Goal: Task Accomplishment & Management: Use online tool/utility

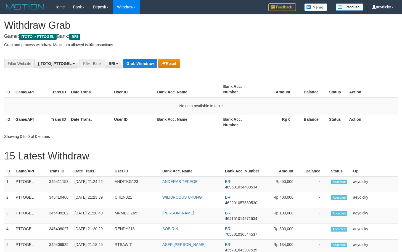
scroll to position [28, 0]
click at [133, 65] on button "Grab Withdraw" at bounding box center [140, 63] width 34 height 9
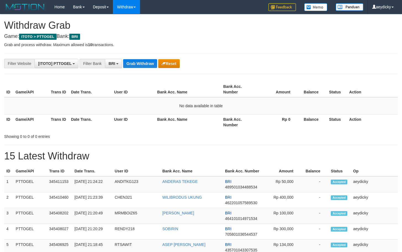
click at [133, 65] on button "Grab Withdraw" at bounding box center [140, 63] width 34 height 9
click at [248, 153] on h1 "15 Latest Withdraw" at bounding box center [200, 155] width 393 height 11
click at [147, 66] on button "Grab Withdraw" at bounding box center [140, 63] width 34 height 9
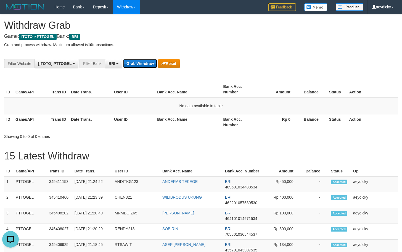
click at [147, 66] on button "Grab Withdraw" at bounding box center [140, 63] width 34 height 9
click at [132, 62] on button "Grab Withdraw" at bounding box center [140, 63] width 34 height 9
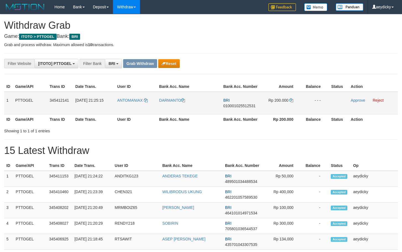
scroll to position [28, 0]
drag, startPoint x: 135, startPoint y: 106, endPoint x: 292, endPoint y: 103, distance: 157.0
click at [292, 103] on tr "1 PTTOGEL 345412141 01/10/2025 21:25:15 ANTOMANIAX DARMANTO BRI 010001025512531…" at bounding box center [200, 103] width 393 height 23
click at [228, 104] on span "010001025512531" at bounding box center [239, 105] width 32 height 4
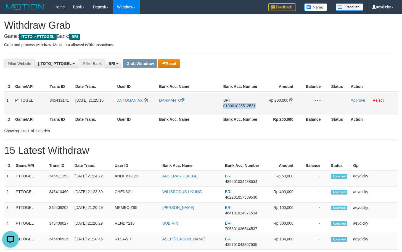
click at [228, 104] on span "010001025512531" at bounding box center [239, 105] width 32 height 4
copy span "010001025512531"
click at [291, 96] on td "Rp 200.000" at bounding box center [280, 103] width 41 height 23
click at [291, 97] on td "Rp 200.000" at bounding box center [280, 103] width 41 height 23
click at [291, 98] on icon at bounding box center [291, 100] width 4 height 4
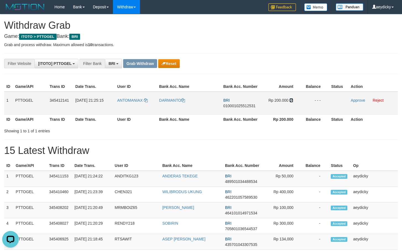
click at [291, 98] on icon at bounding box center [291, 100] width 4 height 4
click at [354, 102] on td "Approve Reject" at bounding box center [372, 103] width 49 height 23
click at [355, 100] on link "Approve" at bounding box center [357, 100] width 14 height 4
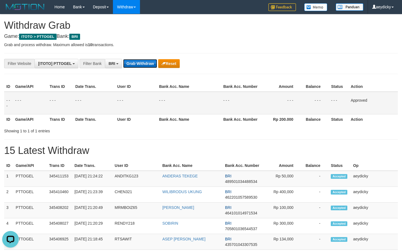
click at [136, 62] on button "Grab Withdraw" at bounding box center [140, 63] width 34 height 9
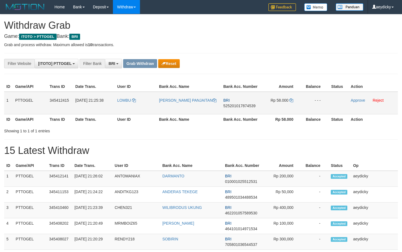
scroll to position [28, 0]
copy tr
drag, startPoint x: 132, startPoint y: 107, endPoint x: 290, endPoint y: 103, distance: 157.9
click at [290, 103] on tr "1 PTTOGEL 345412415 [DATE] 21:25:38 [GEOGRAPHIC_DATA][PERSON_NAME] APRILIA PANJ…" at bounding box center [200, 103] width 393 height 23
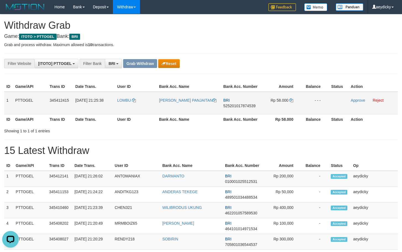
scroll to position [0, 0]
click at [236, 100] on td "BRI 525201017874539" at bounding box center [240, 103] width 39 height 23
click at [236, 102] on td "BRI 525201017874539" at bounding box center [240, 103] width 39 height 23
click at [230, 104] on span "525201017874539" at bounding box center [239, 105] width 32 height 4
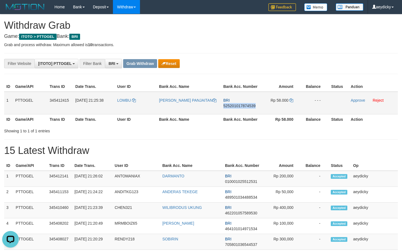
click at [230, 104] on span "525201017874539" at bounding box center [239, 105] width 32 height 4
copy span "525201017874539"
click at [291, 100] on icon at bounding box center [291, 100] width 4 height 4
click at [358, 100] on link "Approve" at bounding box center [357, 100] width 14 height 4
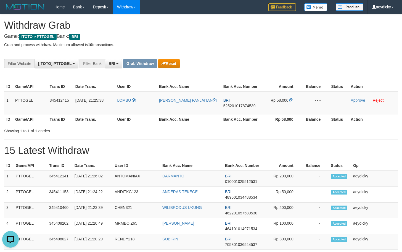
click at [211, 148] on h1 "15 Latest Withdraw" at bounding box center [200, 150] width 393 height 11
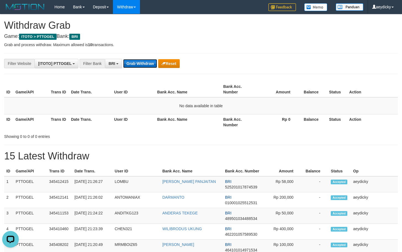
click at [143, 61] on button "Grab Withdraw" at bounding box center [140, 63] width 34 height 9
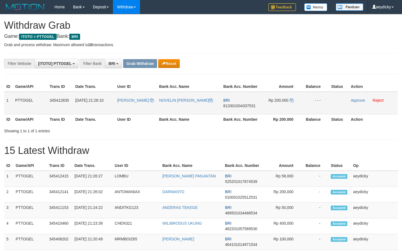
scroll to position [28, 0]
drag, startPoint x: 131, startPoint y: 108, endPoint x: 296, endPoint y: 105, distance: 164.5
click at [296, 105] on tr "1 PTTOGEL 345412835 01/10/2025 21:26:10 YANNO NOVELIN YUNITA KURNY BRI 81330100…" at bounding box center [200, 103] width 393 height 23
click at [235, 106] on span "813301004337531" at bounding box center [239, 105] width 32 height 4
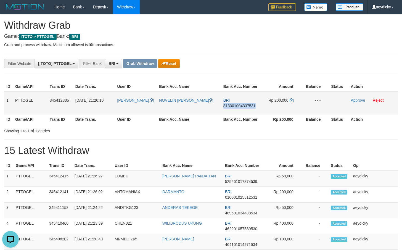
click at [235, 106] on span "813301004337531" at bounding box center [239, 105] width 32 height 4
copy span "813301004337531"
click at [236, 105] on span "813301004337531" at bounding box center [239, 105] width 32 height 4
copy span "813301004337531"
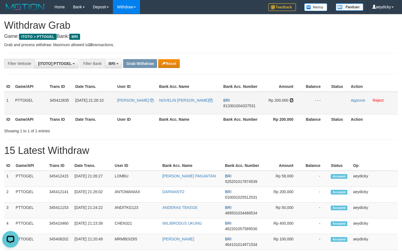
click at [292, 102] on icon at bounding box center [291, 100] width 4 height 4
click at [360, 102] on link "Approve" at bounding box center [357, 100] width 14 height 4
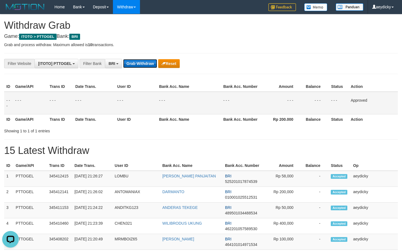
click at [137, 64] on button "Grab Withdraw" at bounding box center [140, 63] width 34 height 9
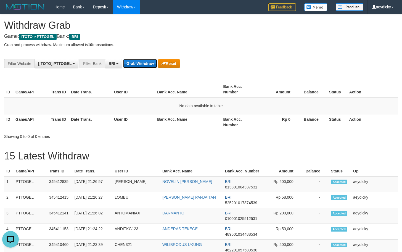
click at [134, 66] on button "Grab Withdraw" at bounding box center [140, 63] width 34 height 9
click at [141, 63] on button "Grab Withdraw" at bounding box center [140, 63] width 34 height 9
click at [140, 62] on button "Grab Withdraw" at bounding box center [140, 63] width 34 height 9
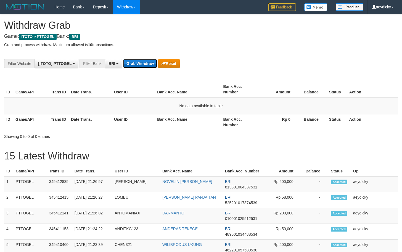
click at [140, 62] on button "Grab Withdraw" at bounding box center [140, 63] width 34 height 9
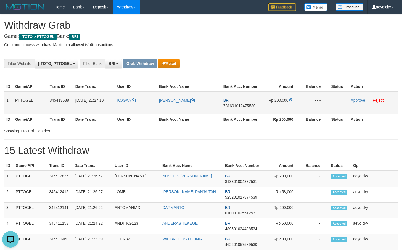
drag, startPoint x: 145, startPoint y: 106, endPoint x: 270, endPoint y: 100, distance: 124.6
click at [270, 100] on tr "1 PTTOGEL 345413588 [DATE] 21:27:10 KOGAA IKA KOGA BRI 781601012475530 Rp 200.0…" at bounding box center [200, 103] width 393 height 23
drag, startPoint x: 239, startPoint y: 100, endPoint x: 238, endPoint y: 106, distance: 6.1
click at [239, 103] on td "BRI 781601012475530" at bounding box center [240, 103] width 39 height 23
click at [238, 106] on span "781601012475530" at bounding box center [239, 105] width 32 height 4
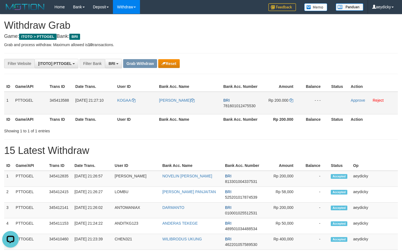
click at [238, 105] on span "781601012475530" at bounding box center [239, 105] width 32 height 4
copy tr
click at [238, 105] on span "781601012475530" at bounding box center [239, 105] width 32 height 4
copy span "781601012475530"
click at [238, 105] on span "781601012475530" at bounding box center [239, 105] width 32 height 4
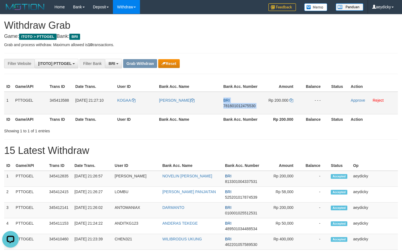
copy td "BRI 781601012475530"
click at [294, 99] on td "Rp 200.000" at bounding box center [280, 103] width 41 height 23
click at [292, 100] on icon at bounding box center [291, 100] width 4 height 4
click at [356, 99] on link "Approve" at bounding box center [357, 100] width 14 height 4
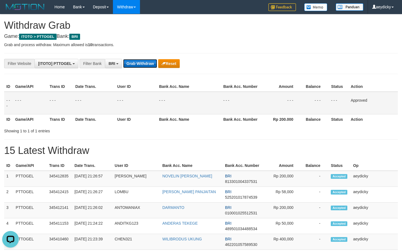
click at [131, 61] on button "Grab Withdraw" at bounding box center [140, 63] width 34 height 9
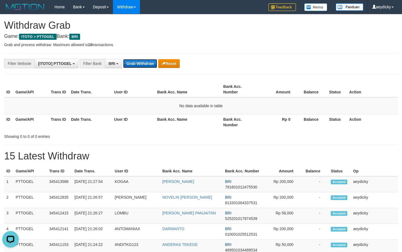
click at [139, 61] on button "Grab Withdraw" at bounding box center [140, 63] width 34 height 9
click at [143, 64] on button "Grab Withdraw" at bounding box center [140, 63] width 34 height 9
click at [132, 61] on button "Grab Withdraw" at bounding box center [140, 63] width 34 height 9
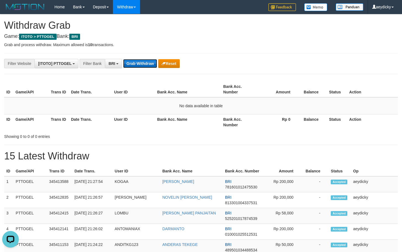
click at [132, 61] on button "Grab Withdraw" at bounding box center [140, 63] width 34 height 9
click at [136, 62] on button "Grab Withdraw" at bounding box center [140, 63] width 34 height 9
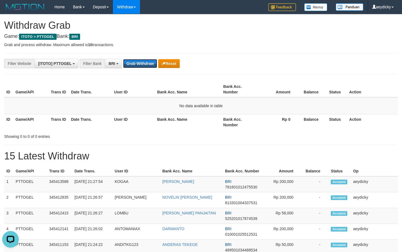
click at [136, 61] on button "Grab Withdraw" at bounding box center [140, 63] width 34 height 9
click at [248, 119] on th "Bank Acc. Number" at bounding box center [238, 122] width 35 height 16
click at [146, 66] on button "Grab Withdraw" at bounding box center [140, 63] width 34 height 9
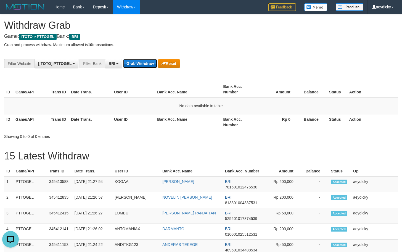
click at [146, 66] on button "Grab Withdraw" at bounding box center [140, 63] width 34 height 9
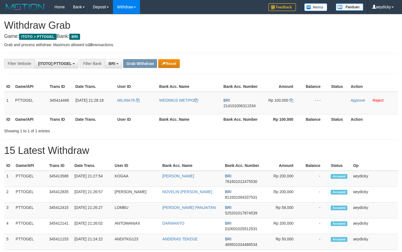
scroll to position [28, 0]
drag, startPoint x: 144, startPoint y: 103, endPoint x: 294, endPoint y: 101, distance: 149.5
click at [294, 101] on tr "1 PTTOGEL 345414466 01/10/2025 21:28:18 MILIMA76 WEDIMUS WETIPO BRI 21410100631…" at bounding box center [200, 103] width 393 height 23
click at [245, 106] on span "214101006311534" at bounding box center [239, 105] width 32 height 4
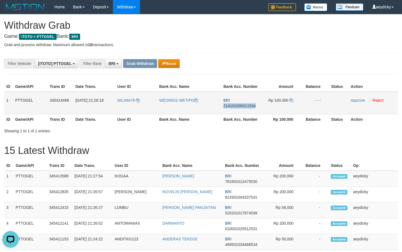
click at [245, 106] on span "214101006311534" at bounding box center [239, 105] width 32 height 4
copy span "214101006311534"
click at [292, 100] on icon at bounding box center [291, 100] width 4 height 4
click at [356, 99] on link "Approve" at bounding box center [357, 100] width 14 height 4
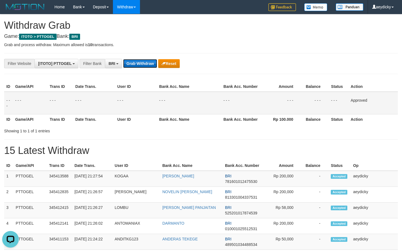
click at [135, 62] on button "Grab Withdraw" at bounding box center [140, 63] width 34 height 9
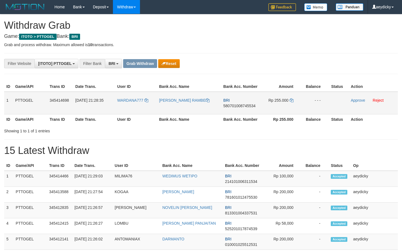
scroll to position [28, 0]
drag, startPoint x: 138, startPoint y: 105, endPoint x: 279, endPoint y: 105, distance: 140.7
click at [279, 105] on tr "1 PTTOGEL 345414698 01/10/2025 21:28:35 WARDANA777 HILDA PEBRINA RAMBE BRI 5807…" at bounding box center [200, 103] width 393 height 23
click at [236, 106] on span "580701008745534" at bounding box center [239, 105] width 32 height 4
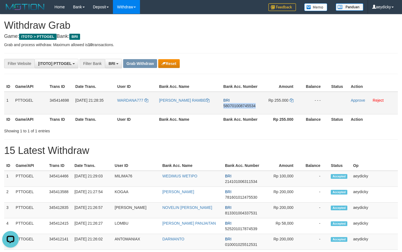
click at [236, 106] on span "580701008745534" at bounding box center [239, 105] width 32 height 4
copy span "580701008745534"
click at [290, 102] on link at bounding box center [291, 100] width 4 height 4
click at [290, 97] on td "Rp 255.000" at bounding box center [280, 103] width 41 height 23
click at [290, 98] on link at bounding box center [291, 100] width 4 height 4
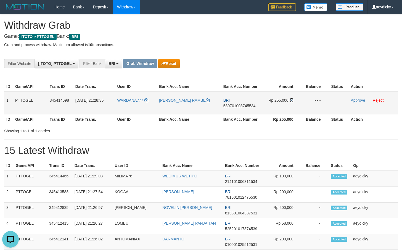
click at [291, 98] on icon at bounding box center [291, 100] width 4 height 4
click at [353, 101] on link "Approve" at bounding box center [357, 100] width 14 height 4
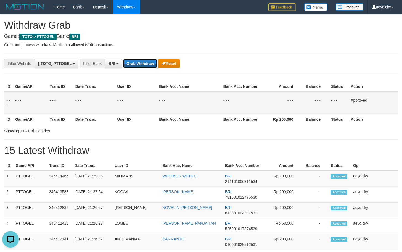
click at [143, 68] on div "**********" at bounding box center [167, 63] width 335 height 9
click at [137, 62] on button "Grab Withdraw" at bounding box center [140, 63] width 34 height 9
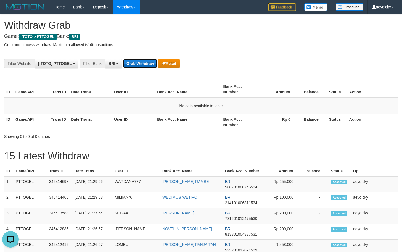
click at [145, 66] on button "Grab Withdraw" at bounding box center [140, 63] width 34 height 9
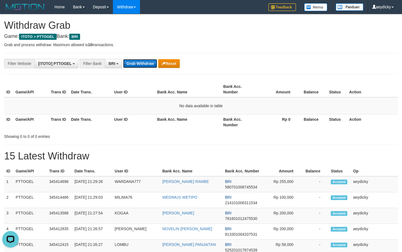
click at [145, 66] on button "Grab Withdraw" at bounding box center [140, 63] width 34 height 9
click at [152, 101] on td "No data available in table" at bounding box center [200, 105] width 393 height 17
click at [133, 65] on button "Grab Withdraw" at bounding box center [140, 63] width 34 height 9
click at [134, 65] on button "Grab Withdraw" at bounding box center [140, 63] width 34 height 9
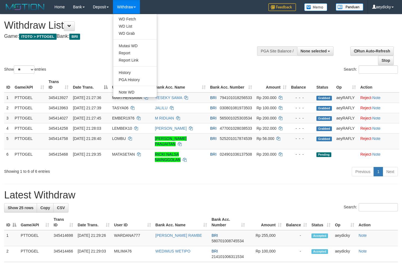
select select
select select "**"
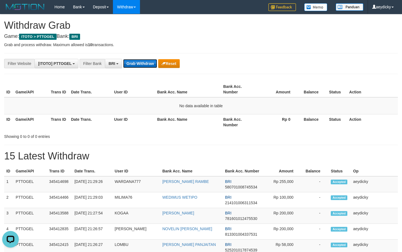
click at [135, 62] on button "Grab Withdraw" at bounding box center [140, 63] width 34 height 9
drag, startPoint x: 135, startPoint y: 62, endPoint x: 253, endPoint y: 52, distance: 117.7
click at [140, 62] on button "Grab Withdraw" at bounding box center [140, 63] width 34 height 9
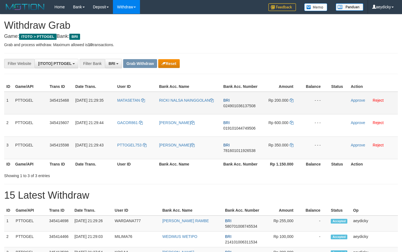
scroll to position [28, 0]
drag, startPoint x: 140, startPoint y: 111, endPoint x: 266, endPoint y: 138, distance: 128.4
click at [266, 138] on tbody "1 PTTOGEL 345415468 [DATE] 21:29:35 [GEOGRAPHIC_DATA] RICKI NALSA NAINGGOLAN BR…" at bounding box center [200, 125] width 393 height 67
click at [244, 104] on span "024901036137508" at bounding box center [239, 105] width 32 height 4
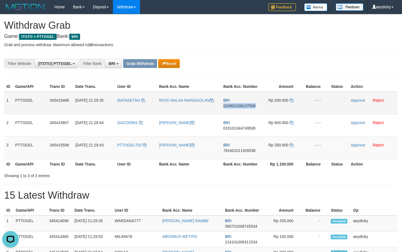
copy span "024901036137508"
click at [244, 104] on span "024901036137508" at bounding box center [239, 105] width 32 height 4
click at [292, 99] on icon at bounding box center [291, 100] width 4 height 4
click at [356, 100] on link "Approve" at bounding box center [357, 100] width 14 height 4
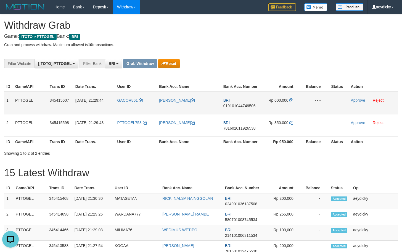
click at [241, 106] on span "019101044749506" at bounding box center [239, 105] width 32 height 4
click at [243, 106] on span "019101044749506" at bounding box center [239, 105] width 32 height 4
copy span "019101044749506"
click at [292, 98] on td "Rp 600.000" at bounding box center [280, 103] width 41 height 23
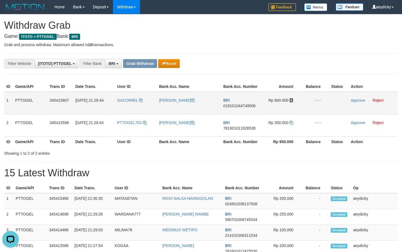
click at [292, 98] on icon at bounding box center [291, 100] width 4 height 4
click at [292, 100] on icon at bounding box center [291, 100] width 4 height 4
click at [365, 99] on link "Approve" at bounding box center [357, 100] width 14 height 4
click at [215, 151] on div "Showing 1 to 2 of 2 entries" at bounding box center [201, 152] width 402 height 8
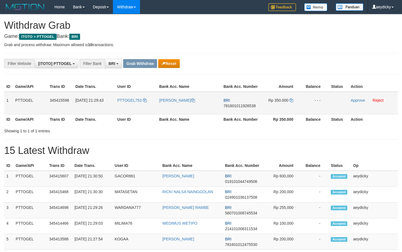
scroll to position [28, 0]
click at [236, 108] on td "BRI 781601011926538" at bounding box center [240, 103] width 39 height 23
copy span "781601011926538"
click at [243, 102] on td "BRI 781601011926538" at bounding box center [240, 103] width 39 height 23
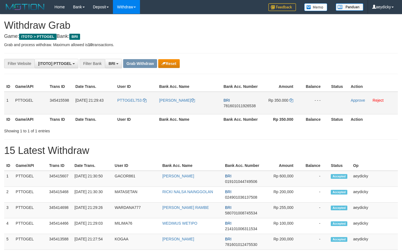
copy tr
click at [232, 104] on span "781601011926538" at bounding box center [239, 105] width 32 height 4
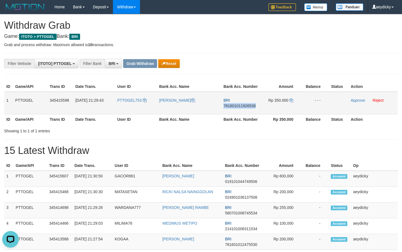
copy span "781601011926538"
click at [292, 101] on icon at bounding box center [291, 100] width 4 height 4
click at [358, 101] on link "Approve" at bounding box center [357, 100] width 14 height 4
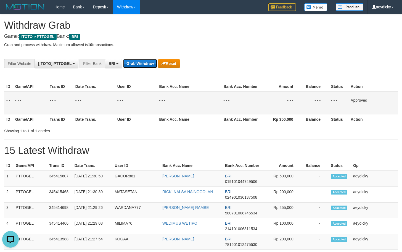
click at [144, 66] on button "Grab Withdraw" at bounding box center [140, 63] width 34 height 9
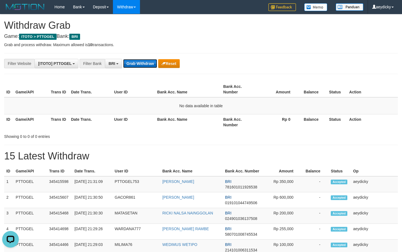
click at [152, 62] on button "Grab Withdraw" at bounding box center [140, 63] width 34 height 9
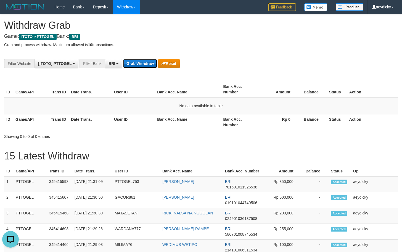
click at [152, 62] on button "Grab Withdraw" at bounding box center [140, 63] width 34 height 9
click at [138, 66] on button "Grab Withdraw" at bounding box center [140, 63] width 34 height 9
click at [136, 64] on button "Grab Withdraw" at bounding box center [140, 63] width 34 height 9
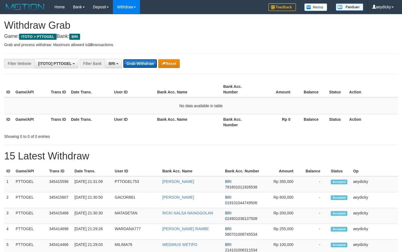
click at [136, 64] on button "Grab Withdraw" at bounding box center [140, 63] width 34 height 9
click at [140, 65] on button "Grab Withdraw" at bounding box center [140, 63] width 34 height 9
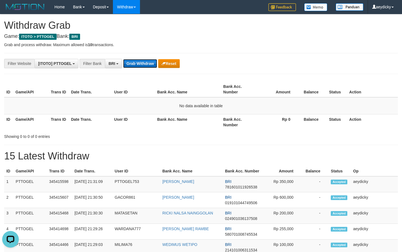
click at [140, 65] on button "Grab Withdraw" at bounding box center [140, 63] width 34 height 9
drag, startPoint x: 140, startPoint y: 65, endPoint x: 386, endPoint y: 142, distance: 257.5
click at [141, 65] on button "Grab Withdraw" at bounding box center [140, 63] width 34 height 9
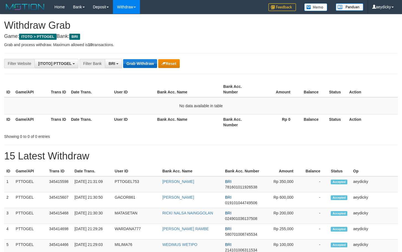
drag, startPoint x: 141, startPoint y: 58, endPoint x: 140, endPoint y: 62, distance: 3.9
click at [140, 63] on button "Grab Withdraw" at bounding box center [140, 63] width 34 height 9
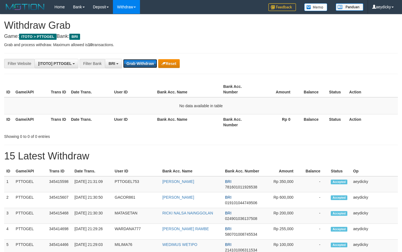
click at [140, 63] on button "Grab Withdraw" at bounding box center [140, 63] width 34 height 9
drag, startPoint x: 274, startPoint y: 96, endPoint x: 186, endPoint y: 76, distance: 90.8
click at [265, 96] on th "Amount" at bounding box center [277, 89] width 42 height 16
click at [136, 65] on button "Grab Withdraw" at bounding box center [140, 63] width 34 height 9
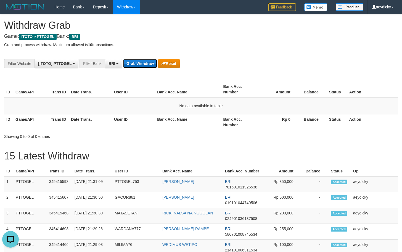
click at [136, 65] on button "Grab Withdraw" at bounding box center [140, 63] width 34 height 9
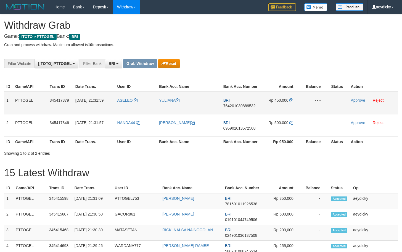
scroll to position [28, 0]
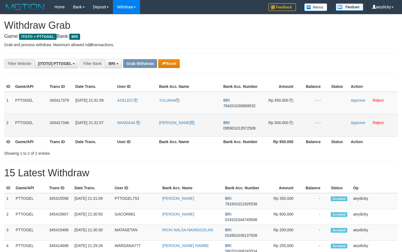
drag, startPoint x: 206, startPoint y: 110, endPoint x: 280, endPoint y: 120, distance: 74.4
click at [280, 120] on tbody "1 PTTOGEL 345417379 01/10/2025 21:31:59 ASELEO YULIANA BRI 764201030889532 Rp 4…" at bounding box center [200, 114] width 393 height 45
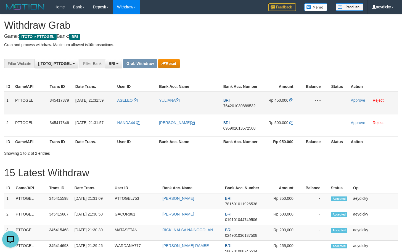
click at [238, 107] on span "764201030889532" at bounding box center [239, 105] width 32 height 4
copy span "764201030889532"
click at [171, 66] on button "Reset" at bounding box center [168, 63] width 21 height 9
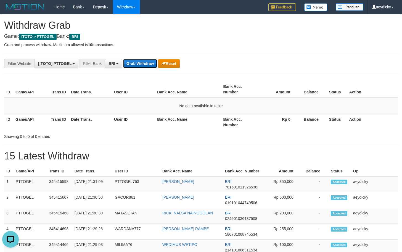
click at [151, 62] on button "Grab Withdraw" at bounding box center [140, 63] width 34 height 9
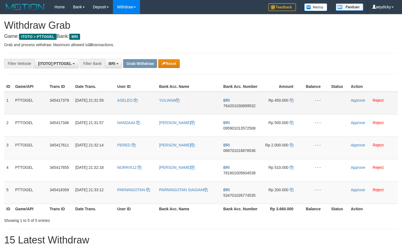
scroll to position [28, 0]
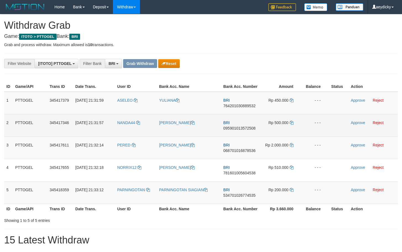
drag, startPoint x: 110, startPoint y: 116, endPoint x: 159, endPoint y: 132, distance: 51.4
click at [286, 179] on tbody "1 PTTOGEL 345417379 01/10/2025 21:31:59 ASELEO YULIANA BRI 764201030889532 Rp 4…" at bounding box center [200, 148] width 393 height 112
drag, startPoint x: 151, startPoint y: 118, endPoint x: 143, endPoint y: 118, distance: 7.7
click at [151, 118] on td "NANDA44" at bounding box center [136, 125] width 42 height 22
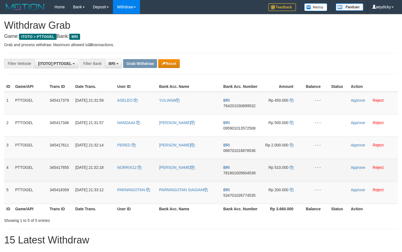
copy tr
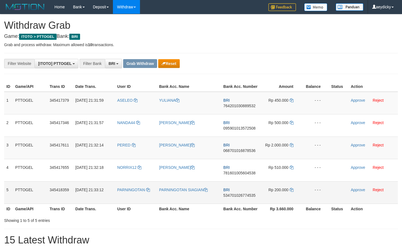
copy tr
drag, startPoint x: 127, startPoint y: 109, endPoint x: 285, endPoint y: 191, distance: 177.1
click at [285, 191] on tbody "1 PTTOGEL 345417379 01/10/2025 21:31:59 ASELEO YULIANA BRI 764201030889532 Rp 4…" at bounding box center [200, 148] width 393 height 112
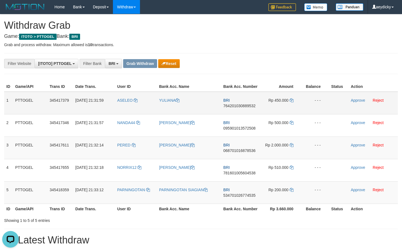
click at [238, 107] on span "764201030889532" at bounding box center [239, 105] width 32 height 4
copy tr
click at [238, 107] on span "764201030889532" at bounding box center [239, 105] width 32 height 4
copy span "764201030889532"
click at [292, 98] on td "Rp 450.000" at bounding box center [280, 103] width 41 height 23
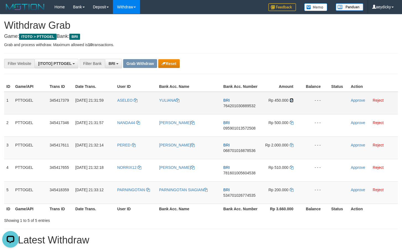
click at [292, 100] on icon at bounding box center [291, 100] width 4 height 4
click at [354, 99] on link "Approve" at bounding box center [357, 100] width 14 height 4
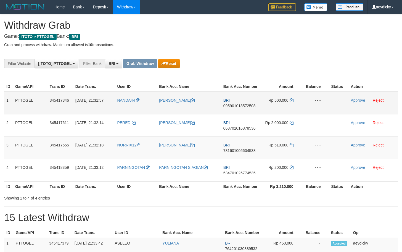
scroll to position [28, 0]
click at [246, 107] on span "095901013572508" at bounding box center [239, 105] width 32 height 4
copy span "095901013572508"
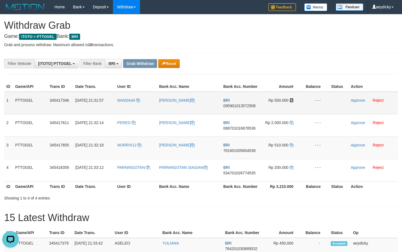
click at [291, 101] on icon at bounding box center [291, 100] width 4 height 4
drag, startPoint x: 291, startPoint y: 101, endPoint x: 389, endPoint y: 101, distance: 97.9
click at [292, 101] on icon at bounding box center [291, 100] width 4 height 4
click at [359, 101] on link "Approve" at bounding box center [357, 100] width 14 height 4
click at [222, 151] on td "BRI 781601005604538" at bounding box center [240, 147] width 39 height 22
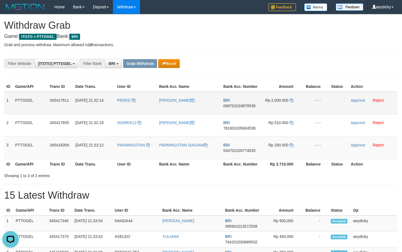
click at [235, 105] on span "068701016878536" at bounding box center [239, 105] width 32 height 4
copy span "068701016878536"
click at [290, 100] on icon at bounding box center [291, 100] width 4 height 4
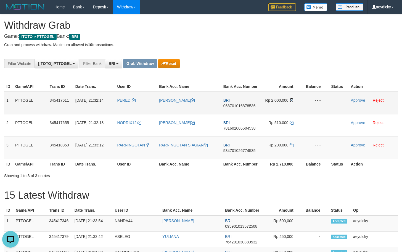
click at [292, 100] on icon at bounding box center [291, 100] width 4 height 4
click at [357, 100] on link "Approve" at bounding box center [357, 100] width 14 height 4
click at [219, 147] on td "PARNINGOTAN SIAGIAN" at bounding box center [189, 147] width 64 height 22
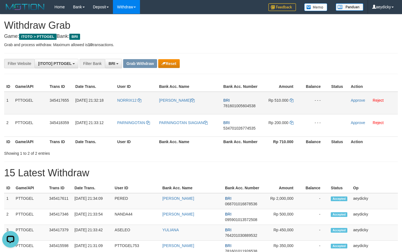
click at [246, 107] on span "781601005604538" at bounding box center [239, 105] width 32 height 4
copy span "781601005604538"
click at [246, 107] on span "781601005604538" at bounding box center [239, 105] width 32 height 4
copy tr
click at [231, 103] on td "BRI 781601005604538" at bounding box center [240, 103] width 39 height 23
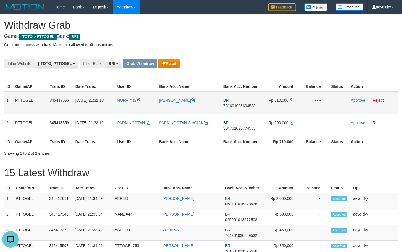
click at [245, 103] on td "BRI 781601005604538" at bounding box center [240, 103] width 39 height 23
copy tr
click at [245, 107] on span "781601005604538" at bounding box center [239, 105] width 32 height 4
copy span "781601005604538"
drag, startPoint x: 245, startPoint y: 107, endPoint x: 259, endPoint y: 107, distance: 13.8
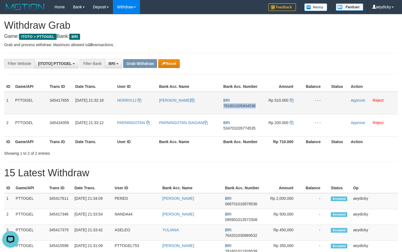
click at [248, 107] on span "781601005604538" at bounding box center [239, 105] width 32 height 4
click at [292, 99] on icon at bounding box center [291, 100] width 4 height 4
drag, startPoint x: 292, startPoint y: 99, endPoint x: 393, endPoint y: 99, distance: 101.3
click at [298, 99] on td "Rp 510.000" at bounding box center [280, 103] width 41 height 23
click at [360, 102] on link "Approve" at bounding box center [357, 100] width 14 height 4
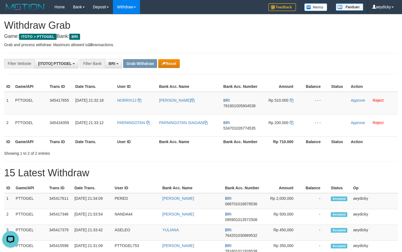
click at [217, 151] on div "Showing 1 to 2 of 2 entries" at bounding box center [201, 152] width 402 height 8
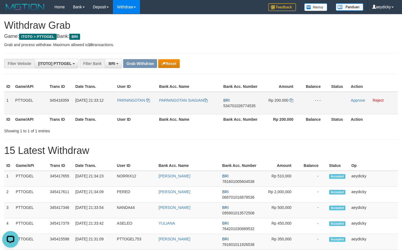
click at [245, 103] on span "534701026774535" at bounding box center [239, 105] width 32 height 4
click at [243, 104] on span "534701026774535" at bounding box center [239, 105] width 32 height 4
copy tr
click at [243, 104] on span "534701026774535" at bounding box center [239, 105] width 32 height 4
copy span "534701026774535"
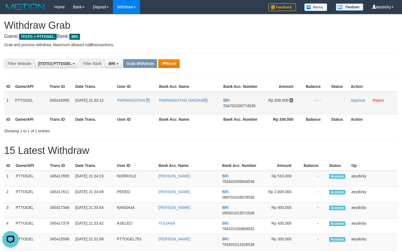
click at [291, 102] on icon at bounding box center [291, 100] width 4 height 4
click at [352, 101] on link "Approve" at bounding box center [357, 100] width 14 height 4
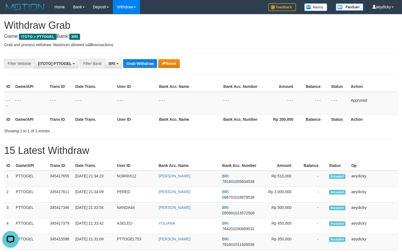
click at [142, 66] on button "Grab Withdraw" at bounding box center [140, 63] width 34 height 9
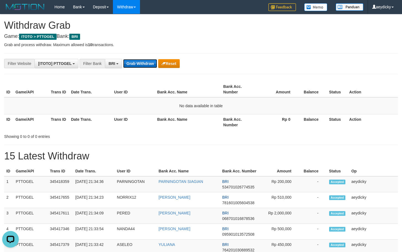
click at [135, 59] on button "Grab Withdraw" at bounding box center [140, 63] width 34 height 9
drag, startPoint x: 272, startPoint y: 106, endPoint x: 140, endPoint y: 36, distance: 149.1
click at [270, 105] on td "No data available in table" at bounding box center [200, 105] width 393 height 17
click at [132, 62] on button "Grab Withdraw" at bounding box center [140, 63] width 34 height 9
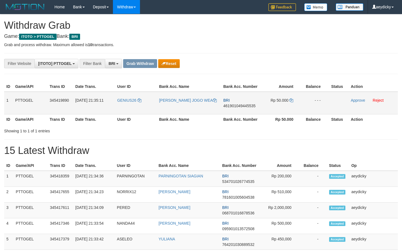
scroll to position [28, 0]
copy tr
drag, startPoint x: 127, startPoint y: 105, endPoint x: 288, endPoint y: 100, distance: 161.2
click at [288, 100] on tr "1 PTTOGEL 345419890 [DATE] 21:35:11 GENIUS26 [PERSON_NAME] JOGO WEA BRI 4619010…" at bounding box center [200, 103] width 393 height 23
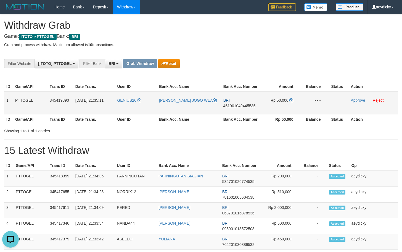
scroll to position [0, 0]
copy tr
click at [237, 104] on span "461901049445535" at bounding box center [239, 105] width 32 height 4
copy span "461901049445535"
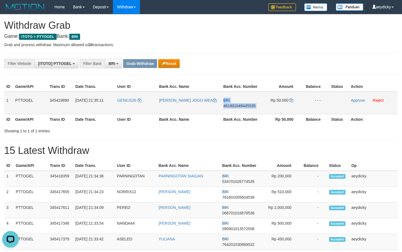
click at [237, 104] on span "461901049445535" at bounding box center [239, 105] width 32 height 4
copy td "BRI 461901049445535"
click at [290, 98] on icon at bounding box center [291, 100] width 4 height 4
click at [356, 100] on link "Approve" at bounding box center [357, 100] width 14 height 4
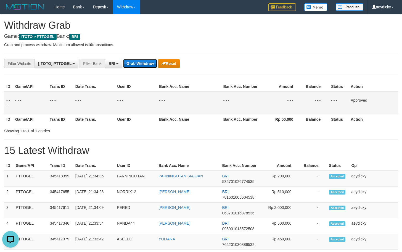
click at [138, 62] on button "Grab Withdraw" at bounding box center [140, 63] width 34 height 9
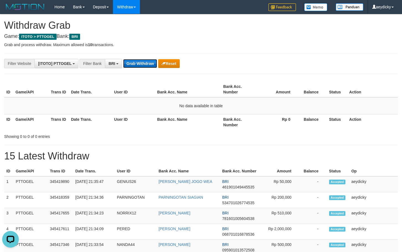
click at [147, 64] on button "Grab Withdraw" at bounding box center [140, 63] width 34 height 9
click at [150, 66] on button "Grab Withdraw" at bounding box center [140, 63] width 34 height 9
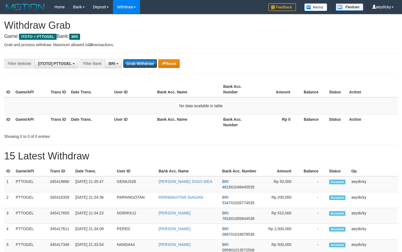
click at [150, 66] on button "Grab Withdraw" at bounding box center [140, 63] width 34 height 9
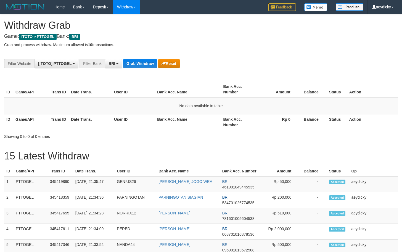
scroll to position [28, 0]
click at [150, 66] on button "Grab Withdraw" at bounding box center [140, 63] width 34 height 9
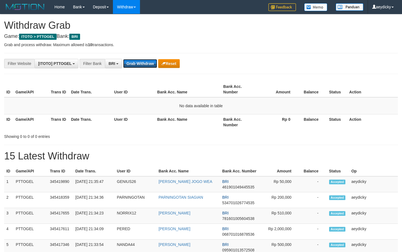
click at [150, 66] on button "Grab Withdraw" at bounding box center [140, 63] width 34 height 9
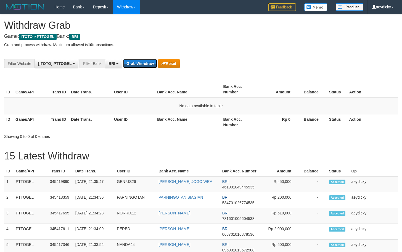
scroll to position [0, 0]
click at [150, 66] on button "Grab Withdraw" at bounding box center [140, 63] width 34 height 9
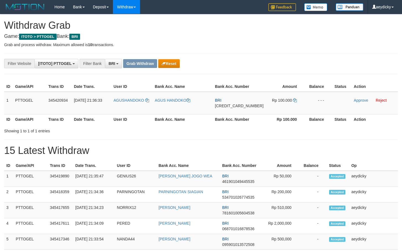
scroll to position [28, 0]
copy tr
drag, startPoint x: 131, startPoint y: 111, endPoint x: 281, endPoint y: 102, distance: 150.1
click at [281, 102] on tr "1 PTTOGEL 345420934 01/10/2025 21:36:33 AGUSHANDOKO AGUS HANDOKO BRI 3756010188…" at bounding box center [200, 103] width 393 height 23
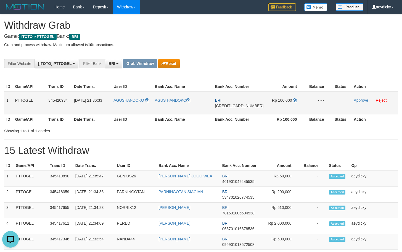
copy tr
click at [242, 106] on span "[CREDIT_CARD_NUMBER]" at bounding box center [239, 105] width 49 height 4
copy span "[CREDIT_CARD_NUMBER]"
click at [293, 101] on icon at bounding box center [295, 100] width 4 height 4
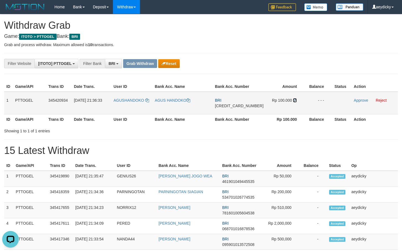
click at [293, 101] on icon at bounding box center [295, 100] width 4 height 4
click at [355, 100] on link "Approve" at bounding box center [360, 100] width 14 height 4
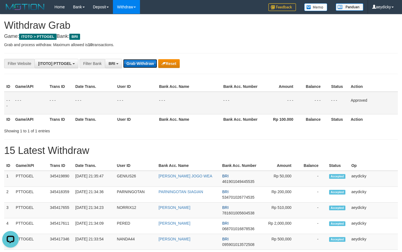
click at [133, 60] on button "Grab Withdraw" at bounding box center [140, 63] width 34 height 9
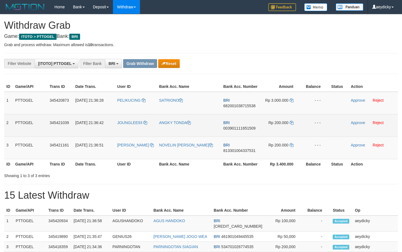
scroll to position [28, 0]
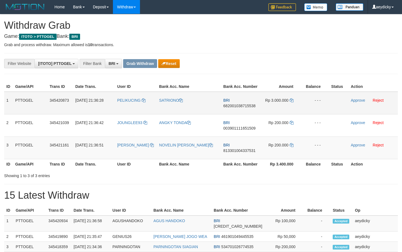
copy tr
copy th "Rp 3.400.000"
copy tr
drag, startPoint x: 161, startPoint y: 113, endPoint x: 279, endPoint y: 151, distance: 123.7
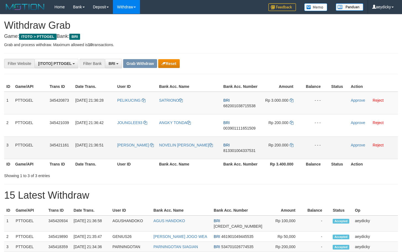
click at [279, 151] on tbody "1 PTTOGEL 345420873 01/10/2025 21:36:28 PELIKUCING SATRIONO BRI 682001038715538…" at bounding box center [200, 125] width 393 height 67
copy tr
click at [246, 109] on td "BRI 682001038715538" at bounding box center [240, 103] width 39 height 23
click at [247, 107] on span "682001038715538" at bounding box center [239, 105] width 32 height 4
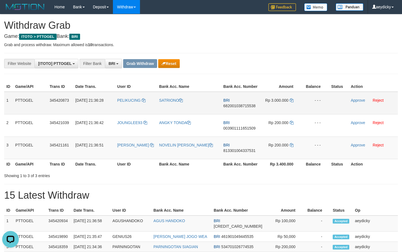
copy tr
click at [247, 107] on span "682001038715538" at bounding box center [239, 105] width 32 height 4
copy span "682001038715538"
click at [292, 99] on icon at bounding box center [291, 100] width 4 height 4
drag, startPoint x: 292, startPoint y: 99, endPoint x: 385, endPoint y: 96, distance: 92.8
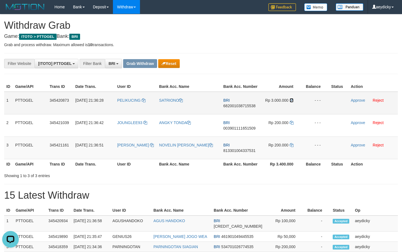
click at [293, 99] on icon at bounding box center [291, 100] width 4 height 4
click at [358, 101] on link "Approve" at bounding box center [357, 100] width 14 height 4
click at [220, 150] on td "NOVELIN [PERSON_NAME]" at bounding box center [189, 147] width 64 height 22
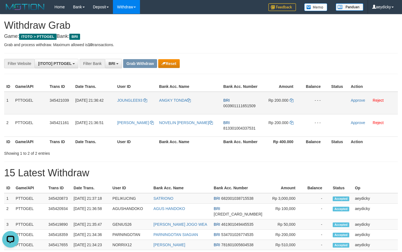
click at [252, 103] on td "BRI 003901111651509" at bounding box center [240, 103] width 39 height 23
click at [247, 106] on span "003901111651509" at bounding box center [239, 105] width 32 height 4
copy tr
click at [247, 106] on span "003901111651509" at bounding box center [239, 105] width 32 height 4
copy span "003901111651509"
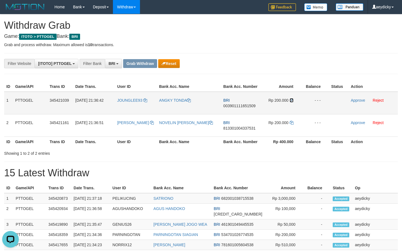
click at [291, 99] on icon at bounding box center [291, 100] width 4 height 4
drag, startPoint x: 291, startPoint y: 99, endPoint x: 402, endPoint y: 103, distance: 111.0
click at [293, 100] on icon at bounding box center [291, 100] width 4 height 4
click at [358, 101] on link "Approve" at bounding box center [357, 100] width 14 height 4
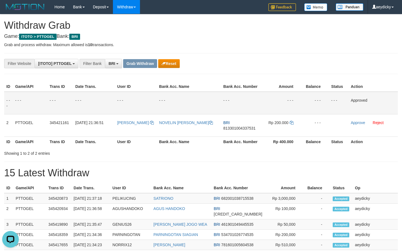
click at [272, 73] on div "**********" at bounding box center [201, 243] width 402 height 459
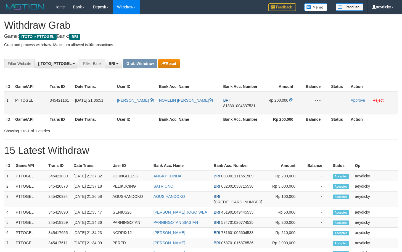
scroll to position [28, 0]
click at [247, 106] on span "813301004337531" at bounding box center [239, 105] width 32 height 4
drag, startPoint x: 247, startPoint y: 106, endPoint x: 391, endPoint y: 171, distance: 157.7
click at [249, 106] on span "813301004337531" at bounding box center [239, 105] width 32 height 4
copy span "813301004337531"
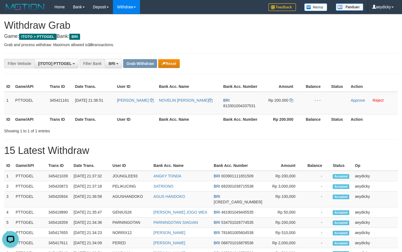
scroll to position [0, 0]
click at [291, 97] on td "Rp 200.000" at bounding box center [280, 103] width 41 height 23
click at [291, 99] on icon at bounding box center [291, 100] width 4 height 4
drag, startPoint x: 291, startPoint y: 99, endPoint x: 403, endPoint y: 99, distance: 111.7
click at [294, 99] on td "Rp 200.000" at bounding box center [280, 103] width 41 height 23
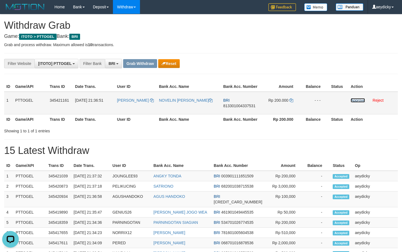
click at [356, 100] on link "Approve" at bounding box center [357, 100] width 14 height 4
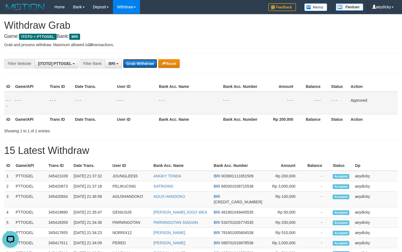
click at [142, 60] on button "Grab Withdraw" at bounding box center [140, 63] width 34 height 9
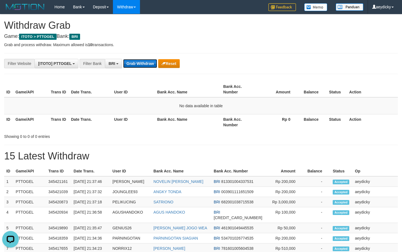
click at [143, 65] on button "Grab Withdraw" at bounding box center [140, 63] width 34 height 9
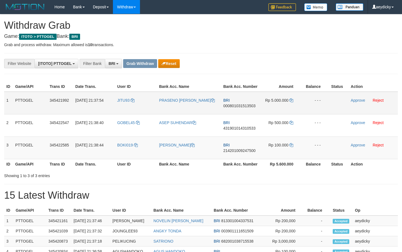
scroll to position [28, 0]
drag, startPoint x: 249, startPoint y: 151, endPoint x: 274, endPoint y: 154, distance: 24.7
click at [274, 154] on tbody "1 PTTOGEL 345421992 01/10/2025 21:37:54 JITU93 PRASENO ADI PUTRA BRI 0008010315…" at bounding box center [200, 125] width 393 height 67
click at [235, 108] on td "BRI 000801031513503" at bounding box center [240, 103] width 39 height 23
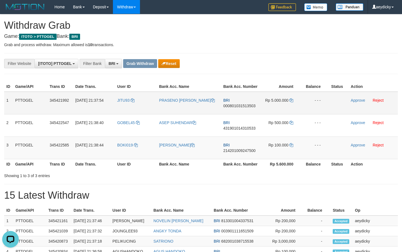
click at [241, 106] on span "000801031513503" at bounding box center [239, 105] width 32 height 4
copy span "000801031513503"
click at [294, 99] on td "Rp 5.000.000" at bounding box center [280, 103] width 41 height 23
click at [291, 99] on icon at bounding box center [291, 100] width 4 height 4
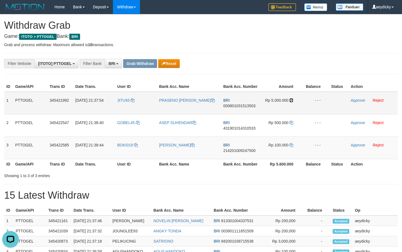
click at [291, 99] on icon at bounding box center [291, 100] width 4 height 4
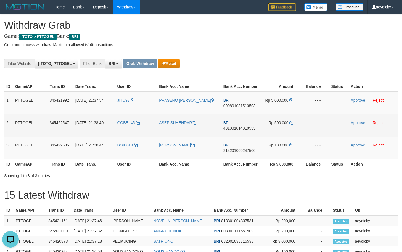
click at [231, 128] on span "431901014310533" at bounding box center [239, 128] width 32 height 4
copy tr
click at [231, 128] on span "431901014310533" at bounding box center [239, 128] width 32 height 4
copy span "431901014310533"
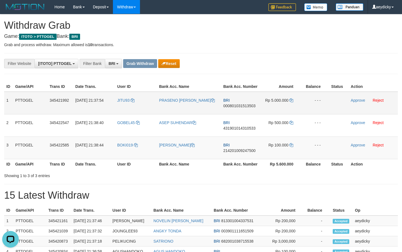
copy tr
click at [239, 107] on span "000801031513503" at bounding box center [239, 105] width 32 height 4
drag, startPoint x: 239, startPoint y: 107, endPoint x: 243, endPoint y: 106, distance: 4.6
click at [243, 106] on span "000801031513503" at bounding box center [239, 105] width 32 height 4
copy span "000801031513503"
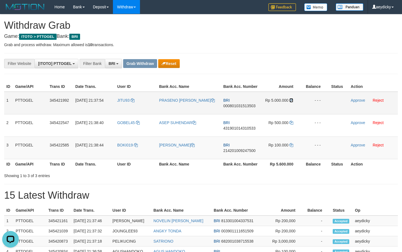
click at [292, 99] on icon at bounding box center [291, 100] width 4 height 4
click at [355, 102] on link "Approve" at bounding box center [357, 100] width 14 height 4
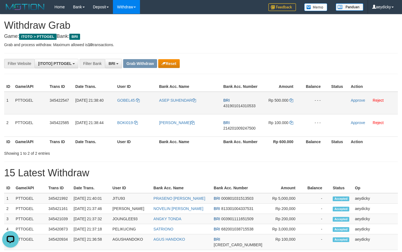
click at [242, 106] on span "431901014310533" at bounding box center [239, 105] width 32 height 4
copy span "431901014310533"
click at [242, 106] on span "431901014310533" at bounding box center [239, 105] width 32 height 4
click at [292, 99] on icon at bounding box center [291, 100] width 4 height 4
drag, startPoint x: 292, startPoint y: 99, endPoint x: 333, endPoint y: 97, distance: 41.5
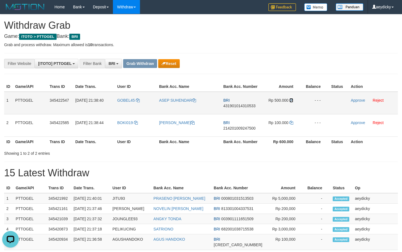
click at [293, 99] on icon at bounding box center [291, 100] width 4 height 4
click at [356, 101] on link "Approve" at bounding box center [357, 100] width 14 height 4
click at [222, 151] on div "Showing 1 to 2 of 2 entries" at bounding box center [201, 152] width 402 height 8
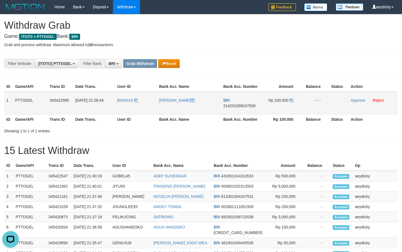
click at [240, 105] on span "214201009247500" at bounding box center [239, 105] width 32 height 4
copy span "214201009247500"
click at [290, 100] on icon at bounding box center [291, 100] width 4 height 4
drag, startPoint x: 290, startPoint y: 100, endPoint x: 371, endPoint y: 99, distance: 80.3
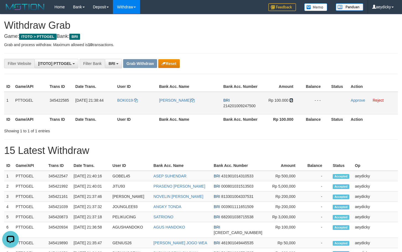
click at [292, 100] on icon at bounding box center [291, 100] width 4 height 4
click at [354, 99] on link "Approve" at bounding box center [357, 100] width 14 height 4
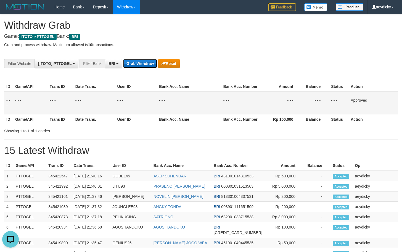
click at [150, 61] on button "Grab Withdraw" at bounding box center [140, 63] width 34 height 9
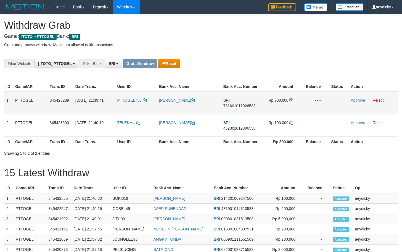
scroll to position [28, 0]
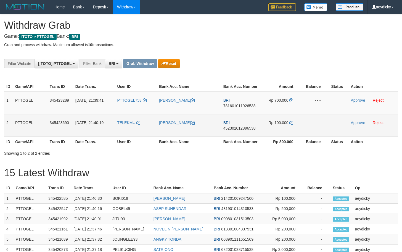
drag, startPoint x: 129, startPoint y: 108, endPoint x: 281, endPoint y: 121, distance: 151.7
click at [281, 121] on tbody "1 PTTOGEL 345423289 [DATE] 21:39:41 PTTOGEL753 [PERSON_NAME] BRI 78160101192653…" at bounding box center [200, 114] width 393 height 45
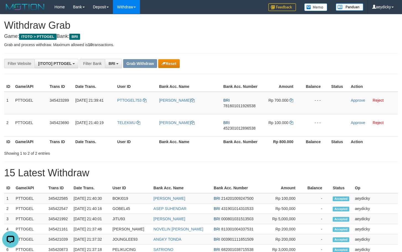
scroll to position [0, 0]
click at [231, 103] on td "BRI 781601011926538" at bounding box center [240, 103] width 39 height 23
click at [233, 108] on td "BRI 781601011926538" at bounding box center [240, 103] width 39 height 23
click at [238, 107] on span "781601011926538" at bounding box center [239, 105] width 32 height 4
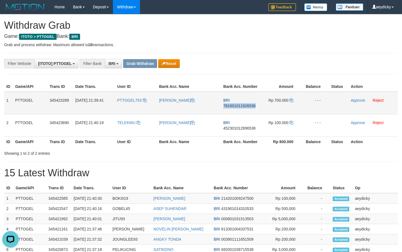
copy span "781601011926538"
click at [238, 107] on span "781601011926538" at bounding box center [239, 105] width 32 height 4
click at [293, 102] on icon at bounding box center [291, 100] width 4 height 4
click at [354, 99] on link "Approve" at bounding box center [357, 100] width 14 height 4
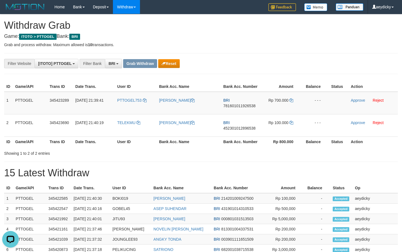
click at [212, 162] on div "**********" at bounding box center [201, 246] width 402 height 464
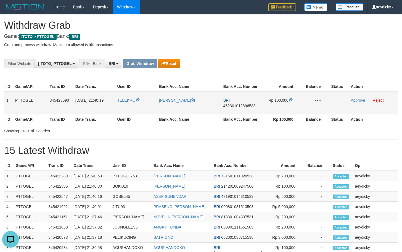
click at [242, 104] on span "452301012896538" at bounding box center [239, 105] width 32 height 4
copy span "452301012896538"
click at [290, 101] on icon at bounding box center [291, 100] width 4 height 4
drag, startPoint x: 290, startPoint y: 101, endPoint x: 400, endPoint y: 99, distance: 109.8
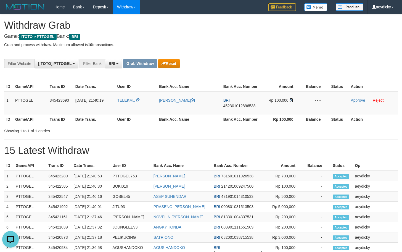
click at [292, 100] on icon at bounding box center [291, 100] width 4 height 4
click at [349, 100] on td "Approve Reject" at bounding box center [372, 103] width 49 height 23
click at [358, 100] on link "Approve" at bounding box center [357, 100] width 14 height 4
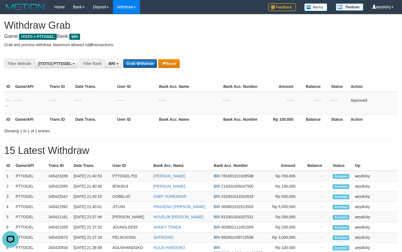
click at [145, 63] on button "Grab Withdraw" at bounding box center [140, 63] width 34 height 9
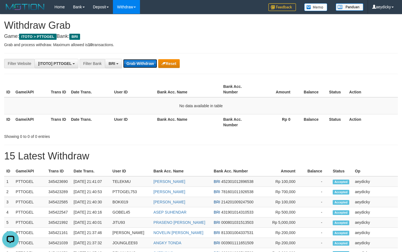
click at [143, 61] on button "Grab Withdraw" at bounding box center [140, 63] width 34 height 9
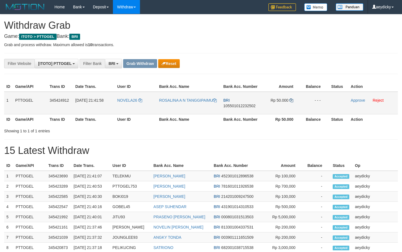
scroll to position [28, 0]
click at [293, 102] on tr "1 PTTOGEL 345424912 [DATE] 21:41:58 NOVELA26 [PERSON_NAME] A N TANGGIPAIMU BRI …" at bounding box center [200, 103] width 393 height 23
click at [240, 106] on span "105501012232502" at bounding box center [239, 105] width 32 height 4
copy span "105501012232502"
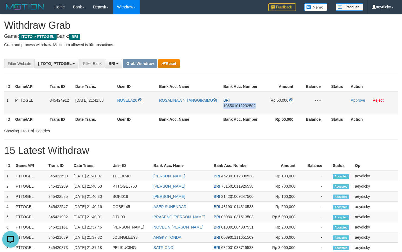
click at [240, 106] on span "105501012232502" at bounding box center [239, 105] width 32 height 4
click at [285, 94] on td "Rp 50.000" at bounding box center [280, 103] width 41 height 23
drag, startPoint x: 287, startPoint y: 97, endPoint x: 291, endPoint y: 98, distance: 4.1
click at [288, 98] on td "Rp 50.000" at bounding box center [280, 103] width 41 height 23
click at [291, 98] on icon at bounding box center [291, 100] width 4 height 4
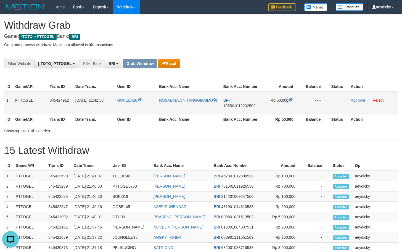
copy span "0"
drag, startPoint x: 291, startPoint y: 98, endPoint x: 403, endPoint y: 105, distance: 112.7
click at [294, 98] on td "Rp 50.000" at bounding box center [280, 103] width 41 height 23
click at [356, 102] on link "Approve" at bounding box center [357, 100] width 14 height 4
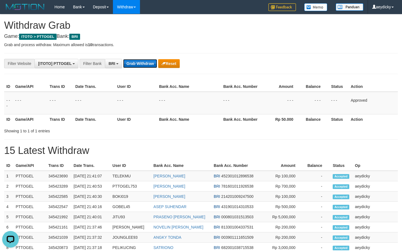
click at [141, 60] on button "Grab Withdraw" at bounding box center [140, 63] width 34 height 9
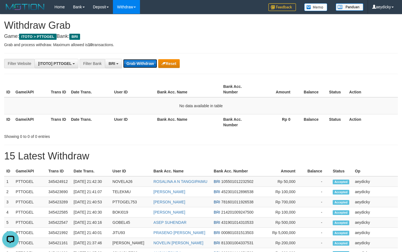
click at [136, 61] on button "Grab Withdraw" at bounding box center [140, 63] width 34 height 9
click at [142, 61] on button "Grab Withdraw" at bounding box center [140, 63] width 34 height 9
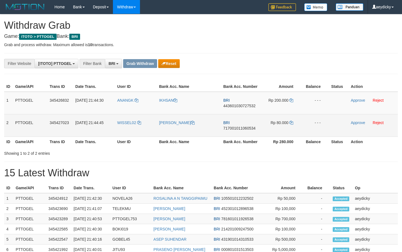
scroll to position [28, 0]
drag, startPoint x: 262, startPoint y: 129, endPoint x: 275, endPoint y: 123, distance: 13.6
click at [279, 122] on tbody "1 PTTOGEL 345426832 01/10/2025 21:44:30 ANANGK IKHSAN BRI 443601030727532 Rp 20…" at bounding box center [200, 114] width 393 height 45
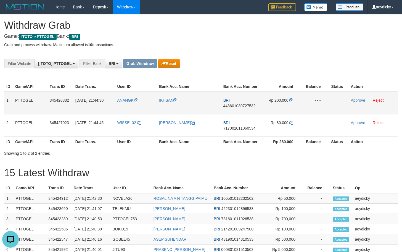
scroll to position [0, 0]
click at [238, 105] on span "443601030727532" at bounding box center [239, 105] width 32 height 4
click at [238, 106] on span "443601030727532" at bounding box center [239, 105] width 32 height 4
copy tr
click at [289, 97] on td "Rp 200.000" at bounding box center [280, 103] width 41 height 23
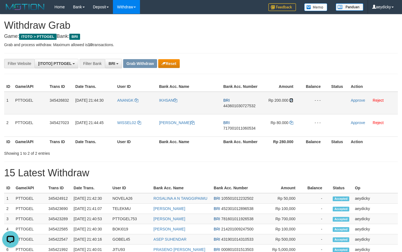
click at [290, 99] on icon at bounding box center [291, 100] width 4 height 4
click at [356, 99] on link "Approve" at bounding box center [357, 100] width 14 height 4
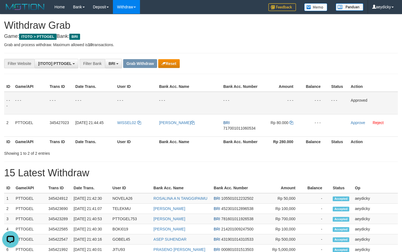
click at [358, 81] on div "ID Game/API Trans ID Date Trans. User ID Bank Acc. Name Bank Acc. Number Amount…" at bounding box center [201, 114] width 402 height 68
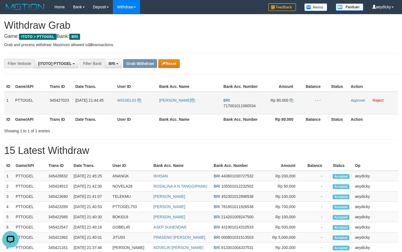
click at [250, 105] on span "717001011060534" at bounding box center [239, 105] width 32 height 4
copy span "717001011060534"
click at [291, 100] on icon at bounding box center [291, 100] width 4 height 4
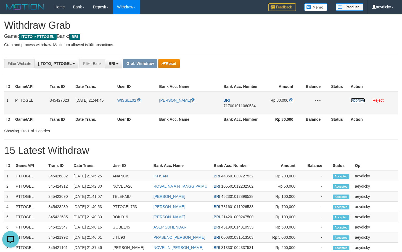
click at [359, 98] on link "Approve" at bounding box center [357, 100] width 14 height 4
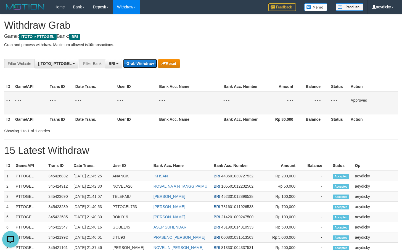
click at [146, 62] on button "Grab Withdraw" at bounding box center [140, 63] width 34 height 9
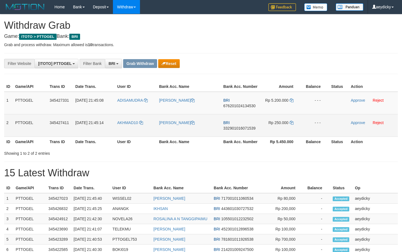
scroll to position [28, 0]
drag, startPoint x: 282, startPoint y: 119, endPoint x: 279, endPoint y: 124, distance: 6.1
click at [279, 124] on tbody "1 PTTOGEL 345427331 [DATE] 21:45:08 [GEOGRAPHIC_DATA] [PERSON_NAME] BRI 6762010…" at bounding box center [200, 114] width 393 height 45
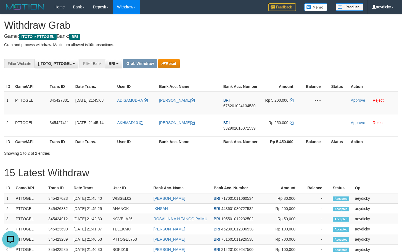
scroll to position [0, 0]
click at [247, 97] on td "BRI 676201024134530" at bounding box center [240, 103] width 39 height 23
click at [241, 105] on span "676201024134530" at bounding box center [239, 105] width 32 height 4
copy span "676201024134530"
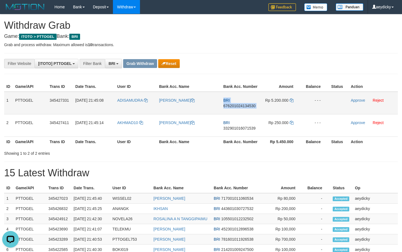
copy td "BRI 676201024134530"
click at [241, 105] on span "676201024134530" at bounding box center [239, 105] width 32 height 4
click at [291, 100] on icon at bounding box center [291, 100] width 4 height 4
click at [292, 100] on icon at bounding box center [291, 100] width 4 height 4
click at [356, 98] on td "Approve Reject" at bounding box center [372, 103] width 49 height 23
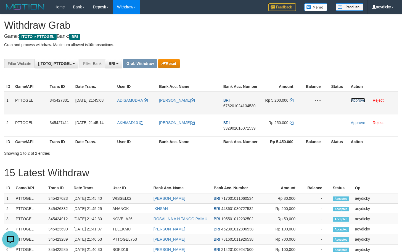
click at [355, 101] on link "Approve" at bounding box center [357, 100] width 14 height 4
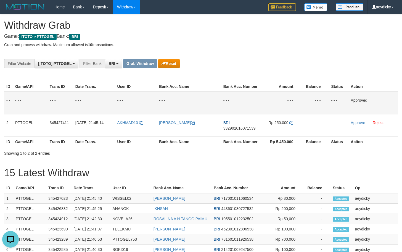
click at [204, 110] on td "- - -" at bounding box center [189, 103] width 64 height 23
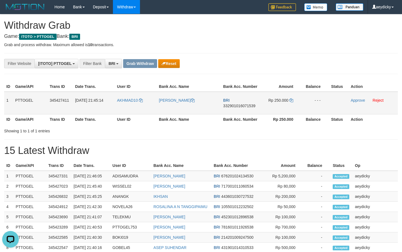
click at [228, 105] on span "332901016071539" at bounding box center [239, 105] width 32 height 4
copy span "332901016071539"
click at [290, 100] on icon at bounding box center [291, 100] width 4 height 4
click at [290, 99] on icon at bounding box center [291, 100] width 4 height 4
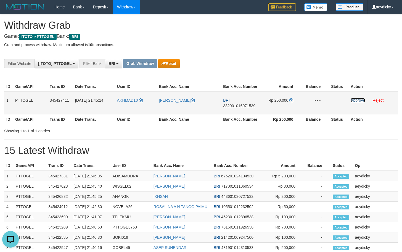
click at [358, 99] on link "Approve" at bounding box center [357, 100] width 14 height 4
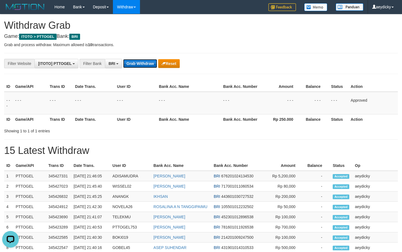
click at [138, 66] on button "Grab Withdraw" at bounding box center [140, 63] width 34 height 9
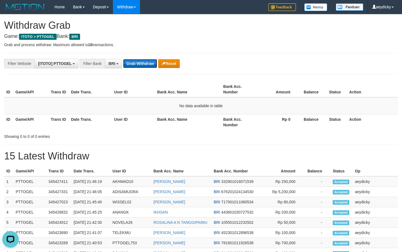
click at [138, 65] on button "Grab Withdraw" at bounding box center [140, 63] width 34 height 9
click at [236, 86] on th "Bank Acc. Number" at bounding box center [238, 89] width 35 height 16
click at [138, 62] on button "Grab Withdraw" at bounding box center [140, 63] width 34 height 9
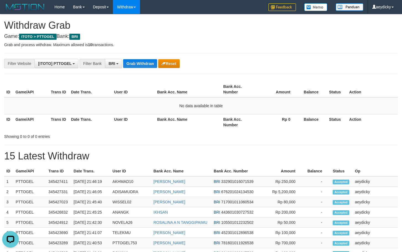
click at [273, 117] on th "Rp 0" at bounding box center [277, 122] width 42 height 16
click at [144, 66] on button "Grab Withdraw" at bounding box center [140, 63] width 34 height 9
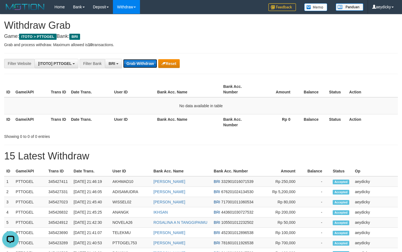
click at [144, 66] on button "Grab Withdraw" at bounding box center [140, 63] width 34 height 9
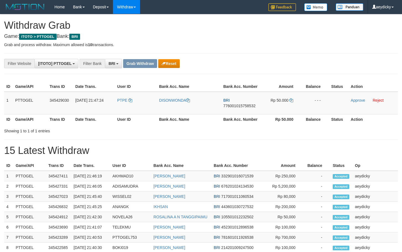
scroll to position [28, 0]
drag, startPoint x: 135, startPoint y: 106, endPoint x: 263, endPoint y: 100, distance: 127.9
click at [263, 100] on tr "1 PTTOGEL 345429030 01/10/2025 21:47:24 PTPE DISONWONDA BRI 776001015758532 Rp …" at bounding box center [200, 103] width 393 height 23
click at [241, 103] on span "776001015758532" at bounding box center [239, 105] width 32 height 4
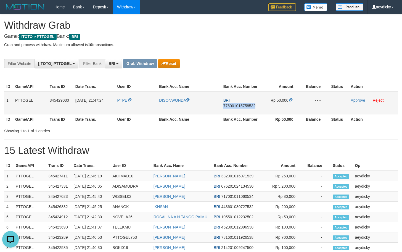
copy span "776001015758532"
click at [241, 103] on span "776001015758532" at bounding box center [239, 105] width 32 height 4
drag, startPoint x: 241, startPoint y: 103, endPoint x: 256, endPoint y: 111, distance: 17.3
click at [249, 108] on td "BRI 776001015758532" at bounding box center [240, 103] width 39 height 23
copy tr
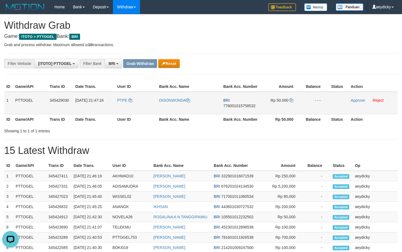
click at [238, 103] on span "776001015758532" at bounding box center [239, 105] width 32 height 4
copy tr
click at [238, 103] on span "776001015758532" at bounding box center [239, 105] width 32 height 4
copy tr
click at [290, 100] on icon at bounding box center [291, 100] width 4 height 4
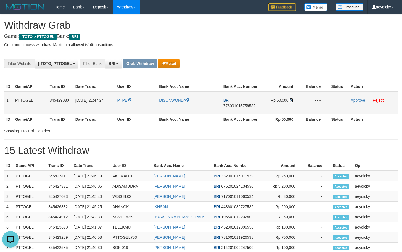
click at [290, 100] on icon at bounding box center [291, 100] width 4 height 4
click at [357, 98] on link "Approve" at bounding box center [357, 100] width 14 height 4
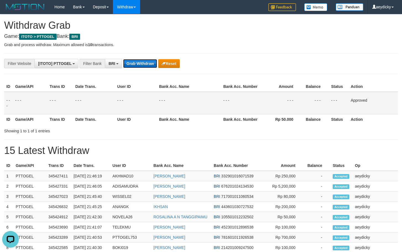
click at [136, 66] on button "Grab Withdraw" at bounding box center [140, 63] width 34 height 9
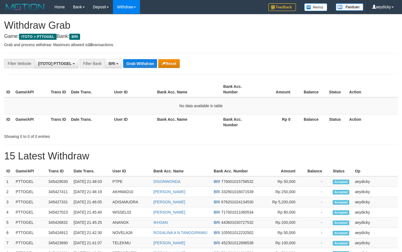
scroll to position [28, 0]
click at [270, 140] on div "**********" at bounding box center [201, 235] width 402 height 442
click at [216, 145] on div "**********" at bounding box center [201, 235] width 402 height 442
click at [139, 60] on button "Grab Withdraw" at bounding box center [140, 63] width 34 height 9
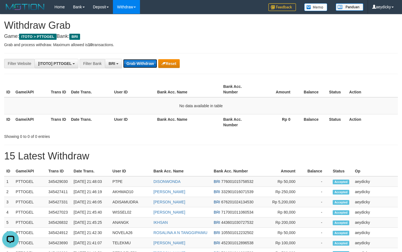
click at [139, 60] on button "Grab Withdraw" at bounding box center [140, 63] width 34 height 9
click at [201, 136] on div "Showing 0 to 0 of 0 entries" at bounding box center [201, 135] width 402 height 8
click at [132, 64] on button "Grab Withdraw" at bounding box center [140, 63] width 34 height 9
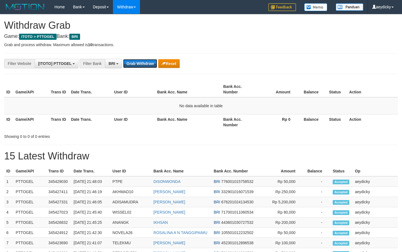
click at [132, 64] on button "Grab Withdraw" at bounding box center [140, 63] width 34 height 9
click at [133, 61] on button "Grab Withdraw" at bounding box center [140, 63] width 34 height 9
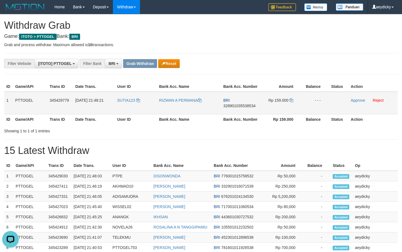
copy tr
drag, startPoint x: 133, startPoint y: 110, endPoint x: 287, endPoint y: 106, distance: 154.3
click at [287, 106] on tr "1 PTTOGEL 345429779 [DATE] 21:48:21 SUTIA123 [PERSON_NAME][GEOGRAPHIC_DATA] BRI…" at bounding box center [200, 103] width 393 height 23
copy tr
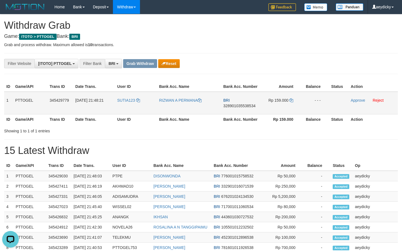
click at [236, 103] on td "BRI 328901035538534" at bounding box center [240, 103] width 39 height 23
copy span "328901035538534"
click at [236, 103] on td "BRI 328901035538534" at bounding box center [240, 103] width 39 height 23
copy td "BRI 328901035538534"
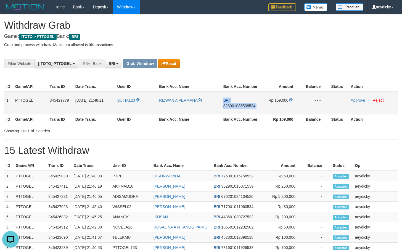
click at [235, 106] on span "328901035538534" at bounding box center [239, 105] width 32 height 4
copy span "328901035538534"
click at [292, 101] on icon at bounding box center [291, 100] width 4 height 4
drag, startPoint x: 292, startPoint y: 101, endPoint x: 405, endPoint y: 97, distance: 113.5
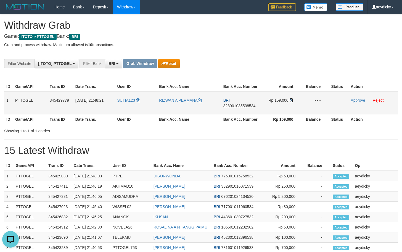
click at [292, 100] on icon at bounding box center [291, 100] width 4 height 4
click at [357, 98] on link "Approve" at bounding box center [357, 100] width 14 height 4
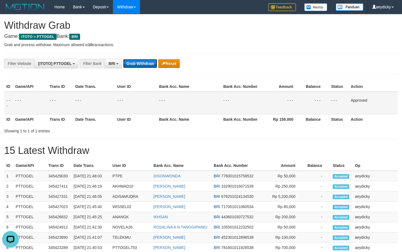
click at [137, 63] on button "Grab Withdraw" at bounding box center [140, 63] width 34 height 9
drag, startPoint x: 179, startPoint y: 126, endPoint x: 187, endPoint y: 125, distance: 7.8
click at [183, 127] on div "Showing 1 to 1 of 1 entries" at bounding box center [201, 130] width 402 height 8
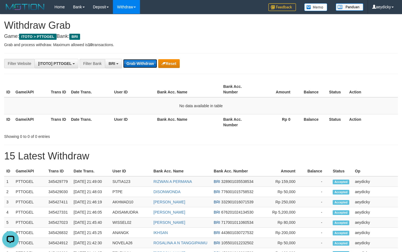
click at [147, 66] on button "Grab Withdraw" at bounding box center [140, 63] width 34 height 9
drag, startPoint x: 147, startPoint y: 66, endPoint x: 257, endPoint y: 79, distance: 111.5
click at [147, 65] on button "Grab Withdraw" at bounding box center [140, 63] width 34 height 9
click at [137, 64] on button "Grab Withdraw" at bounding box center [140, 63] width 34 height 9
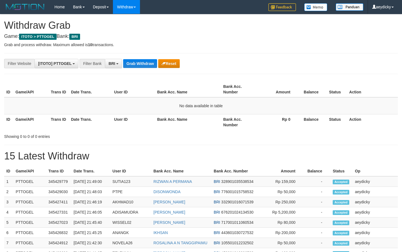
scroll to position [28, 0]
click at [136, 61] on button "Grab Withdraw" at bounding box center [140, 63] width 34 height 9
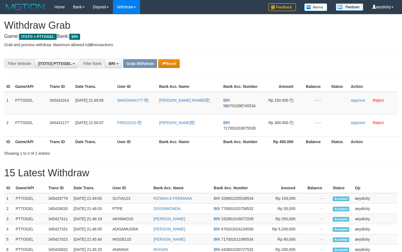
scroll to position [28, 0]
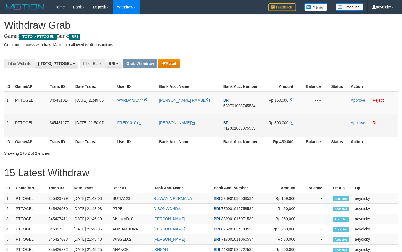
drag, startPoint x: 130, startPoint y: 109, endPoint x: 284, endPoint y: 126, distance: 155.4
click at [284, 126] on tbody "1 PTTOGEL 345431014 01/10/2025 21:49:56 WARDANA777 HILDA PEBRINA RAMBE BRI 5807…" at bounding box center [200, 114] width 393 height 45
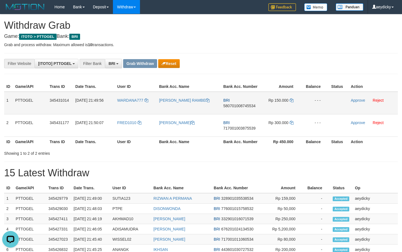
click at [233, 105] on span "580701008745534" at bounding box center [239, 105] width 32 height 4
copy span "580701008745534"
click at [233, 105] on span "580701008745534" at bounding box center [239, 105] width 32 height 4
click at [290, 100] on icon at bounding box center [291, 100] width 4 height 4
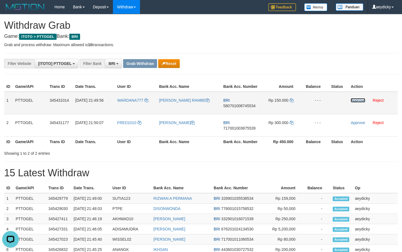
click at [354, 101] on link "Approve" at bounding box center [357, 100] width 14 height 4
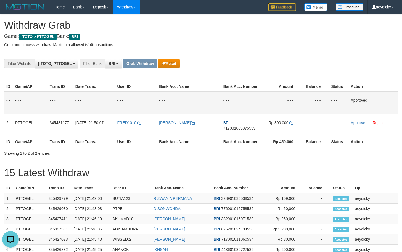
click at [230, 111] on td "- - -" at bounding box center [240, 103] width 39 height 23
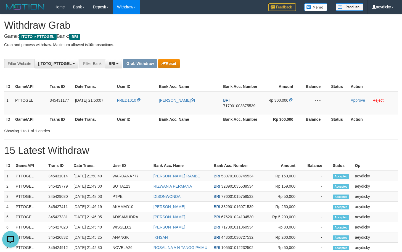
click at [226, 65] on div "**********" at bounding box center [167, 63] width 335 height 9
click at [235, 106] on span "717001003875539" at bounding box center [239, 105] width 32 height 4
copy tr
click at [235, 106] on span "717001003875539" at bounding box center [239, 105] width 32 height 4
copy span "717001003875539"
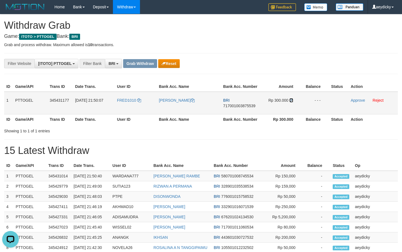
click at [291, 102] on icon at bounding box center [291, 100] width 4 height 4
click at [362, 99] on link "Approve" at bounding box center [357, 100] width 14 height 4
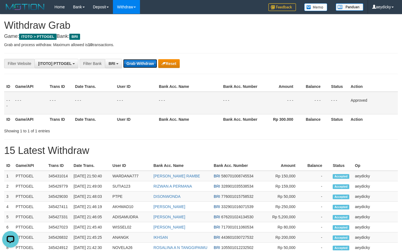
click at [132, 65] on button "Grab Withdraw" at bounding box center [140, 63] width 34 height 9
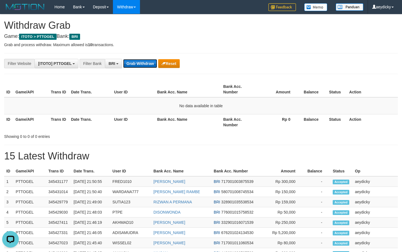
click at [142, 60] on button "Grab Withdraw" at bounding box center [140, 63] width 34 height 9
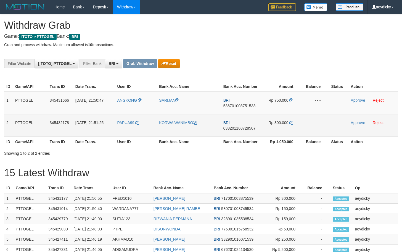
scroll to position [28, 0]
drag, startPoint x: 258, startPoint y: 112, endPoint x: 281, endPoint y: 114, distance: 22.7
click at [281, 114] on tbody "1 PTTOGEL 345431666 01/10/2025 21:50:47 ANGKONG SARIJAN BRI 536701008751533 Rp …" at bounding box center [200, 114] width 393 height 45
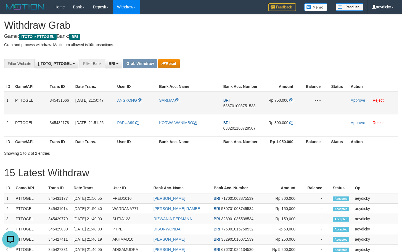
scroll to position [0, 0]
click at [234, 106] on span "536701008751533" at bounding box center [239, 105] width 32 height 4
copy span "536701008751533"
click at [234, 106] on span "536701008751533" at bounding box center [239, 105] width 32 height 4
click at [289, 101] on icon at bounding box center [291, 100] width 4 height 4
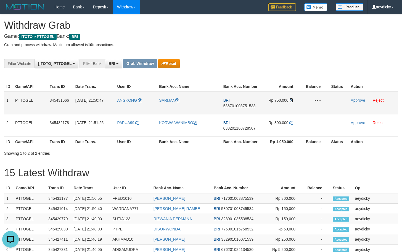
click at [289, 101] on icon at bounding box center [291, 100] width 4 height 4
click at [357, 102] on link "Approve" at bounding box center [357, 100] width 14 height 4
click at [213, 148] on div at bounding box center [284, 148] width 234 height 0
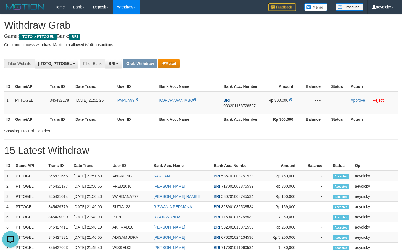
click at [230, 66] on div "**********" at bounding box center [167, 63] width 335 height 9
drag, startPoint x: 0, startPoint y: 0, endPoint x: 234, endPoint y: 104, distance: 255.9
click at [234, 103] on td "BRI 033201168728507" at bounding box center [240, 103] width 39 height 23
copy tr
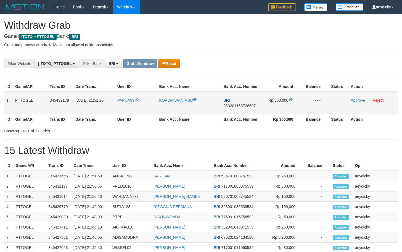
click at [234, 104] on span "033201168728507" at bounding box center [239, 105] width 32 height 4
copy span "033201168728507"
click at [241, 106] on span "033201168728507" at bounding box center [239, 105] width 32 height 4
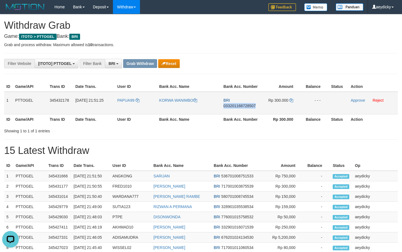
click at [241, 106] on span "033201168728507" at bounding box center [239, 105] width 32 height 4
copy span "033201168728507"
click at [291, 102] on td "Rp 300.000" at bounding box center [280, 103] width 41 height 23
click at [288, 98] on td "Rp 300.000" at bounding box center [280, 103] width 41 height 23
drag, startPoint x: 288, startPoint y: 98, endPoint x: 291, endPoint y: 103, distance: 6.5
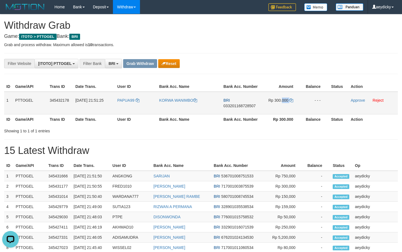
click at [289, 99] on td "Rp 300.000" at bounding box center [280, 103] width 41 height 23
click at [291, 103] on td "Rp 300.000" at bounding box center [280, 103] width 41 height 23
click at [291, 102] on td "Rp 300.000" at bounding box center [280, 103] width 41 height 23
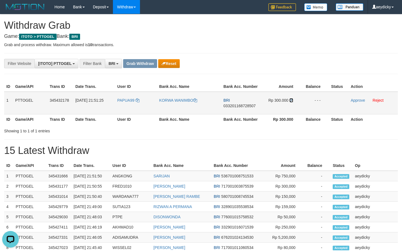
click at [291, 101] on icon at bounding box center [291, 100] width 4 height 4
drag, startPoint x: 291, startPoint y: 101, endPoint x: 402, endPoint y: 112, distance: 111.2
click at [292, 100] on icon at bounding box center [291, 100] width 4 height 4
click at [359, 102] on link "Approve" at bounding box center [357, 100] width 14 height 4
drag, startPoint x: 202, startPoint y: 174, endPoint x: 199, endPoint y: 171, distance: 4.4
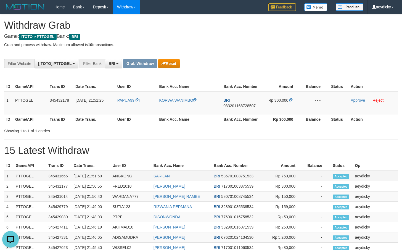
click at [202, 173] on td "SARIJAN" at bounding box center [181, 176] width 60 height 10
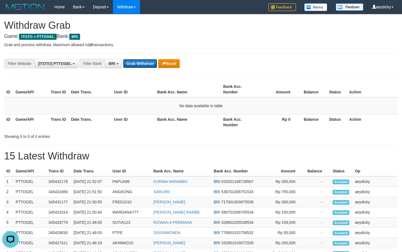
click at [137, 66] on button "Grab Withdraw" at bounding box center [140, 63] width 34 height 9
click at [134, 61] on button "Grab Withdraw" at bounding box center [140, 63] width 34 height 9
drag, startPoint x: 152, startPoint y: 66, endPoint x: 140, endPoint y: 65, distance: 12.5
click at [146, 66] on button "Grab Withdraw" at bounding box center [140, 63] width 34 height 9
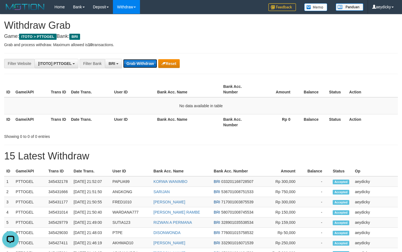
click at [140, 65] on button "Grab Withdraw" at bounding box center [140, 63] width 34 height 9
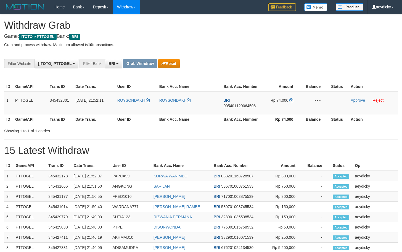
scroll to position [28, 0]
click at [230, 131] on div "Showing 1 to 1 of 1 entries" at bounding box center [201, 130] width 402 height 8
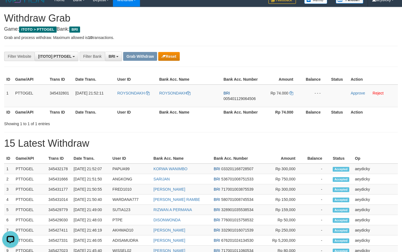
scroll to position [0, 0]
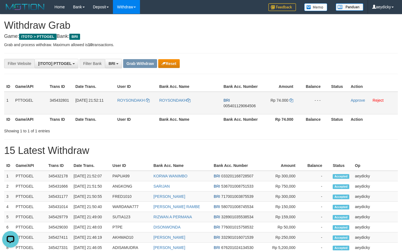
copy tr
drag, startPoint x: 131, startPoint y: 110, endPoint x: 286, endPoint y: 104, distance: 154.3
click at [286, 104] on tr "1 PTTOGEL 345432801 [DATE] 21:52:11 [GEOGRAPHIC_DATA] [GEOGRAPHIC_DATA] BRI 005…" at bounding box center [200, 103] width 393 height 23
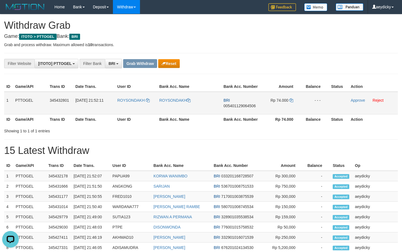
copy tr
click at [236, 105] on span "005401129064506" at bounding box center [239, 105] width 32 height 4
copy span "005401129064506"
drag, startPoint x: 288, startPoint y: 99, endPoint x: 291, endPoint y: 100, distance: 3.2
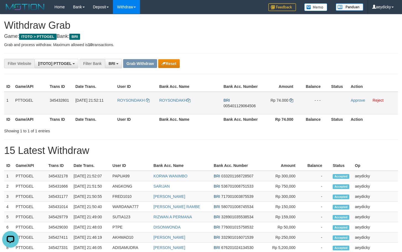
click at [289, 100] on td "Rp 74.000" at bounding box center [280, 103] width 41 height 23
click at [293, 101] on icon at bounding box center [291, 100] width 4 height 4
copy td
click at [293, 101] on icon at bounding box center [291, 100] width 4 height 4
click at [355, 100] on link "Approve" at bounding box center [357, 100] width 14 height 4
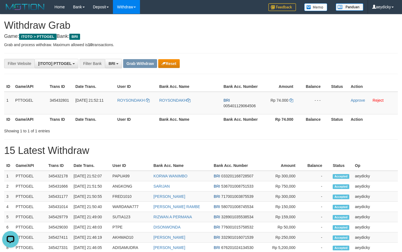
click at [241, 164] on th "Bank Acc. Number" at bounding box center [237, 165] width 53 height 10
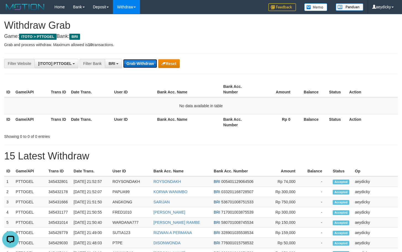
click at [138, 62] on button "Grab Withdraw" at bounding box center [140, 63] width 34 height 9
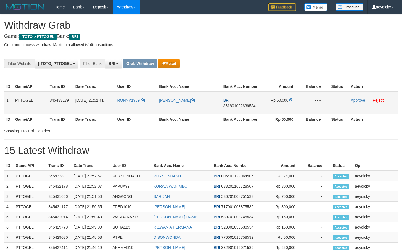
scroll to position [28, 0]
drag, startPoint x: 133, startPoint y: 108, endPoint x: 269, endPoint y: 102, distance: 136.1
click at [269, 102] on tr "1 PTTOGEL 345433179 [DATE] 21:52:41 RONNY1989 [PERSON_NAME] BRI 361801022639534…" at bounding box center [200, 103] width 393 height 23
click at [236, 107] on span "361801022639534" at bounding box center [239, 105] width 32 height 4
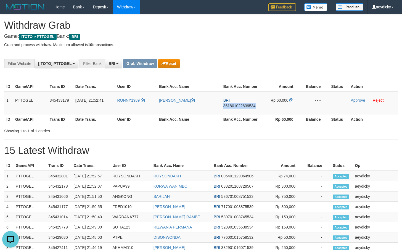
drag, startPoint x: 236, startPoint y: 107, endPoint x: 402, endPoint y: 80, distance: 168.0
click at [246, 105] on span "361801022639534" at bounding box center [239, 105] width 32 height 4
copy span "361801022639534"
click at [293, 101] on icon at bounding box center [291, 100] width 4 height 4
drag, startPoint x: 293, startPoint y: 101, endPoint x: 398, endPoint y: 100, distance: 105.7
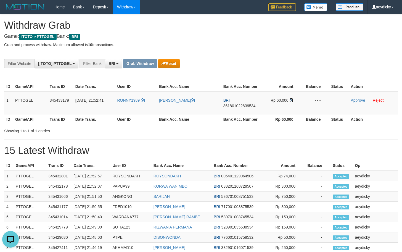
click at [299, 100] on td "Rp 60.000" at bounding box center [280, 103] width 41 height 23
click at [356, 104] on td "Approve Reject" at bounding box center [372, 103] width 49 height 23
click at [357, 103] on td "Approve Reject" at bounding box center [372, 103] width 49 height 23
click at [357, 102] on td "Approve Reject" at bounding box center [372, 103] width 49 height 23
click at [359, 102] on link "Approve" at bounding box center [357, 100] width 14 height 4
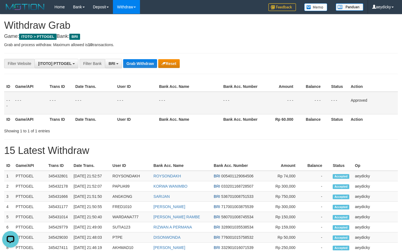
click at [140, 69] on div "**********" at bounding box center [201, 232] width 402 height 436
click at [142, 67] on button "Grab Withdraw" at bounding box center [140, 63] width 34 height 9
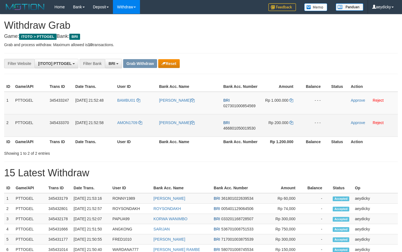
scroll to position [28, 0]
drag, startPoint x: 131, startPoint y: 107, endPoint x: 297, endPoint y: 122, distance: 167.1
click at [297, 122] on tbody "1 PTTOGEL 345433247 [DATE] 21:52:48 BAMBU01 [PERSON_NAME] BRI 027301000854569 R…" at bounding box center [200, 114] width 393 height 45
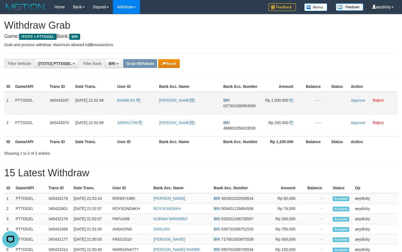
click at [242, 103] on td "BRI 027301000854569" at bounding box center [240, 103] width 39 height 23
click at [241, 104] on span "027301000854569" at bounding box center [239, 105] width 32 height 4
copy span "027301000854569"
click at [241, 105] on span "027301000854569" at bounding box center [239, 105] width 32 height 4
click at [169, 62] on button "Reset" at bounding box center [168, 63] width 21 height 9
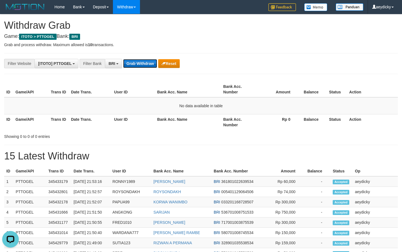
click at [132, 67] on button "Grab Withdraw" at bounding box center [140, 63] width 34 height 9
click at [136, 65] on button "Grab Withdraw" at bounding box center [140, 63] width 34 height 9
drag, startPoint x: 136, startPoint y: 65, endPoint x: 386, endPoint y: 143, distance: 261.4
click at [137, 65] on button "Grab Withdraw" at bounding box center [140, 63] width 34 height 9
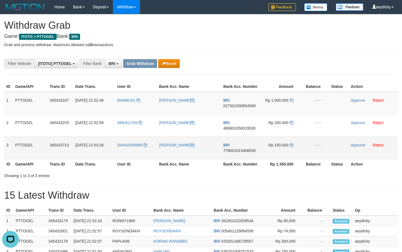
drag, startPoint x: 122, startPoint y: 106, endPoint x: 274, endPoint y: 143, distance: 156.5
click at [274, 143] on tbody "1 PTTOGEL 345433247 01/10/2025 21:52:48 BAMBU01 ALEKSIUS JASMAN BRI 02730100085…" at bounding box center [200, 125] width 393 height 67
click at [235, 106] on span "027301000854569" at bounding box center [239, 105] width 32 height 4
copy span "027301000854569"
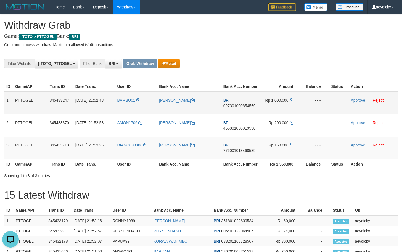
copy tr
click at [247, 103] on td "BRI 027301000854569" at bounding box center [240, 103] width 39 height 23
click at [245, 108] on td "BRI 027301000854569" at bounding box center [240, 103] width 39 height 23
copy span "027301000854569"
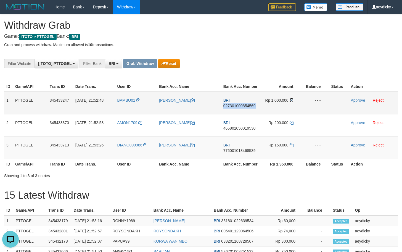
click at [291, 100] on icon at bounding box center [291, 100] width 4 height 4
copy span "027301000854569"
click at [291, 100] on icon at bounding box center [291, 100] width 4 height 4
click at [361, 100] on link "Approve" at bounding box center [357, 100] width 14 height 4
click at [222, 151] on td "BRI 776001013468539" at bounding box center [240, 147] width 39 height 22
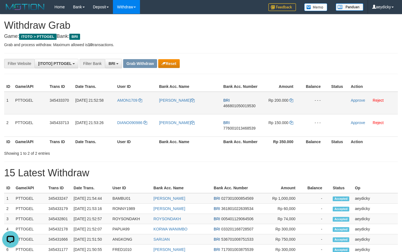
click at [244, 106] on span "466801050019530" at bounding box center [239, 105] width 32 height 4
copy span "466801050019530"
click at [235, 107] on span "466801050019530" at bounding box center [239, 105] width 32 height 4
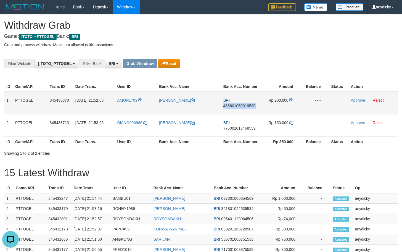
copy span "466801050019530"
drag, startPoint x: 231, startPoint y: 100, endPoint x: 235, endPoint y: 108, distance: 8.2
click at [233, 106] on td "BRI 466801050019530" at bounding box center [240, 103] width 39 height 23
click at [235, 108] on span "466801050019530" at bounding box center [239, 105] width 32 height 4
copy tr
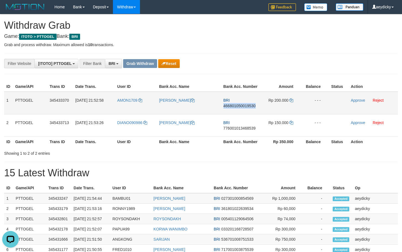
copy span "466801050019530"
click at [235, 108] on span "466801050019530" at bounding box center [239, 105] width 32 height 4
copy td "BRI 466801050019530"
click at [292, 99] on icon at bounding box center [291, 100] width 4 height 4
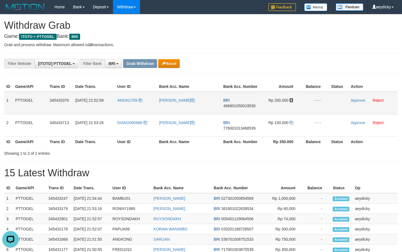
click at [292, 99] on icon at bounding box center [291, 100] width 4 height 4
click at [354, 100] on link "Approve" at bounding box center [357, 100] width 14 height 4
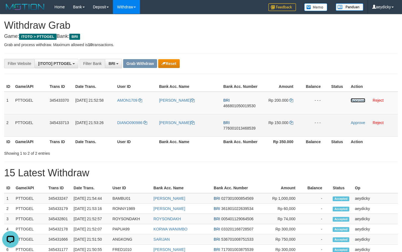
click at [233, 129] on span "776001013468539" at bounding box center [239, 128] width 32 height 4
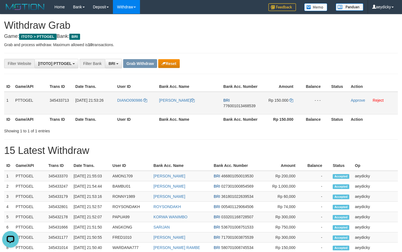
click at [232, 107] on span "776001013468539" at bounding box center [239, 105] width 32 height 4
copy span "776001013468539"
click at [232, 107] on span "776001013468539" at bounding box center [239, 105] width 32 height 4
copy tr
click at [247, 105] on span "776001013468539" at bounding box center [239, 105] width 32 height 4
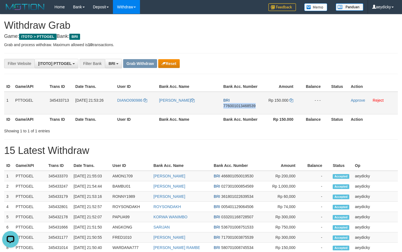
click at [247, 105] on span "776001013468539" at bounding box center [239, 105] width 32 height 4
copy span "776001013468539"
click at [291, 96] on td "Rp 150.000" at bounding box center [280, 103] width 41 height 23
click at [292, 101] on icon at bounding box center [291, 100] width 4 height 4
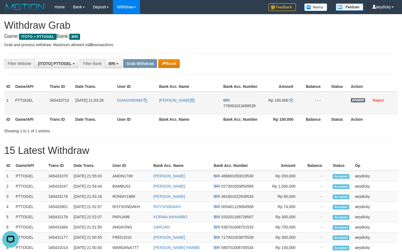
click at [359, 100] on link "Approve" at bounding box center [357, 100] width 14 height 4
click at [220, 151] on h1 "15 Latest Withdraw" at bounding box center [200, 150] width 393 height 11
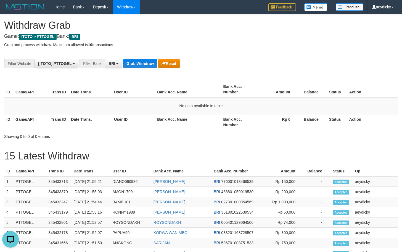
click at [139, 58] on div "**********" at bounding box center [201, 235] width 402 height 442
click at [141, 66] on button "Grab Withdraw" at bounding box center [140, 63] width 34 height 9
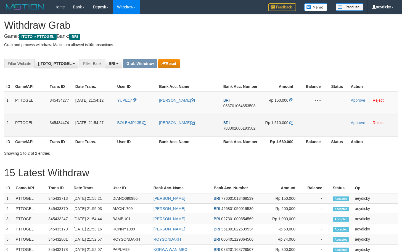
scroll to position [28, 0]
drag, startPoint x: 163, startPoint y: 110, endPoint x: 273, endPoint y: 123, distance: 111.1
click at [273, 123] on tbody "1 PTTOGEL 345434277 [DATE] 21:54:12 YUPE17 [PERSON_NAME] BRI 068701064653508 Rp…" at bounding box center [200, 114] width 393 height 45
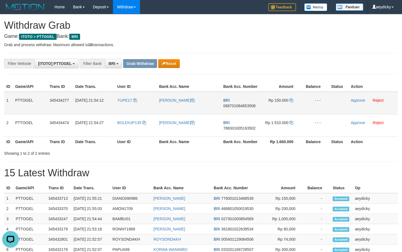
click at [247, 103] on td "BRI 068701064653508" at bounding box center [240, 103] width 39 height 23
click at [235, 105] on span "068701064653508" at bounding box center [239, 105] width 32 height 4
copy tr
click at [236, 105] on span "068701064653508" at bounding box center [239, 105] width 32 height 4
copy tr
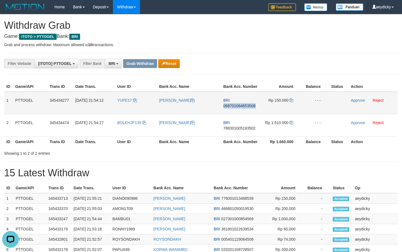
copy span "068701064653508"
click at [236, 105] on span "068701064653508" at bounding box center [239, 105] width 32 height 4
click at [292, 99] on icon at bounding box center [291, 100] width 4 height 4
drag, startPoint x: 292, startPoint y: 99, endPoint x: 395, endPoint y: 101, distance: 103.5
click at [293, 99] on icon at bounding box center [291, 100] width 4 height 4
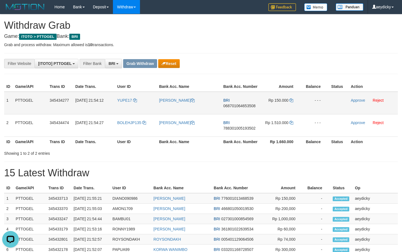
click at [354, 102] on td "Approve Reject" at bounding box center [372, 103] width 49 height 23
click at [357, 101] on link "Approve" at bounding box center [357, 100] width 14 height 4
click at [185, 150] on div "Showing 1 to 2 of 2 entries" at bounding box center [201, 152] width 402 height 8
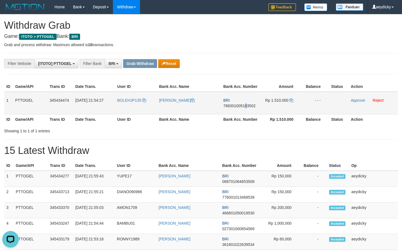
click at [246, 104] on td "BRI 788301005193502" at bounding box center [240, 103] width 39 height 23
click at [246, 104] on span "788301005193502" at bounding box center [239, 105] width 32 height 4
copy span "788301005193502"
click at [239, 106] on span "788301005193502" at bounding box center [239, 105] width 32 height 4
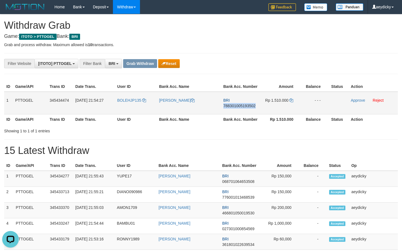
copy span "788301005193502"
click at [239, 106] on span "788301005193502" at bounding box center [239, 105] width 32 height 4
click at [293, 101] on icon at bounding box center [291, 100] width 4 height 4
click at [354, 101] on link "Approve" at bounding box center [357, 100] width 14 height 4
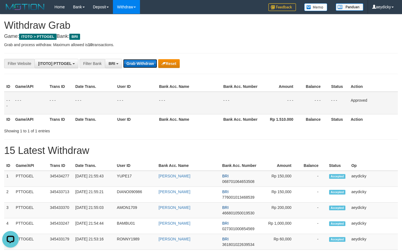
click at [141, 60] on button "Grab Withdraw" at bounding box center [140, 63] width 34 height 9
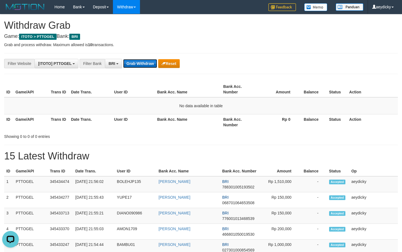
click at [142, 62] on button "Grab Withdraw" at bounding box center [140, 63] width 34 height 9
drag, startPoint x: 142, startPoint y: 62, endPoint x: 390, endPoint y: 81, distance: 248.5
click at [142, 62] on button "Grab Withdraw" at bounding box center [140, 63] width 34 height 9
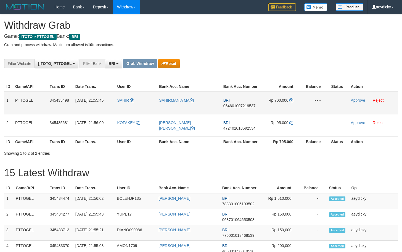
scroll to position [28, 0]
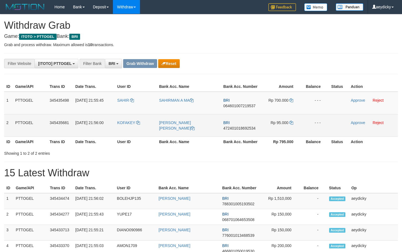
drag, startPoint x: 145, startPoint y: 114, endPoint x: 283, endPoint y: 126, distance: 139.3
click at [283, 126] on tbody "1 PTTOGEL 345435498 [DATE] 21:55:45 SAHIR [PERSON_NAME] A MA BRI 06460100721953…" at bounding box center [200, 114] width 393 height 45
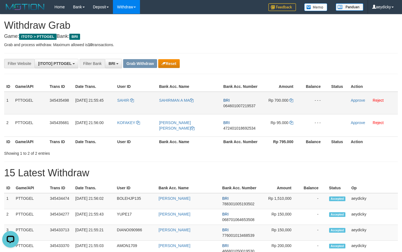
click at [242, 106] on span "064601007219537" at bounding box center [239, 105] width 32 height 4
drag, startPoint x: 242, startPoint y: 106, endPoint x: 400, endPoint y: 106, distance: 157.8
click at [243, 106] on span "064601007219537" at bounding box center [239, 105] width 32 height 4
copy span "064601007219537"
click at [291, 98] on icon at bounding box center [291, 100] width 4 height 4
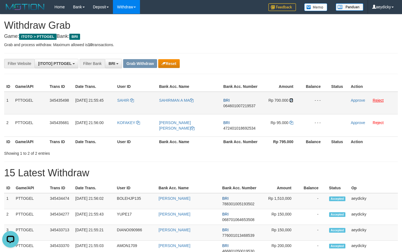
drag, startPoint x: 291, startPoint y: 98, endPoint x: 382, endPoint y: 98, distance: 91.3
click at [294, 98] on td "Rp 700.000" at bounding box center [280, 103] width 41 height 23
click at [359, 99] on link "Approve" at bounding box center [357, 100] width 14 height 4
click at [222, 151] on div "Showing 1 to 2 of 2 entries" at bounding box center [201, 152] width 402 height 8
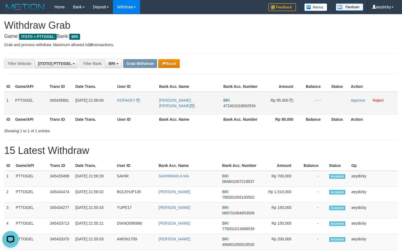
click at [257, 104] on td "BRI 472401018692534" at bounding box center [240, 103] width 39 height 23
copy tr
click at [254, 104] on span "472401018692534" at bounding box center [239, 105] width 32 height 4
copy span "472401018692534"
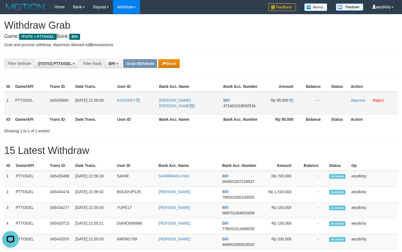
click at [233, 108] on td "BRI 472401018692534" at bounding box center [240, 103] width 39 height 23
copy tr
click at [237, 106] on span "472401018692534" at bounding box center [239, 105] width 32 height 4
copy span "472401018692534"
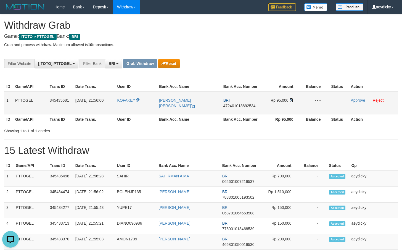
click at [291, 100] on icon at bounding box center [291, 100] width 4 height 4
drag, startPoint x: 291, startPoint y: 100, endPoint x: 397, endPoint y: 98, distance: 106.0
click at [293, 100] on icon at bounding box center [291, 100] width 4 height 4
drag, startPoint x: 355, startPoint y: 103, endPoint x: 355, endPoint y: 100, distance: 2.8
click at [355, 103] on td "Approve Reject" at bounding box center [372, 103] width 49 height 23
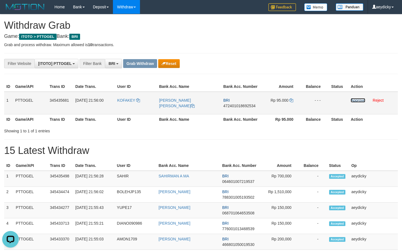
click at [355, 100] on link "Approve" at bounding box center [357, 100] width 14 height 4
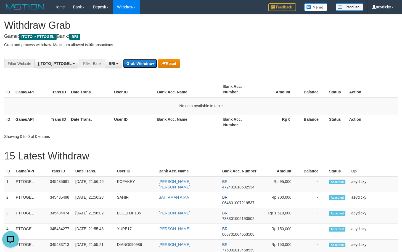
click at [132, 66] on button "Grab Withdraw" at bounding box center [140, 63] width 34 height 9
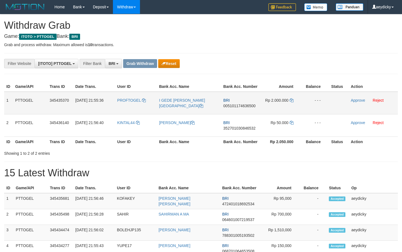
scroll to position [28, 0]
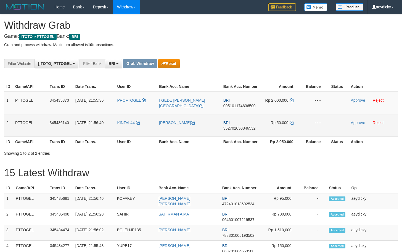
drag, startPoint x: 156, startPoint y: 114, endPoint x: 285, endPoint y: 127, distance: 129.0
click at [285, 127] on tbody "1 PTTOGEL 345435370 [DATE] 21:55:36 PROFTOGEL I GEDE [PERSON_NAME][GEOGRAPHIC_D…" at bounding box center [200, 114] width 393 height 45
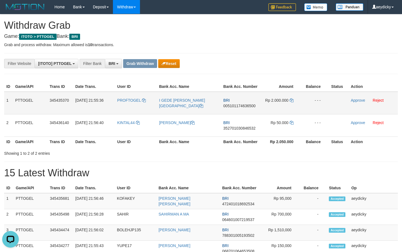
drag, startPoint x: 232, startPoint y: 98, endPoint x: 241, endPoint y: 111, distance: 16.1
click at [239, 111] on td "BRI 005101174636500" at bounding box center [240, 103] width 39 height 23
click at [244, 106] on span "005101174636500" at bounding box center [239, 105] width 32 height 4
copy span "005101174636500"
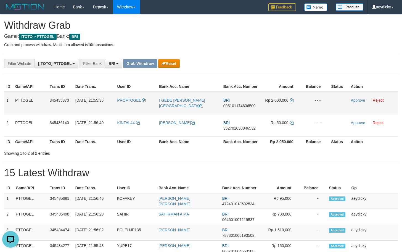
click at [243, 105] on span "005101174636500" at bounding box center [239, 105] width 32 height 4
click at [244, 105] on span "005101174636500" at bounding box center [239, 105] width 32 height 4
copy span "005101174636500"
click at [294, 101] on td "Rp 2.000.000" at bounding box center [280, 103] width 41 height 23
click at [293, 101] on icon at bounding box center [291, 100] width 4 height 4
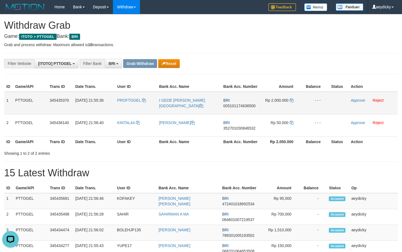
click at [289, 100] on td "Rp 2.000.000" at bounding box center [280, 103] width 41 height 23
click at [289, 100] on icon at bounding box center [291, 100] width 4 height 4
copy td "000"
click at [291, 100] on icon at bounding box center [291, 100] width 4 height 4
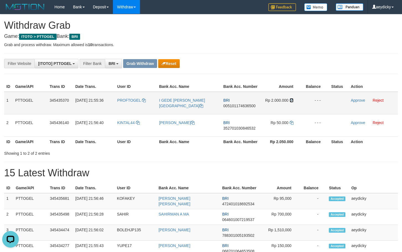
drag, startPoint x: 291, startPoint y: 100, endPoint x: 336, endPoint y: 100, distance: 45.8
click at [291, 99] on icon at bounding box center [291, 100] width 4 height 4
click at [355, 100] on link "Approve" at bounding box center [357, 100] width 14 height 4
click at [291, 142] on th "Rp 2.050.000" at bounding box center [280, 141] width 41 height 10
click at [356, 100] on link "Approve" at bounding box center [357, 100] width 14 height 4
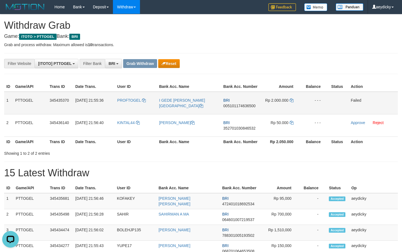
copy tr
drag, startPoint x: 140, startPoint y: 105, endPoint x: 138, endPoint y: 100, distance: 5.4
click at [138, 100] on td "PROFTOGEL" at bounding box center [136, 103] width 42 height 23
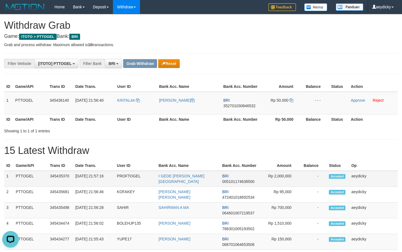
copy tr
drag, startPoint x: 132, startPoint y: 185, endPoint x: 139, endPoint y: 174, distance: 13.0
click at [139, 174] on td "PROFTOGEL" at bounding box center [135, 179] width 42 height 16
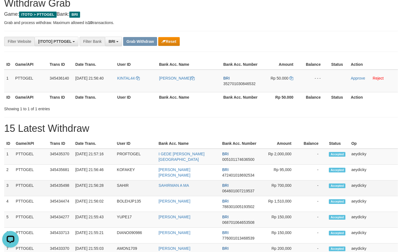
scroll to position [38, 0]
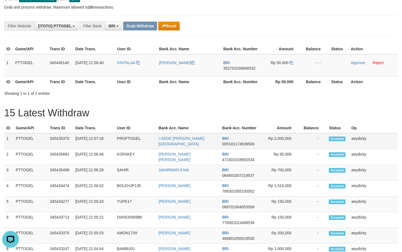
drag, startPoint x: 133, startPoint y: 146, endPoint x: 137, endPoint y: 143, distance: 4.5
click at [137, 143] on td "PROFTOGEL" at bounding box center [135, 141] width 42 height 16
click at [336, 140] on span "Accepted" at bounding box center [337, 138] width 17 height 5
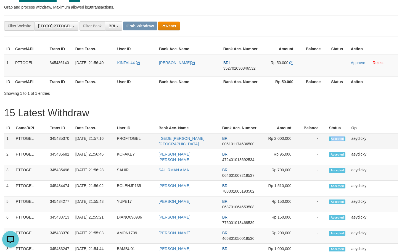
click at [336, 140] on span "Accepted" at bounding box center [337, 138] width 17 height 5
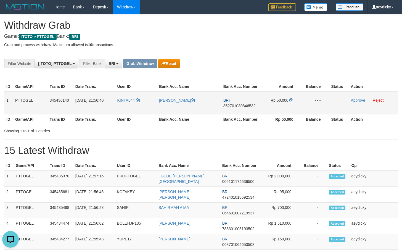
copy tr
click at [238, 108] on td "BRI 352701030846532" at bounding box center [240, 103] width 39 height 23
click at [238, 107] on span "352701030846532" at bounding box center [239, 105] width 32 height 4
copy span "352701030846532"
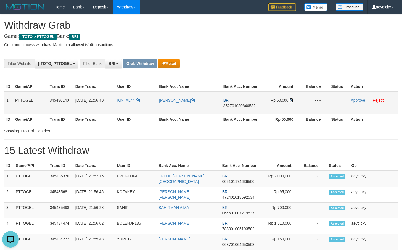
click at [291, 100] on icon at bounding box center [291, 100] width 4 height 4
click at [353, 102] on link "Approve" at bounding box center [357, 100] width 14 height 4
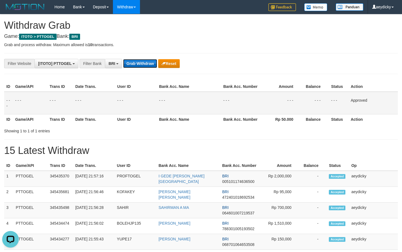
click at [132, 63] on button "Grab Withdraw" at bounding box center [140, 63] width 34 height 9
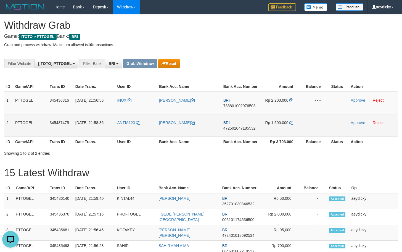
drag, startPoint x: 120, startPoint y: 110, endPoint x: 287, endPoint y: 119, distance: 167.2
click at [287, 119] on tbody "1 PTTOGEL 345436316 01/10/2025 21:56:56 INUX MUHAMMAD WISNU ANWAR BRI 738801002…" at bounding box center [200, 114] width 393 height 45
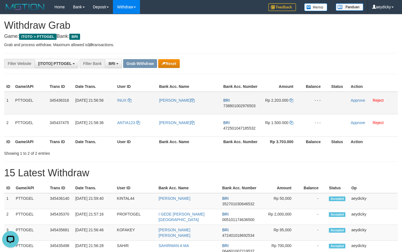
click at [247, 108] on td "BRI 738801002976503" at bounding box center [240, 103] width 39 height 23
click at [247, 104] on span "738801002976503" at bounding box center [239, 105] width 32 height 4
copy span "738801002976503"
click at [247, 104] on span "738801002976503" at bounding box center [239, 105] width 32 height 4
click at [290, 99] on icon at bounding box center [291, 100] width 4 height 4
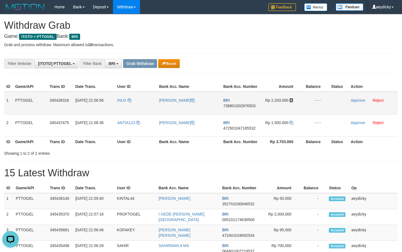
click at [292, 99] on icon at bounding box center [291, 100] width 4 height 4
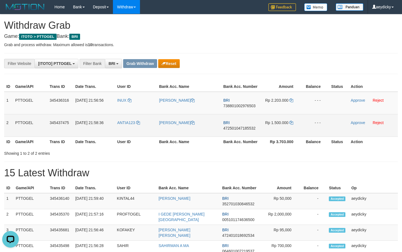
copy tr
click at [244, 129] on span "472501047185532" at bounding box center [239, 128] width 32 height 4
copy span "472501047185532"
click at [289, 124] on td "Rp 1.500.000" at bounding box center [280, 125] width 41 height 22
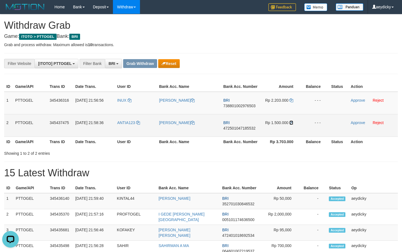
click at [291, 124] on icon at bounding box center [291, 123] width 4 height 4
click at [355, 122] on link "Approve" at bounding box center [357, 122] width 14 height 4
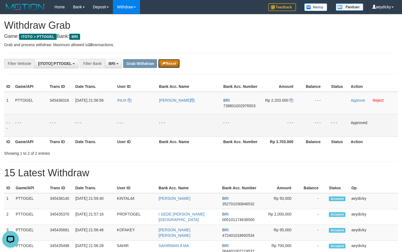
click at [171, 66] on button "Reset" at bounding box center [168, 63] width 21 height 9
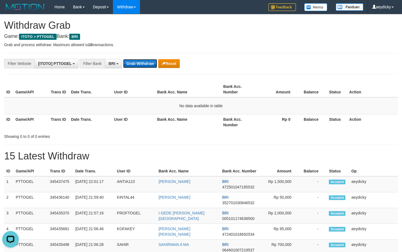
click at [146, 66] on button "Grab Withdraw" at bounding box center [140, 63] width 34 height 9
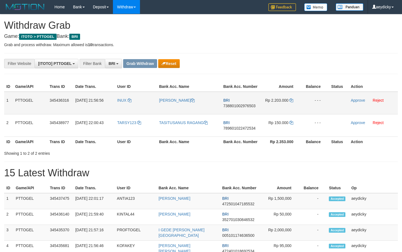
scroll to position [28, 0]
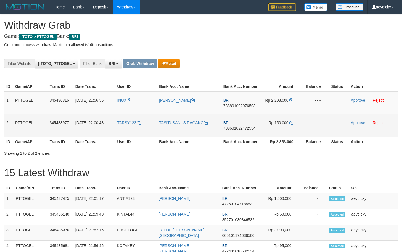
drag, startPoint x: 140, startPoint y: 131, endPoint x: 284, endPoint y: 132, distance: 144.6
click at [284, 132] on tr "2 PTTOGEL 345438977 01/10/2025 22:00:43 TARSY123 TASITUSANUS RAGANG BRI 7896010…" at bounding box center [200, 125] width 393 height 22
click at [233, 127] on span "789601022472534" at bounding box center [239, 128] width 32 height 4
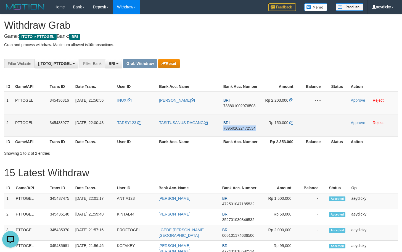
copy span "789601022472534"
click at [291, 123] on icon at bounding box center [291, 123] width 4 height 4
drag, startPoint x: 291, startPoint y: 123, endPoint x: 394, endPoint y: 127, distance: 103.0
click at [292, 123] on icon at bounding box center [291, 123] width 4 height 4
click at [353, 121] on link "Approve" at bounding box center [357, 122] width 14 height 4
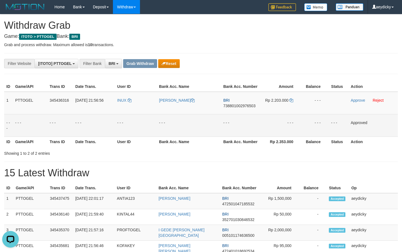
click at [222, 151] on div "Showing 1 to 2 of 2 entries" at bounding box center [201, 152] width 402 height 8
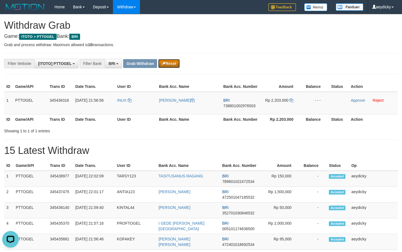
click at [167, 63] on button "Reset" at bounding box center [168, 63] width 21 height 9
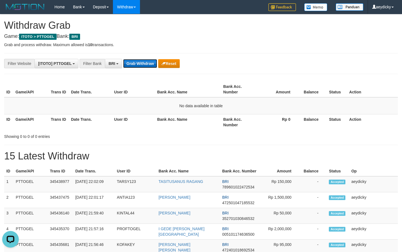
click at [141, 63] on button "Grab Withdraw" at bounding box center [140, 63] width 34 height 9
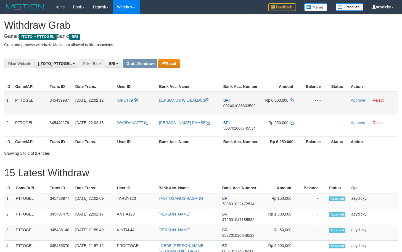
scroll to position [28, 0]
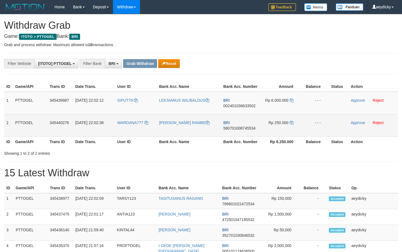
drag, startPoint x: 152, startPoint y: 110, endPoint x: 291, endPoint y: 127, distance: 139.8
click at [291, 127] on tbody "1 PTTOGEL 345439987 [DATE] 22:02:12 SIPUT79 LEKSIANUS WILIBALDUS BRI 0024010366…" at bounding box center [200, 114] width 393 height 45
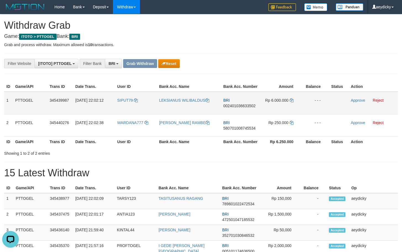
scroll to position [0, 0]
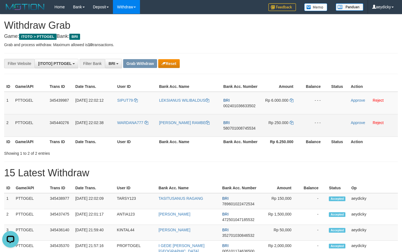
click at [232, 129] on span "580701008745534" at bounding box center [239, 128] width 32 height 4
copy span "580701008745534"
click at [292, 121] on icon at bounding box center [291, 123] width 4 height 4
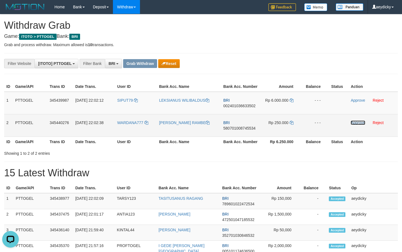
click at [358, 123] on link "Approve" at bounding box center [357, 122] width 14 height 4
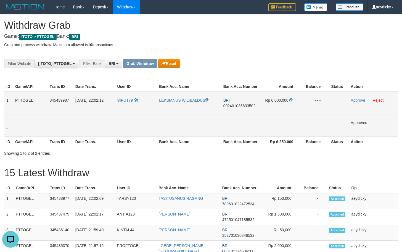
click at [197, 92] on td "LEKSIANUS WILIBALDUS" at bounding box center [189, 103] width 64 height 23
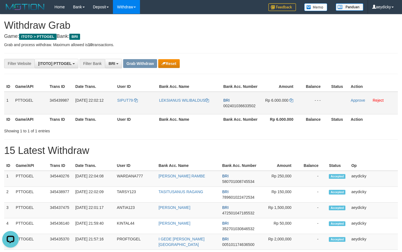
click at [244, 107] on span "002401036633502" at bounding box center [239, 105] width 32 height 4
copy span "002401036633502"
click at [244, 107] on span "002401036633502" at bounding box center [239, 105] width 32 height 4
click at [290, 101] on icon at bounding box center [291, 100] width 4 height 4
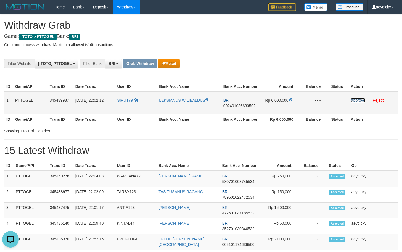
click at [353, 99] on link "Approve" at bounding box center [357, 100] width 14 height 4
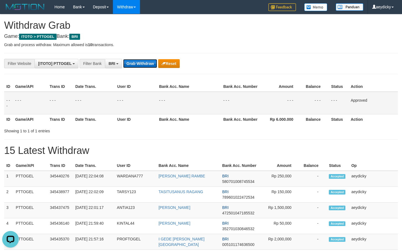
click at [150, 65] on button "Grab Withdraw" at bounding box center [140, 63] width 34 height 9
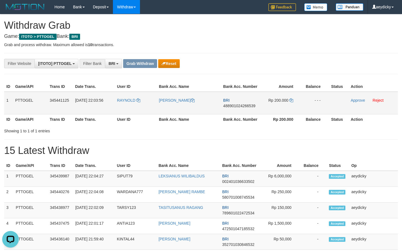
drag, startPoint x: 127, startPoint y: 109, endPoint x: 290, endPoint y: 109, distance: 163.3
click at [290, 109] on tr "1 PTTOGEL 345441125 [DATE] 22:03:56 [PERSON_NAME] SYAHPUTRA BRI 488901024266539…" at bounding box center [200, 103] width 393 height 23
click at [245, 107] on span "488901024266539" at bounding box center [239, 105] width 32 height 4
copy span "488901024266539"
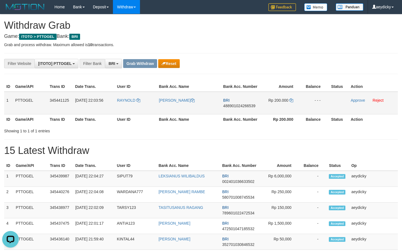
copy tr
click at [229, 106] on span "488901024266539" at bounding box center [239, 105] width 32 height 4
copy span "488901024266539"
click at [291, 100] on icon at bounding box center [291, 100] width 4 height 4
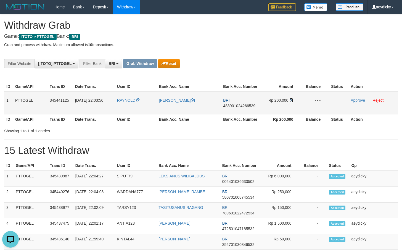
click at [291, 100] on icon at bounding box center [291, 100] width 4 height 4
click at [358, 100] on link "Approve" at bounding box center [357, 100] width 14 height 4
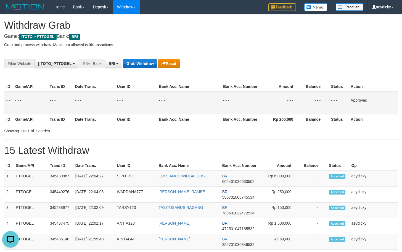
drag, startPoint x: 137, startPoint y: 55, endPoint x: 132, endPoint y: 63, distance: 9.4
click at [131, 64] on button "Grab Withdraw" at bounding box center [140, 63] width 34 height 9
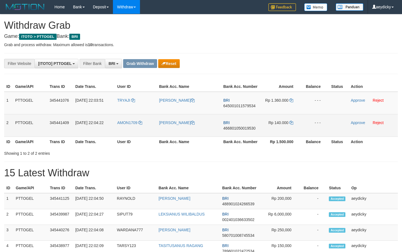
scroll to position [28, 0]
drag, startPoint x: 207, startPoint y: 118, endPoint x: 295, endPoint y: 127, distance: 87.9
click at [295, 127] on tbody "1 PTTOGEL 345441076 [DATE] 22:03:51 [GEOGRAPHIC_DATA] RESGIE [PERSON_NAME] BRI …" at bounding box center [200, 114] width 393 height 45
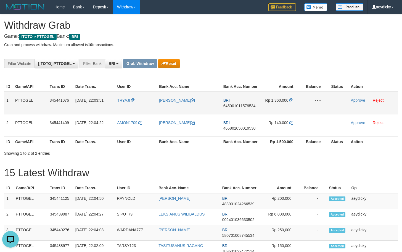
click at [236, 107] on span "645001011579534" at bounding box center [239, 105] width 32 height 4
copy span "645001011579534"
click at [291, 99] on icon at bounding box center [291, 100] width 4 height 4
drag, startPoint x: 291, startPoint y: 99, endPoint x: 362, endPoint y: 96, distance: 71.2
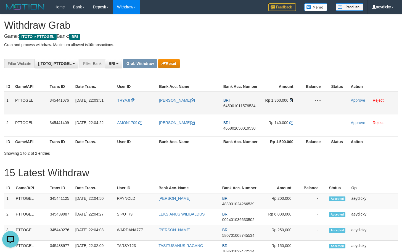
click at [291, 99] on icon at bounding box center [291, 100] width 4 height 4
click at [359, 102] on td "Approve Reject" at bounding box center [372, 103] width 49 height 23
click at [359, 102] on link "Approve" at bounding box center [357, 100] width 14 height 4
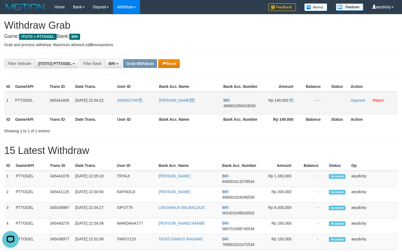
drag, startPoint x: 229, startPoint y: 109, endPoint x: 233, endPoint y: 107, distance: 4.2
click at [230, 108] on td "BRI 466801050019530" at bounding box center [240, 103] width 39 height 23
click at [233, 107] on span "466801050019530" at bounding box center [239, 105] width 32 height 4
copy span "466801050019530"
click at [233, 107] on span "466801050019530" at bounding box center [239, 105] width 32 height 4
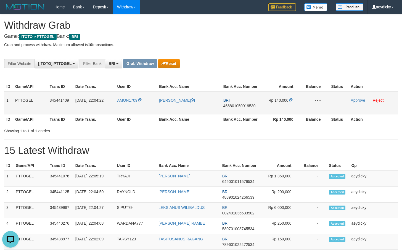
click at [250, 104] on span "466801050019530" at bounding box center [239, 105] width 32 height 4
copy tr
click at [250, 104] on span "466801050019530" at bounding box center [239, 105] width 32 height 4
copy span "466801050019530"
click at [290, 100] on icon at bounding box center [291, 100] width 4 height 4
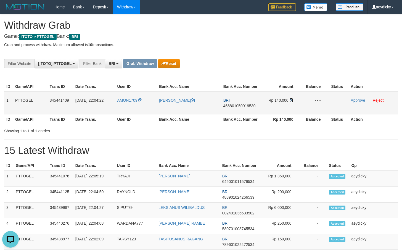
click at [290, 100] on icon at bounding box center [291, 100] width 4 height 4
click at [354, 97] on td "Approve Reject" at bounding box center [372, 103] width 49 height 23
click at [358, 99] on link "Approve" at bounding box center [357, 100] width 14 height 4
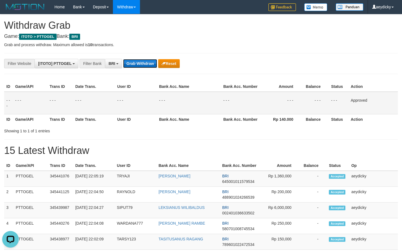
click at [136, 64] on button "Grab Withdraw" at bounding box center [140, 63] width 34 height 9
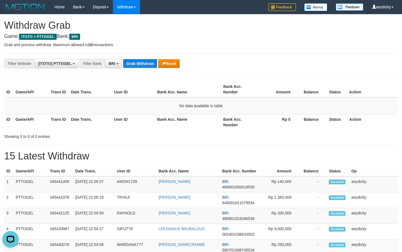
drag, startPoint x: 272, startPoint y: 87, endPoint x: 181, endPoint y: 73, distance: 92.7
click at [271, 87] on th "Amount" at bounding box center [277, 89] width 42 height 16
click at [139, 59] on button "Grab Withdraw" at bounding box center [140, 63] width 34 height 9
click at [130, 64] on button "Grab Withdraw" at bounding box center [140, 63] width 34 height 9
click at [150, 68] on div "**********" at bounding box center [167, 63] width 335 height 9
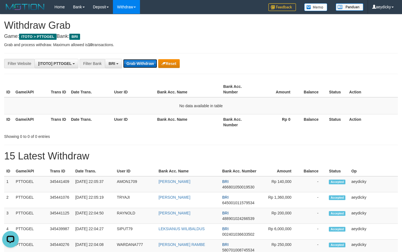
click at [148, 63] on button "Grab Withdraw" at bounding box center [140, 63] width 34 height 9
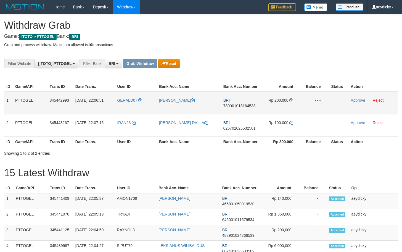
scroll to position [28, 0]
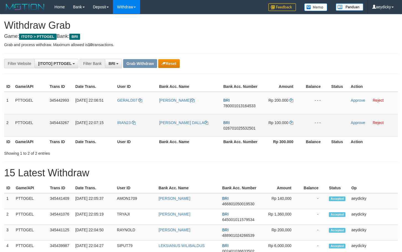
drag, startPoint x: 151, startPoint y: 107, endPoint x: 286, endPoint y: 119, distance: 135.9
click at [286, 119] on tbody "1 PTTOGEL 345442993 [DATE] 22:06:51 GERALD07 [PERSON_NAME] BRI 780001013164533 …" at bounding box center [200, 114] width 393 height 45
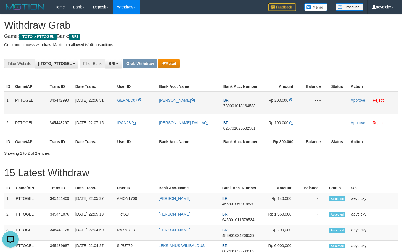
scroll to position [0, 0]
click at [251, 103] on td "BRI 780001013164533" at bounding box center [240, 103] width 39 height 23
copy span "780001013164533"
click at [245, 104] on span "780001013164533" at bounding box center [239, 105] width 32 height 4
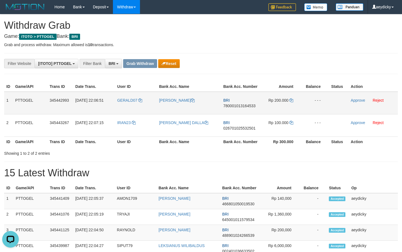
copy tr
click at [245, 104] on span "780001013164533" at bounding box center [239, 105] width 32 height 4
copy span "780001013164533"
click at [290, 99] on icon at bounding box center [291, 100] width 4 height 4
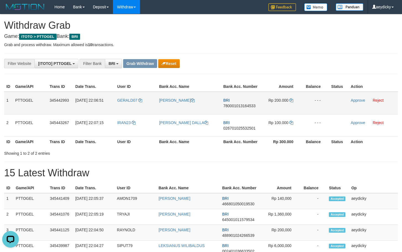
click at [357, 97] on td "Approve Reject" at bounding box center [372, 103] width 49 height 23
click at [358, 98] on link "Approve" at bounding box center [357, 100] width 14 height 4
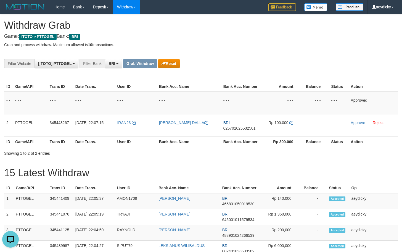
click at [232, 150] on div "Showing 1 to 2 of 2 entries" at bounding box center [201, 152] width 402 height 8
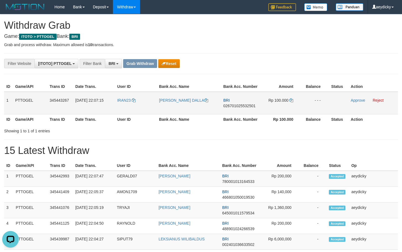
click at [242, 105] on span "026701025532501" at bounding box center [239, 105] width 32 height 4
copy span "026701025532501"
click at [292, 101] on icon at bounding box center [291, 100] width 4 height 4
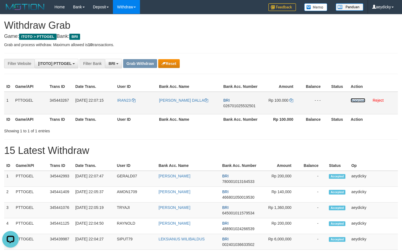
click at [358, 100] on link "Approve" at bounding box center [357, 100] width 14 height 4
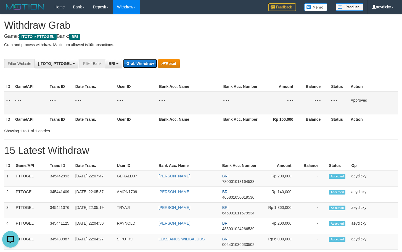
click at [143, 63] on button "Grab Withdraw" at bounding box center [140, 63] width 34 height 9
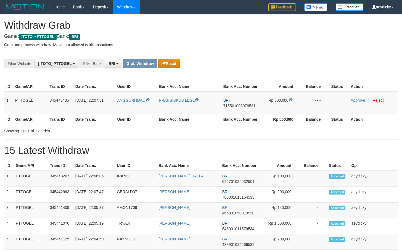
scroll to position [28, 0]
drag, startPoint x: 153, startPoint y: 110, endPoint x: 278, endPoint y: 106, distance: 125.3
click at [278, 106] on tr "1 PTTOGEL 345443435 01/10/2025 22:07:31 ANGGURHIJAU FRANSISKUS LEGE BRI 7155010…" at bounding box center [200, 103] width 393 height 23
click at [231, 106] on span "715501003979531" at bounding box center [239, 105] width 32 height 4
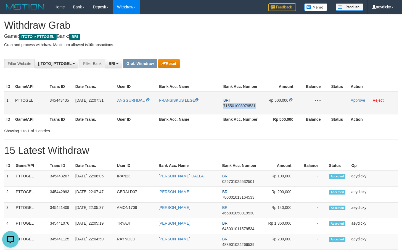
click at [231, 106] on span "715501003979531" at bounding box center [239, 105] width 32 height 4
copy span "715501003979531"
click at [231, 106] on span "715501003979531" at bounding box center [239, 105] width 32 height 4
copy td "BRI 715501003979531"
click at [293, 100] on icon at bounding box center [291, 100] width 4 height 4
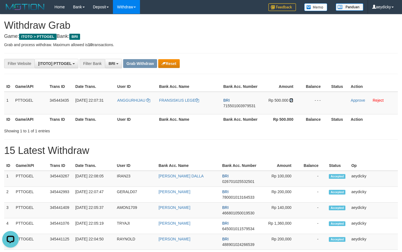
drag, startPoint x: 293, startPoint y: 100, endPoint x: 404, endPoint y: 100, distance: 110.9
click at [296, 100] on td "Rp 500.000" at bounding box center [280, 103] width 41 height 23
click at [356, 98] on link "Approve" at bounding box center [357, 100] width 14 height 4
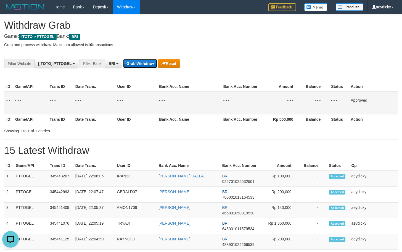
click at [142, 67] on button "Grab Withdraw" at bounding box center [140, 63] width 34 height 9
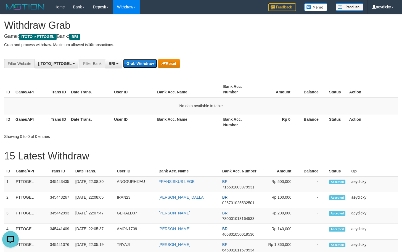
click at [146, 60] on button "Grab Withdraw" at bounding box center [140, 63] width 34 height 9
click at [147, 61] on button "Grab Withdraw" at bounding box center [140, 63] width 34 height 9
click at [151, 63] on button "Grab Withdraw" at bounding box center [140, 63] width 34 height 9
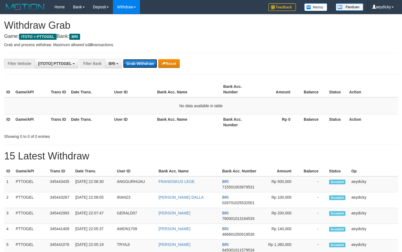
click at [151, 63] on button "Grab Withdraw" at bounding box center [140, 63] width 34 height 9
click at [145, 65] on button "Grab Withdraw" at bounding box center [140, 63] width 34 height 9
drag, startPoint x: 286, startPoint y: 71, endPoint x: 280, endPoint y: 66, distance: 7.8
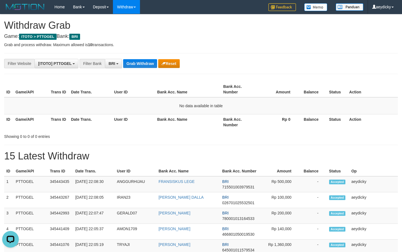
click at [136, 61] on button "Grab Withdraw" at bounding box center [140, 63] width 34 height 9
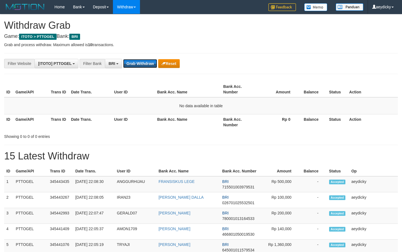
click at [136, 61] on button "Grab Withdraw" at bounding box center [140, 63] width 34 height 9
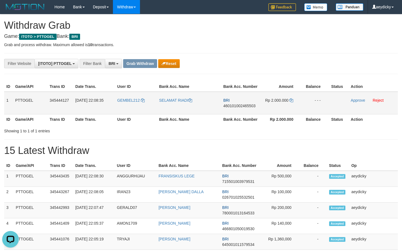
drag, startPoint x: 283, startPoint y: 107, endPoint x: 287, endPoint y: 111, distance: 5.7
click at [287, 111] on tr "1 PTTOGEL 345444127 01/10/2025 22:08:35 GEMBEL212 SELAMAT RIADI BRI 46010100246…" at bounding box center [200, 103] width 393 height 23
click at [241, 108] on td "BRI 460101002465503" at bounding box center [240, 103] width 39 height 23
click at [241, 107] on span "460101002465503" at bounding box center [239, 105] width 32 height 4
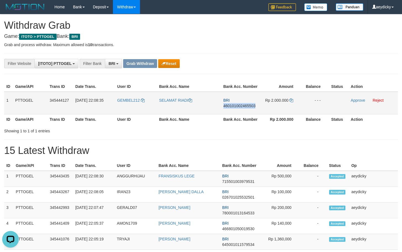
click at [241, 107] on span "460101002465503" at bounding box center [239, 105] width 32 height 4
copy span "460101002465503"
click at [290, 100] on icon at bounding box center [291, 100] width 4 height 4
drag, startPoint x: 290, startPoint y: 100, endPoint x: 296, endPoint y: 98, distance: 5.8
click at [291, 99] on icon at bounding box center [291, 100] width 4 height 4
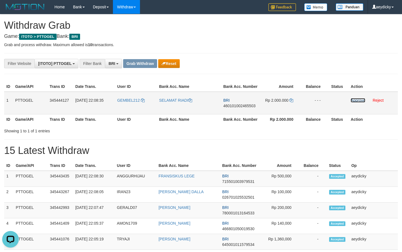
click at [356, 102] on link "Approve" at bounding box center [357, 100] width 14 height 4
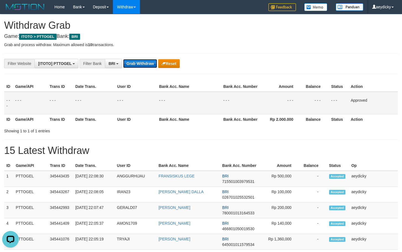
click at [147, 59] on button "Grab Withdraw" at bounding box center [140, 63] width 34 height 9
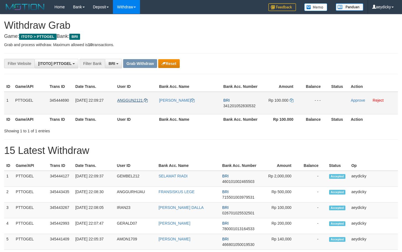
scroll to position [28, 0]
drag, startPoint x: 124, startPoint y: 110, endPoint x: 270, endPoint y: 104, distance: 146.1
click at [270, 104] on tr "1 PTTOGEL 345444690 [DATE] 22:09:27 ANGGUN2121 [PERSON_NAME] BRI 34120105283053…" at bounding box center [200, 103] width 393 height 23
click at [238, 104] on span "341201052830532" at bounding box center [239, 105] width 32 height 4
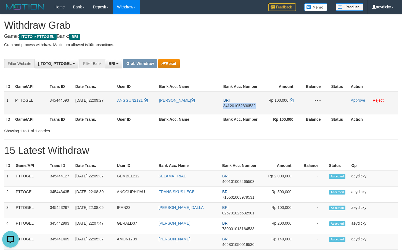
copy span "341201052830532"
click at [238, 104] on span "341201052830532" at bounding box center [239, 105] width 32 height 4
copy td "BRI 341201052830532"
click at [290, 99] on td "Rp 100.000" at bounding box center [280, 103] width 41 height 23
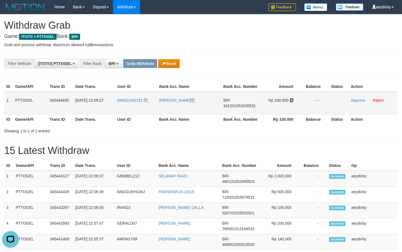
click at [291, 99] on icon at bounding box center [291, 100] width 4 height 4
click at [353, 101] on link "Approve" at bounding box center [357, 100] width 14 height 4
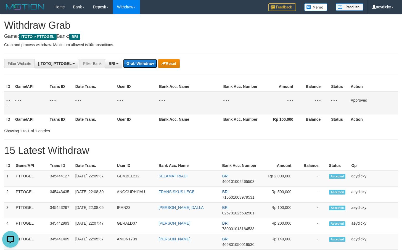
click at [139, 59] on button "Grab Withdraw" at bounding box center [140, 63] width 34 height 9
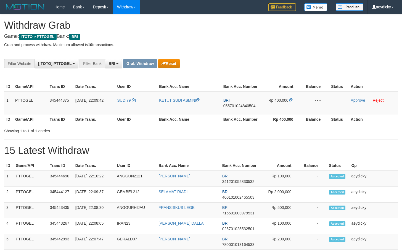
scroll to position [28, 0]
drag, startPoint x: 131, startPoint y: 108, endPoint x: 270, endPoint y: 107, distance: 138.8
click at [270, 107] on tr "1 PTTOGEL 345444875 01/10/2025 22:09:42 SUDI79 KETUT SUDI ASMINI BRI 0557010248…" at bounding box center [200, 103] width 393 height 23
click at [237, 105] on span "055701024840504" at bounding box center [239, 105] width 32 height 4
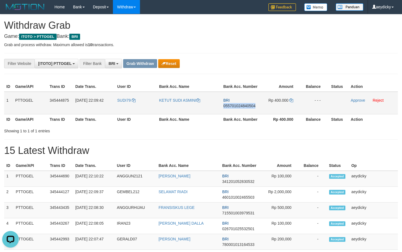
click at [237, 105] on span "055701024840504" at bounding box center [239, 105] width 32 height 4
copy span "055701024840504"
click at [291, 99] on icon at bounding box center [291, 100] width 4 height 4
click at [352, 100] on link "Approve" at bounding box center [357, 100] width 14 height 4
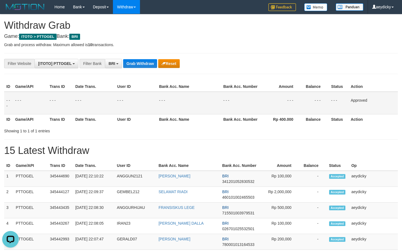
click at [234, 108] on td "- - -" at bounding box center [240, 103] width 39 height 23
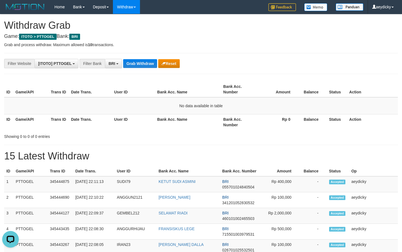
click at [142, 62] on button "Grab Withdraw" at bounding box center [140, 63] width 34 height 9
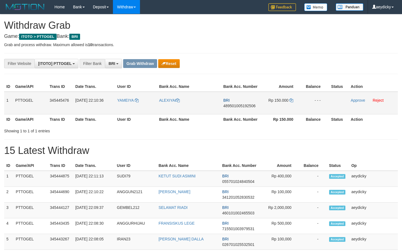
scroll to position [28, 0]
drag, startPoint x: 136, startPoint y: 107, endPoint x: 272, endPoint y: 102, distance: 135.9
click at [275, 101] on tr "1 PTTOGEL 345445476 01/10/2025 22:10:36 YAMEIYA ALEXIYAI BRI 489501005192506 Rp…" at bounding box center [200, 103] width 393 height 23
click at [240, 103] on span "489501005192506" at bounding box center [239, 105] width 32 height 4
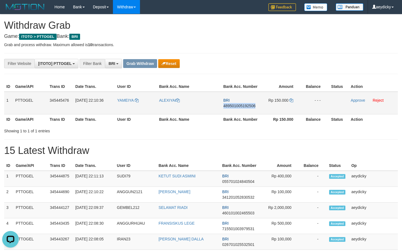
copy span "489501005192506"
click at [240, 103] on span "489501005192506" at bounding box center [239, 105] width 32 height 4
click at [289, 100] on icon at bounding box center [291, 100] width 4 height 4
click at [351, 100] on link "Approve" at bounding box center [357, 100] width 14 height 4
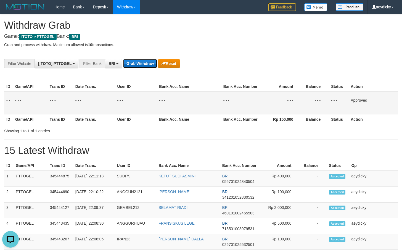
click at [143, 62] on button "Grab Withdraw" at bounding box center [140, 63] width 34 height 9
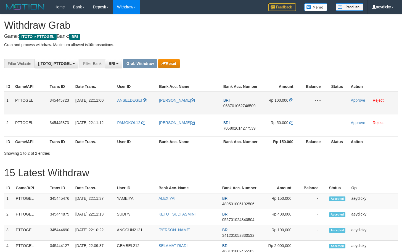
scroll to position [28, 0]
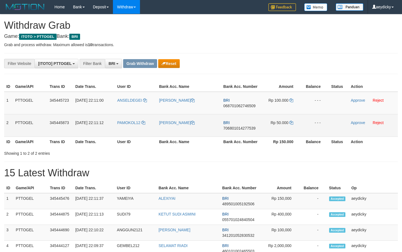
drag, startPoint x: 124, startPoint y: 107, endPoint x: 279, endPoint y: 119, distance: 155.6
click at [279, 119] on tbody "1 PTTOGEL 345445723 [DATE] 22:11:00 ANSELDEGEI [PERSON_NAME] BRI 06870106274650…" at bounding box center [200, 114] width 393 height 45
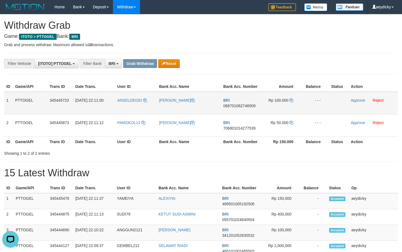
scroll to position [0, 0]
click at [245, 106] on span "068701062746509" at bounding box center [239, 105] width 32 height 4
copy span "068701062746509"
click at [292, 99] on icon at bounding box center [291, 100] width 4 height 4
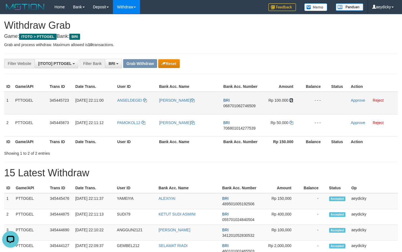
click at [292, 99] on icon at bounding box center [291, 100] width 4 height 4
click at [354, 98] on link "Approve" at bounding box center [357, 100] width 14 height 4
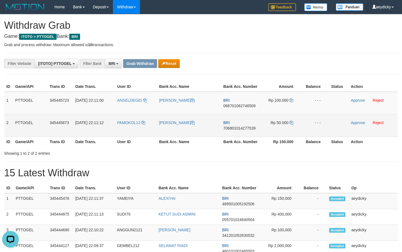
click at [234, 126] on span "706801014277539" at bounding box center [239, 128] width 32 height 4
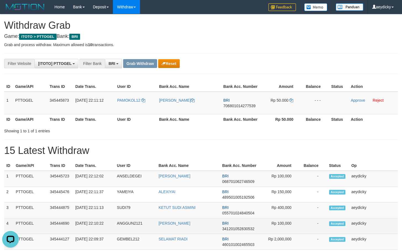
click at [50, 224] on td "345444690" at bounding box center [60, 226] width 25 height 16
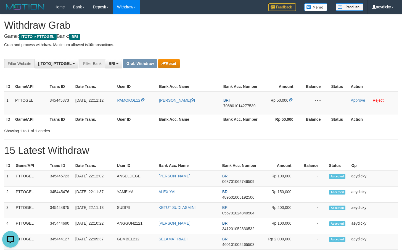
drag, startPoint x: 251, startPoint y: 139, endPoint x: 401, endPoint y: 156, distance: 150.3
click at [237, 104] on span "706801014277539" at bounding box center [239, 105] width 32 height 4
copy tr
click at [237, 104] on span "706801014277539" at bounding box center [239, 105] width 32 height 4
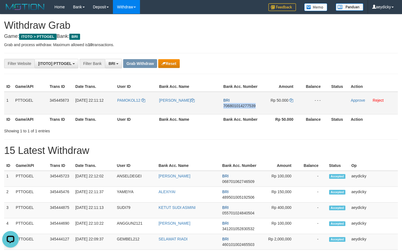
copy span "706801014277539"
click at [291, 101] on icon at bounding box center [291, 100] width 4 height 4
click at [355, 101] on link "Approve" at bounding box center [357, 100] width 14 height 4
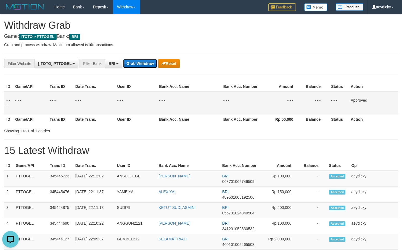
click at [139, 65] on button "Grab Withdraw" at bounding box center [140, 63] width 34 height 9
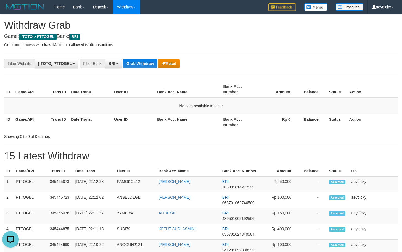
drag, startPoint x: 154, startPoint y: 71, endPoint x: 148, endPoint y: 69, distance: 6.1
click at [149, 64] on button "Grab Withdraw" at bounding box center [140, 63] width 34 height 9
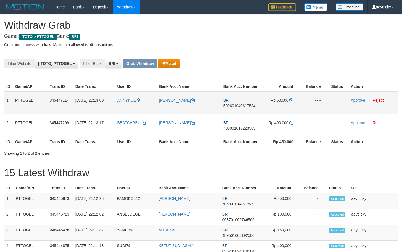
scroll to position [28, 0]
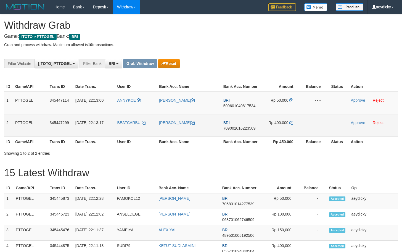
drag, startPoint x: 140, startPoint y: 109, endPoint x: 278, endPoint y: 122, distance: 138.6
click at [278, 122] on tbody "1 PTTOGEL 345447114 [DATE] 22:13:00 ANNYKCE [PERSON_NAME] BRI 509601040617534 R…" at bounding box center [200, 114] width 393 height 45
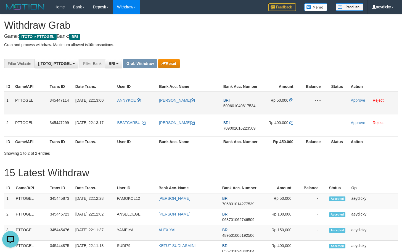
scroll to position [0, 0]
click at [246, 106] on span "509601040617534" at bounding box center [239, 105] width 32 height 4
copy span "509601040617534"
click at [291, 101] on icon at bounding box center [291, 100] width 4 height 4
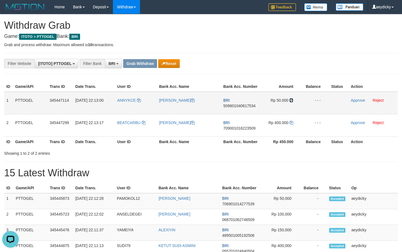
click at [291, 101] on icon at bounding box center [291, 100] width 4 height 4
click at [357, 102] on td "Approve Reject" at bounding box center [372, 103] width 49 height 23
click at [356, 102] on td "Approve Reject" at bounding box center [372, 103] width 49 height 23
click at [356, 102] on link "Approve" at bounding box center [357, 100] width 14 height 4
click at [219, 154] on div "Showing 1 to 2 of 2 entries" at bounding box center [201, 152] width 402 height 8
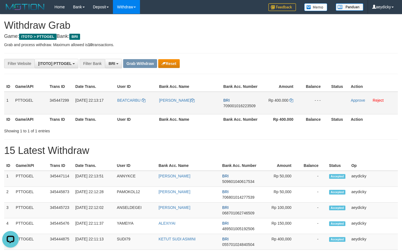
click at [235, 105] on span "709001016223509" at bounding box center [239, 105] width 32 height 4
copy span "709001016223509"
click at [245, 107] on span "709001016223509" at bounding box center [239, 105] width 32 height 4
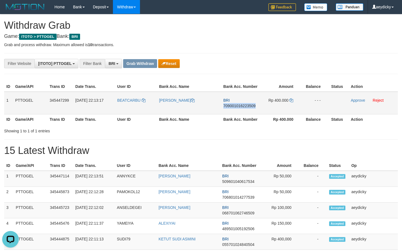
copy span "709001016223509"
click at [290, 98] on td "Rp 400.000" at bounding box center [280, 103] width 41 height 23
click at [291, 100] on icon at bounding box center [291, 100] width 4 height 4
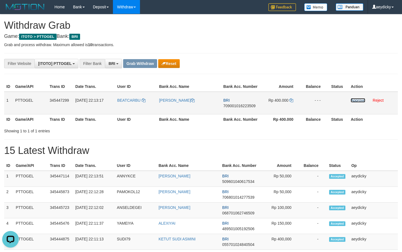
click at [353, 99] on link "Approve" at bounding box center [357, 100] width 14 height 4
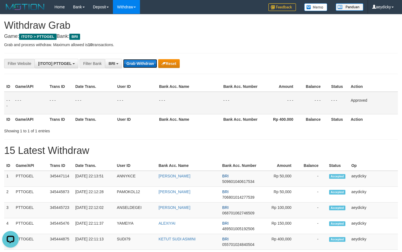
click at [149, 65] on button "Grab Withdraw" at bounding box center [140, 63] width 34 height 9
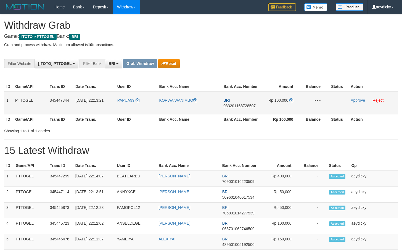
scroll to position [28, 0]
drag, startPoint x: 135, startPoint y: 105, endPoint x: 292, endPoint y: 104, distance: 157.5
click at [292, 104] on tr "1 PTTOGEL 345447344 01/10/2025 22:13:21 PAPUA99 KORWA WANIMBO BRI 0332011687285…" at bounding box center [200, 103] width 393 height 23
click at [241, 107] on span "033201168728507" at bounding box center [239, 105] width 32 height 4
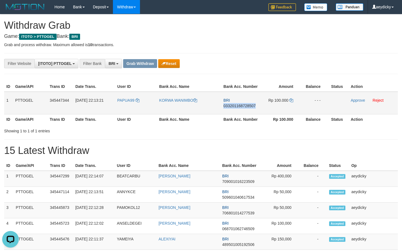
click at [241, 107] on span "033201168728507" at bounding box center [239, 105] width 32 height 4
copy span "033201168728507"
click at [291, 100] on icon at bounding box center [291, 100] width 4 height 4
click at [354, 102] on link "Approve" at bounding box center [357, 100] width 14 height 4
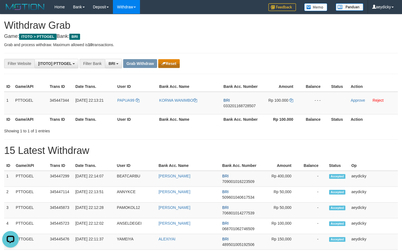
drag, startPoint x: 221, startPoint y: 151, endPoint x: 171, endPoint y: 60, distance: 104.4
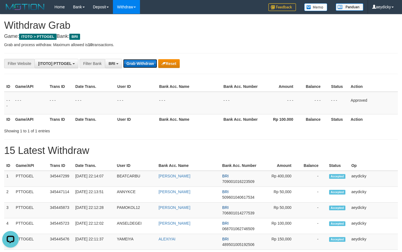
click at [152, 62] on button "Grab Withdraw" at bounding box center [140, 63] width 34 height 9
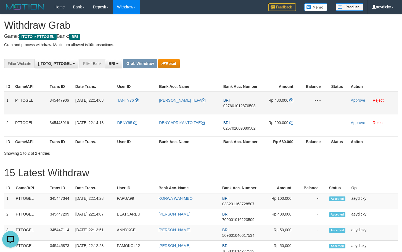
drag, startPoint x: 139, startPoint y: 115, endPoint x: 276, endPoint y: 104, distance: 137.6
click at [276, 104] on tbody "1 PTTOGEL 345447906 [DATE] 22:14:08 TANTY76 [PERSON_NAME] TEFA BRI 027601012870…" at bounding box center [200, 114] width 393 height 45
click at [233, 105] on span "027601012870503" at bounding box center [239, 105] width 32 height 4
copy span "027601012870503"
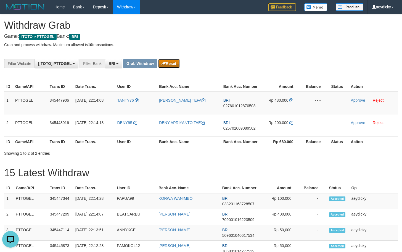
click at [173, 60] on button "Reset" at bounding box center [168, 63] width 21 height 9
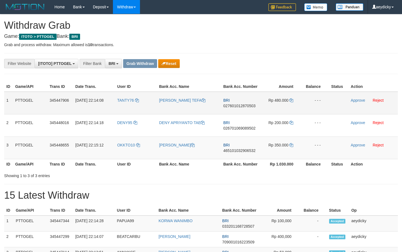
scroll to position [28, 0]
drag, startPoint x: 291, startPoint y: 176, endPoint x: 294, endPoint y: 152, distance: 23.6
click at [294, 152] on tbody "1 PTTOGEL 345447906 [DATE] 22:14:08 TANTY76 [PERSON_NAME] TEFA BRI 027601012870…" at bounding box center [200, 125] width 393 height 67
click at [244, 103] on span "027601012870503" at bounding box center [239, 105] width 32 height 4
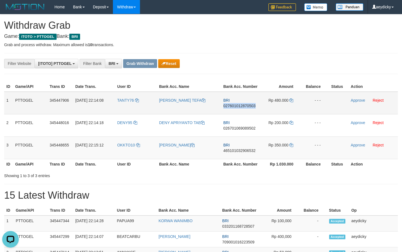
click at [244, 103] on span "027601012870503" at bounding box center [239, 105] width 32 height 4
copy span "027601012870503"
click at [244, 103] on span "027601012870503" at bounding box center [239, 105] width 32 height 4
copy td "BRI 027601012870503"
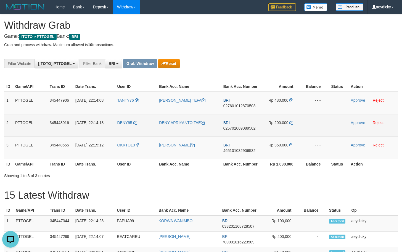
click at [149, 125] on td "DENY95" at bounding box center [136, 125] width 42 height 22
copy tr
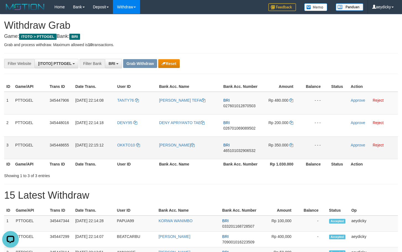
copy tr
drag, startPoint x: 165, startPoint y: 116, endPoint x: 270, endPoint y: 140, distance: 107.5
click at [270, 140] on tbody "1 PTTOGEL 345447906 [DATE] 22:14:08 TANTY76 [PERSON_NAME] TEFA BRI 027601012870…" at bounding box center [200, 125] width 393 height 67
click at [247, 107] on span "027601012870503" at bounding box center [239, 105] width 32 height 4
copy tr
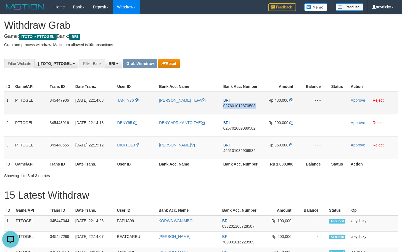
click at [247, 107] on span "027601012870503" at bounding box center [239, 105] width 32 height 4
copy span "027601012870503"
click at [291, 100] on icon at bounding box center [291, 100] width 4 height 4
click at [352, 99] on link "Approve" at bounding box center [357, 100] width 14 height 4
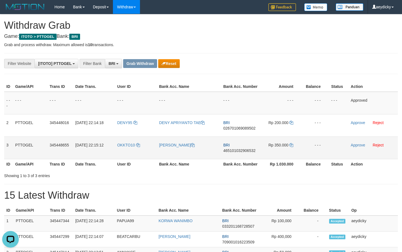
click at [222, 149] on td "BRI 465101032906532" at bounding box center [240, 147] width 39 height 22
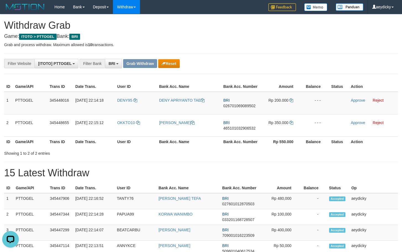
click at [234, 105] on td "BRI 026701069089502" at bounding box center [240, 103] width 39 height 23
click at [234, 105] on span "026701069089502" at bounding box center [239, 105] width 32 height 4
copy tr
click at [234, 105] on span "026701069089502" at bounding box center [239, 105] width 32 height 4
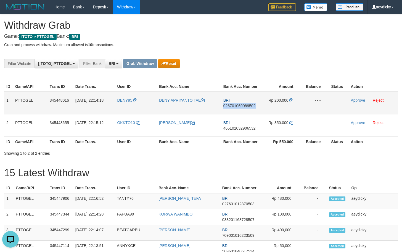
copy span "026701069089502"
click at [290, 101] on icon at bounding box center [291, 100] width 4 height 4
click at [353, 100] on link "Approve" at bounding box center [357, 100] width 14 height 4
click at [222, 150] on div "Showing 1 to 2 of 2 entries" at bounding box center [201, 152] width 402 height 8
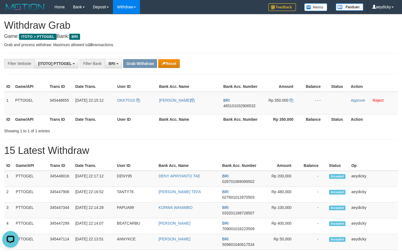
click at [158, 47] on p "Grab and process withdraw. Maximum allowed is 10 transactions." at bounding box center [200, 45] width 393 height 6
click at [244, 101] on td "BRI 465101032906532" at bounding box center [240, 103] width 39 height 23
click at [242, 104] on span "465101032906532" at bounding box center [239, 105] width 32 height 4
copy tr
click at [242, 104] on span "465101032906532" at bounding box center [239, 105] width 32 height 4
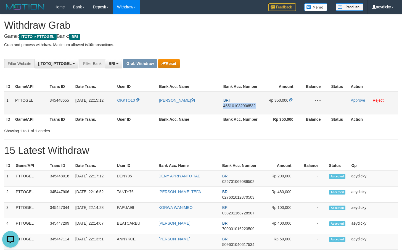
copy span "465101032906532"
click at [291, 100] on icon at bounding box center [291, 100] width 4 height 4
click at [354, 100] on link "Approve" at bounding box center [357, 100] width 14 height 4
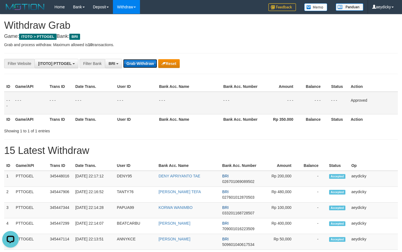
click at [142, 65] on button "Grab Withdraw" at bounding box center [140, 63] width 34 height 9
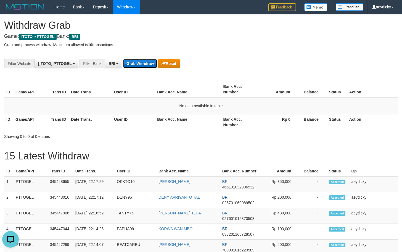
click at [142, 65] on button "Grab Withdraw" at bounding box center [140, 63] width 34 height 9
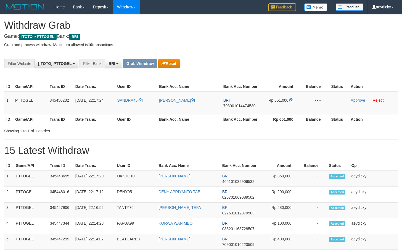
scroll to position [28, 0]
drag, startPoint x: 263, startPoint y: 108, endPoint x: 275, endPoint y: 105, distance: 11.6
click at [275, 105] on tr "1 PTTOGEL 345450232 [DATE] 22:17:24 SANDRA45 [PERSON_NAME] BRI 793001014474530 …" at bounding box center [200, 103] width 393 height 23
click at [235, 106] on span "793001014474530" at bounding box center [239, 105] width 32 height 4
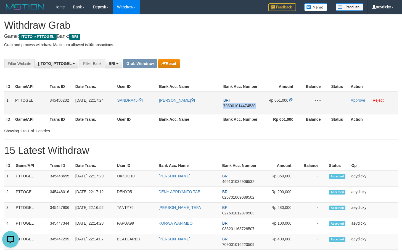
click at [235, 106] on span "793001014474530" at bounding box center [239, 105] width 32 height 4
copy span "793001014474530"
click at [291, 100] on icon at bounding box center [291, 100] width 4 height 4
click at [355, 102] on link "Approve" at bounding box center [357, 100] width 14 height 4
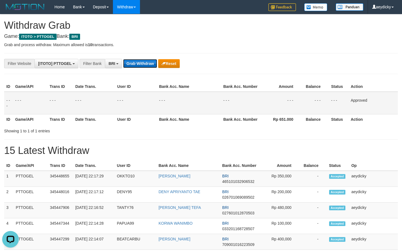
click at [135, 64] on button "Grab Withdraw" at bounding box center [140, 63] width 34 height 9
drag, startPoint x: 135, startPoint y: 64, endPoint x: 138, endPoint y: 60, distance: 4.7
click at [136, 64] on button "Grab Withdraw" at bounding box center [140, 63] width 34 height 9
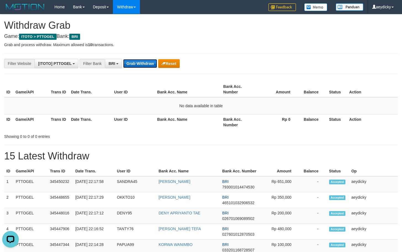
click at [148, 66] on button "Grab Withdraw" at bounding box center [140, 63] width 34 height 9
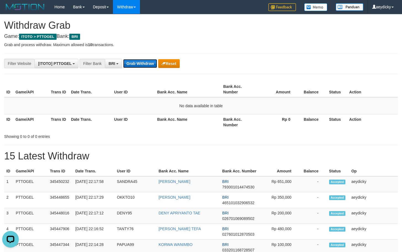
click at [148, 66] on button "Grab Withdraw" at bounding box center [140, 63] width 34 height 9
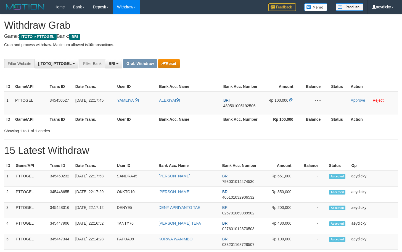
scroll to position [28, 0]
drag, startPoint x: 132, startPoint y: 106, endPoint x: 288, endPoint y: 98, distance: 155.8
click at [288, 98] on tr "1 PTTOGEL 345450527 01/10/2025 22:17:45 YAMEIYA ALEXIYAI BRI 489501005192506 Rp…" at bounding box center [200, 103] width 393 height 23
drag, startPoint x: 240, startPoint y: 98, endPoint x: 240, endPoint y: 104, distance: 6.4
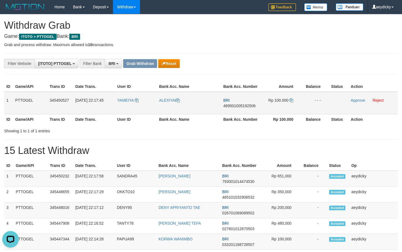
click at [240, 98] on td "BRI 489501005192506" at bounding box center [240, 103] width 39 height 23
click at [240, 104] on span "489501005192506" at bounding box center [239, 105] width 32 height 4
copy tr
click at [240, 104] on span "489501005192506" at bounding box center [239, 105] width 32 height 4
copy span "489501005192506"
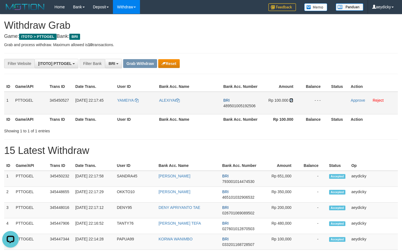
click at [291, 100] on icon at bounding box center [291, 100] width 4 height 4
click at [360, 100] on link "Approve" at bounding box center [357, 100] width 14 height 4
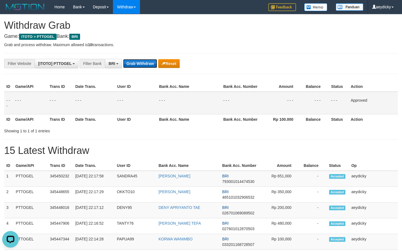
click at [144, 66] on button "Grab Withdraw" at bounding box center [140, 63] width 34 height 9
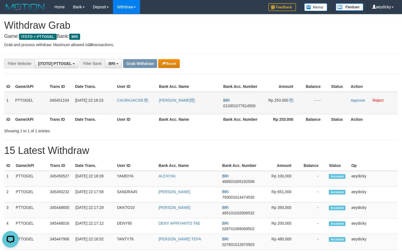
drag, startPoint x: 196, startPoint y: 103, endPoint x: 284, endPoint y: 92, distance: 89.2
click at [284, 92] on tr "1 PTTOGEL 345451104 [DATE] 22:18:23 CAURAJACSR [PERSON_NAME] BRI 01330107761450…" at bounding box center [200, 103] width 393 height 23
click at [235, 102] on td "BRI 013301077614500" at bounding box center [240, 103] width 39 height 23
drag, startPoint x: 234, startPoint y: 103, endPoint x: 233, endPoint y: 106, distance: 3.1
click at [234, 103] on td "BRI 013301077614500" at bounding box center [240, 103] width 39 height 23
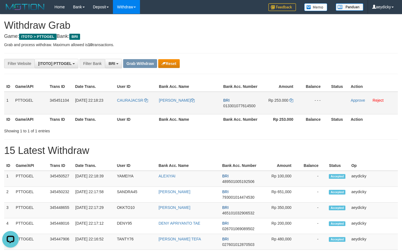
copy tr
click at [233, 106] on span "013301077614500" at bounding box center [239, 105] width 32 height 4
copy span "013301077614500"
click at [233, 106] on span "013301077614500" at bounding box center [239, 105] width 32 height 4
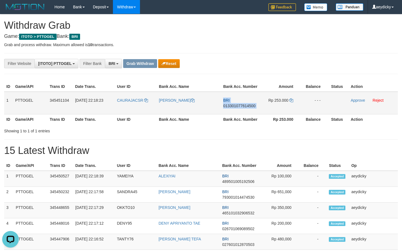
copy td "BRI 013301077614500"
click at [242, 102] on td "BRI 013301077614500" at bounding box center [240, 103] width 39 height 23
click at [241, 103] on span "013301077614500" at bounding box center [239, 105] width 32 height 4
copy tr
click at [241, 103] on span "013301077614500" at bounding box center [239, 105] width 32 height 4
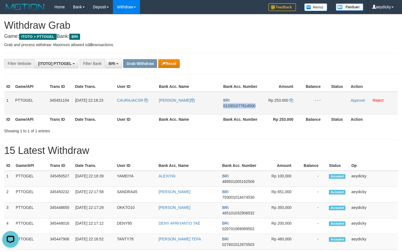
copy span "013301077614500"
click at [241, 103] on span "013301077614500" at bounding box center [239, 105] width 32 height 4
copy td "BRI 013301077614500"
click at [243, 106] on span "013301077614500" at bounding box center [239, 105] width 32 height 4
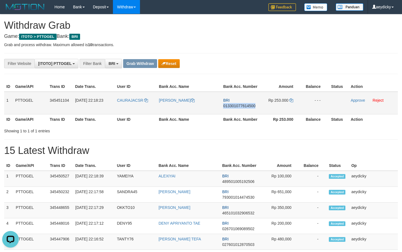
copy span "013301077614500"
click at [293, 100] on icon at bounding box center [291, 100] width 4 height 4
click at [359, 100] on link "Approve" at bounding box center [357, 100] width 14 height 4
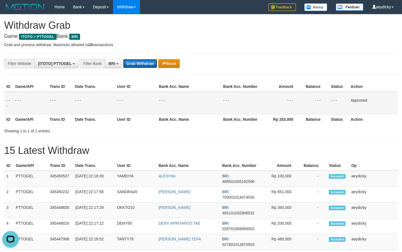
click at [148, 64] on button "Grab Withdraw" at bounding box center [140, 63] width 34 height 9
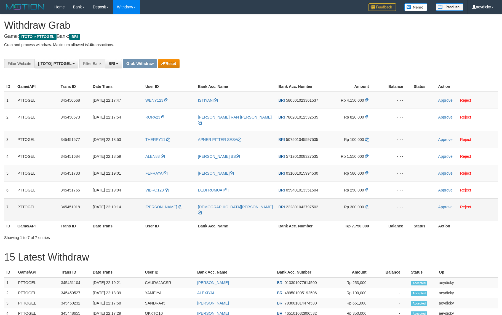
scroll to position [4, 0]
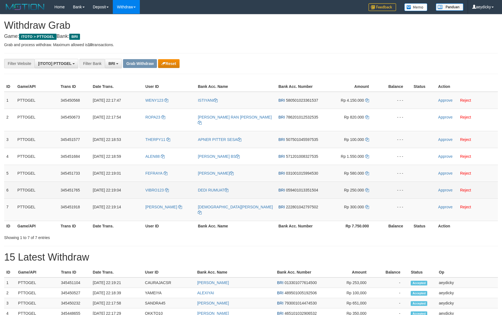
drag, startPoint x: 134, startPoint y: 108, endPoint x: 380, endPoint y: 186, distance: 258.2
click at [369, 208] on tbody "1 PTTOGEL 345450568 [DATE] 22:17:47 WENY123 ISTIYANI BRI 580501023361537 Rp 4.1…" at bounding box center [251, 156] width 494 height 129
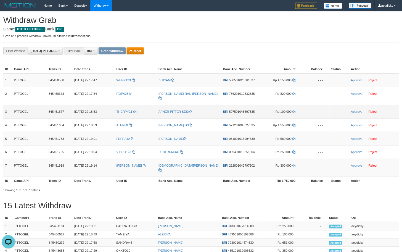
scroll to position [5, 0]
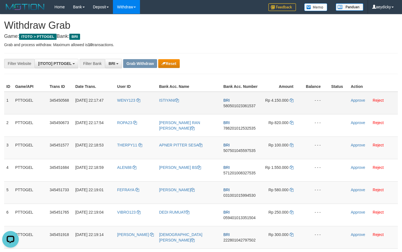
click at [236, 103] on td "BRI 580501023361537" at bounding box center [240, 103] width 39 height 23
copy span "580501023361537"
click at [236, 103] on td "BRI 580501023361537" at bounding box center [240, 103] width 39 height 23
click at [235, 104] on td "BRI 580501023361537" at bounding box center [240, 103] width 39 height 23
copy tr
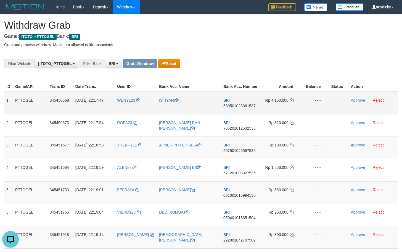
click at [235, 105] on span "580501023361537" at bounding box center [239, 105] width 32 height 4
copy span "580501023361537"
click at [235, 105] on span "580501023361537" at bounding box center [239, 105] width 32 height 4
copy span "580501023361537"
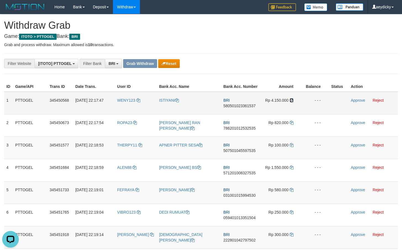
click at [291, 100] on icon at bounding box center [291, 100] width 4 height 4
click at [355, 101] on link "Approve" at bounding box center [357, 100] width 14 height 4
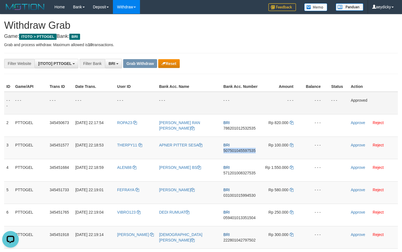
click at [222, 151] on td "BRI 507501045597535" at bounding box center [240, 147] width 39 height 22
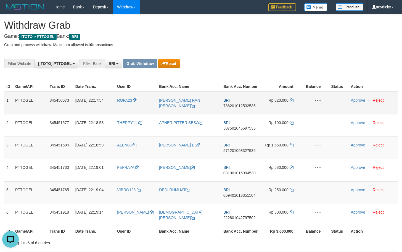
click at [248, 104] on span "786201012532535" at bounding box center [239, 105] width 32 height 4
copy span "786201012532535"
click at [248, 104] on span "786201012532535" at bounding box center [239, 105] width 32 height 4
click at [249, 106] on span "786201012532535" at bounding box center [239, 105] width 32 height 4
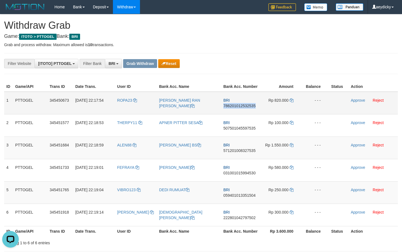
copy span "786201012532535"
click at [293, 100] on icon at bounding box center [291, 100] width 4 height 4
click at [292, 100] on icon at bounding box center [291, 100] width 4 height 4
click at [357, 102] on link "Approve" at bounding box center [357, 100] width 14 height 4
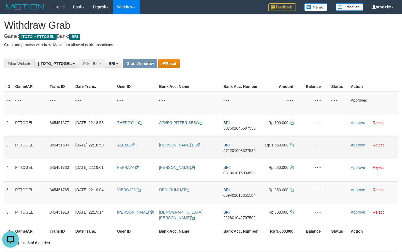
click at [224, 147] on td "BRI 571201008327535" at bounding box center [240, 147] width 39 height 22
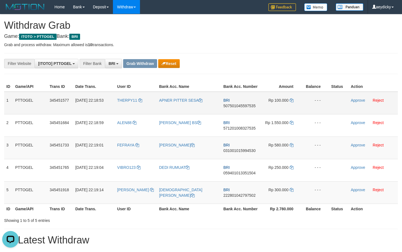
click at [242, 100] on td "BRI 507501045597535" at bounding box center [240, 103] width 39 height 23
copy tr
click at [243, 106] on span "507501045597535" at bounding box center [239, 105] width 32 height 4
click at [238, 106] on span "507501045597535" at bounding box center [239, 105] width 32 height 4
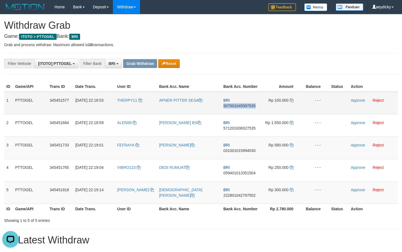
copy span "507501045597535"
click at [292, 100] on icon at bounding box center [291, 100] width 4 height 4
click at [357, 97] on td "Approve Reject" at bounding box center [372, 103] width 49 height 23
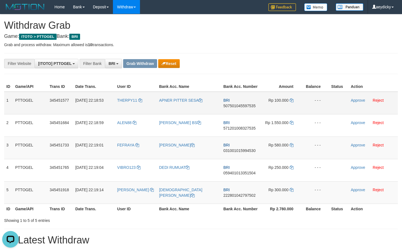
click at [358, 102] on td "Approve Reject" at bounding box center [372, 103] width 49 height 23
click at [360, 99] on link "Approve" at bounding box center [357, 100] width 14 height 4
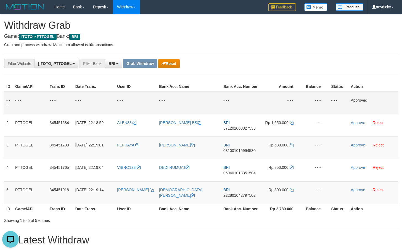
click at [293, 62] on div "**********" at bounding box center [167, 63] width 335 height 9
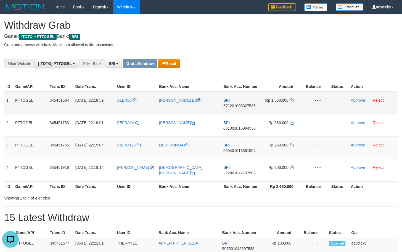
click at [233, 104] on span "571201008327535" at bounding box center [239, 105] width 32 height 4
copy span "571201008327535"
click at [229, 108] on td "BRI 571201008327535" at bounding box center [240, 103] width 39 height 23
copy tr
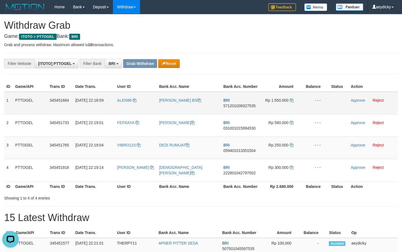
click at [230, 107] on span "571201008327535" at bounding box center [239, 105] width 32 height 4
click at [291, 100] on icon at bounding box center [291, 100] width 4 height 4
click at [354, 99] on link "Approve" at bounding box center [357, 100] width 14 height 4
click at [218, 150] on td "DEDI RUMUAT" at bounding box center [189, 147] width 64 height 22
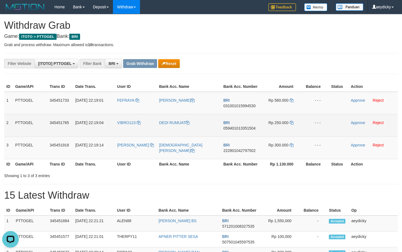
click at [242, 128] on span "059401013351504" at bounding box center [239, 128] width 32 height 4
copy span "059401013351504"
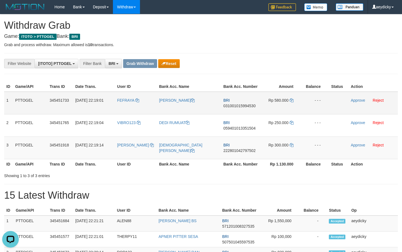
click at [241, 105] on span "031001015994530" at bounding box center [239, 105] width 32 height 4
copy tr
click at [241, 105] on span "031001015994530" at bounding box center [239, 105] width 32 height 4
copy span "031001015994530"
click at [290, 100] on icon at bounding box center [291, 100] width 4 height 4
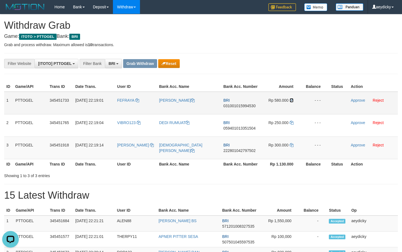
click at [290, 100] on icon at bounding box center [291, 100] width 4 height 4
click at [354, 102] on link "Approve" at bounding box center [357, 100] width 14 height 4
click at [222, 150] on td "BRI 222801042797502" at bounding box center [240, 147] width 39 height 22
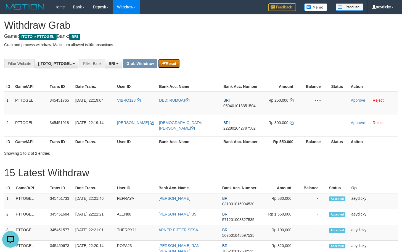
click at [175, 62] on button "Reset" at bounding box center [168, 63] width 21 height 9
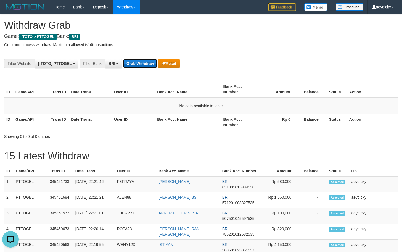
click at [145, 63] on button "Grab Withdraw" at bounding box center [140, 63] width 34 height 9
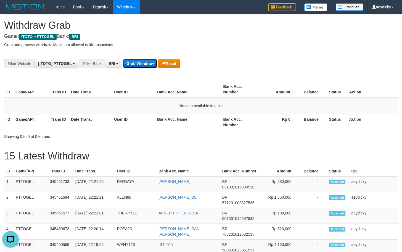
click at [145, 63] on button "Grab Withdraw" at bounding box center [140, 63] width 34 height 9
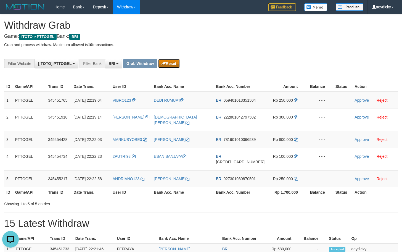
click at [167, 61] on button "Reset" at bounding box center [168, 63] width 21 height 9
click at [222, 131] on td "BRI 222801042797502" at bounding box center [240, 119] width 53 height 22
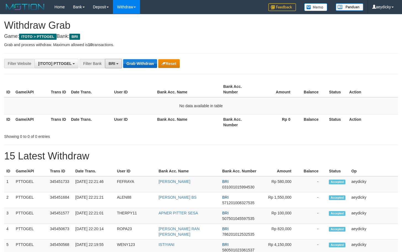
click at [121, 60] on button "BRI" at bounding box center [113, 63] width 17 height 9
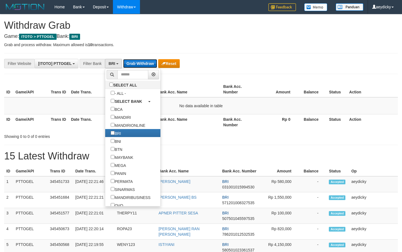
click at [126, 59] on button "Grab Withdraw" at bounding box center [140, 63] width 34 height 9
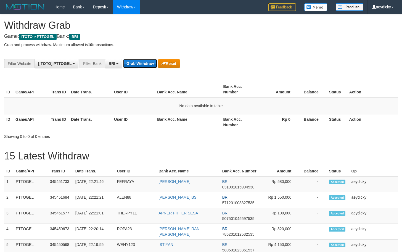
click at [126, 59] on button "Grab Withdraw" at bounding box center [140, 63] width 34 height 9
drag, startPoint x: 126, startPoint y: 59, endPoint x: 266, endPoint y: 63, distance: 139.9
click at [126, 59] on button "Grab Withdraw" at bounding box center [140, 63] width 34 height 9
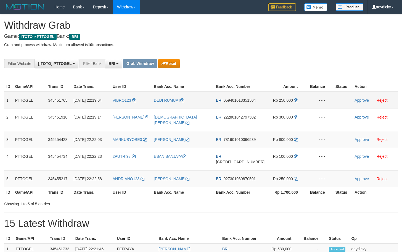
scroll to position [28, 0]
copy tr
copy th "Bank Acc. Number"
copy tr
drag, startPoint x: 203, startPoint y: 131, endPoint x: 288, endPoint y: 194, distance: 105.8
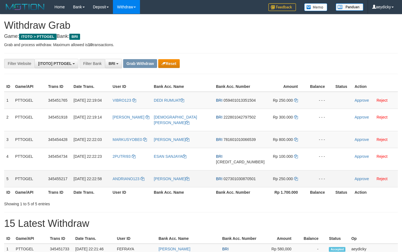
click at [288, 187] on tbody "1 PTTOGEL 345451765 [DATE] 22:19:04 VIBRO123 DEDI RUMUAT BRI 059401013351504 Rp…" at bounding box center [200, 139] width 393 height 95
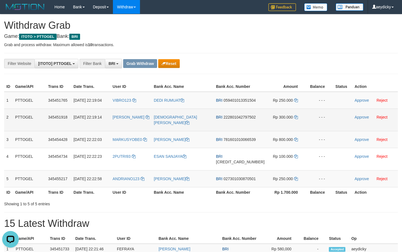
scroll to position [0, 0]
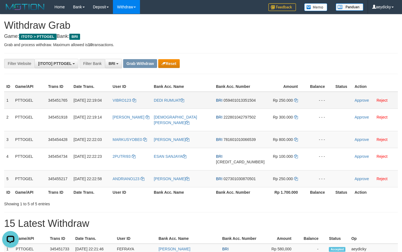
click at [238, 102] on span "059401013351504" at bounding box center [239, 100] width 32 height 4
copy tr
click at [238, 102] on span "059401013351504" at bounding box center [239, 100] width 32 height 4
copy span "059401013351504"
click at [242, 102] on span "059401013351504" at bounding box center [239, 100] width 32 height 4
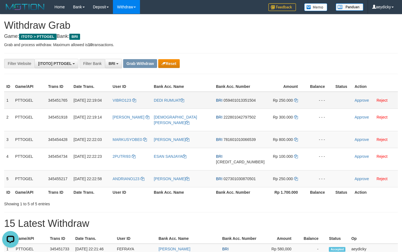
copy tr
click at [242, 102] on span "059401013351504" at bounding box center [239, 100] width 32 height 4
copy span "059401013351504"
click at [294, 100] on icon at bounding box center [296, 100] width 4 height 4
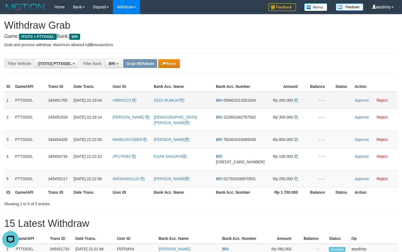
click at [353, 103] on td "Approve Reject" at bounding box center [375, 100] width 46 height 17
click at [359, 99] on link "Approve" at bounding box center [361, 100] width 14 height 4
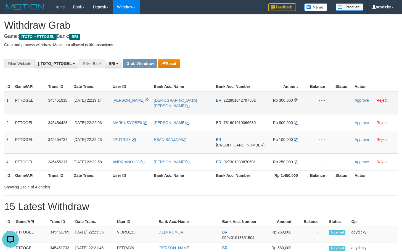
click at [254, 103] on td "BRI 222801042797502" at bounding box center [240, 103] width 53 height 23
copy tr
click at [249, 103] on td "BRI 222801042797502" at bounding box center [240, 103] width 53 height 23
click at [248, 102] on span "222801042797502" at bounding box center [239, 100] width 32 height 4
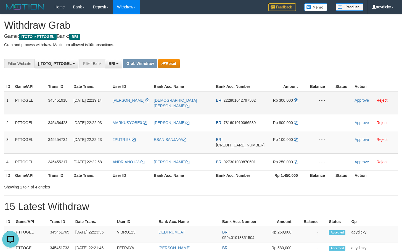
click at [239, 102] on span "222801042797502" at bounding box center [239, 100] width 32 height 4
copy span "222801042797502"
click at [239, 102] on span "222801042797502" at bounding box center [239, 100] width 32 height 4
click at [294, 100] on icon at bounding box center [296, 100] width 4 height 4
click at [357, 98] on link "Approve" at bounding box center [361, 100] width 14 height 4
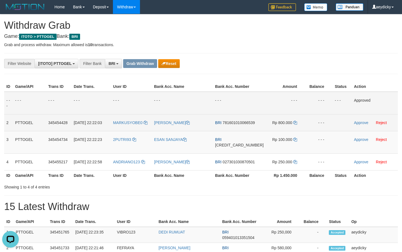
click at [244, 125] on span "781601010066539" at bounding box center [238, 122] width 32 height 4
copy span "781601010066539"
click at [246, 125] on span "781601010066539" at bounding box center [238, 122] width 32 height 4
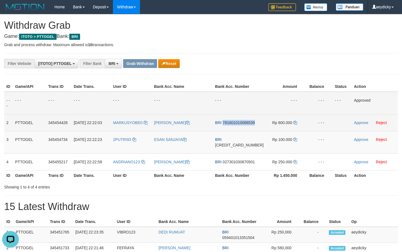
copy span "781601010066539"
click at [293, 124] on icon at bounding box center [295, 123] width 4 height 4
click at [352, 119] on td "Approve Reject" at bounding box center [374, 122] width 46 height 17
click at [354, 122] on link "Approve" at bounding box center [361, 122] width 14 height 4
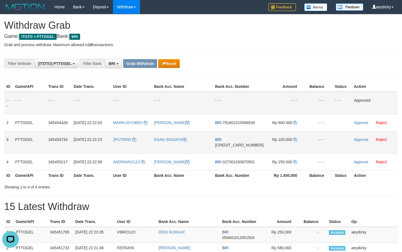
click at [197, 142] on td "ESAN SANJAYA" at bounding box center [182, 142] width 61 height 22
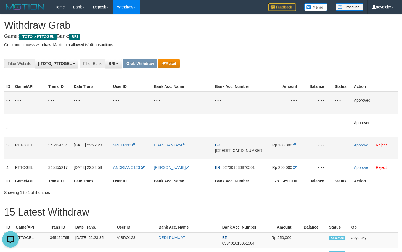
copy tr
click at [243, 150] on span "[CREDIT_CARD_NUMBER]" at bounding box center [239, 150] width 49 height 4
copy span "[CREDIT_CARD_NUMBER]"
click at [293, 143] on link at bounding box center [295, 145] width 4 height 4
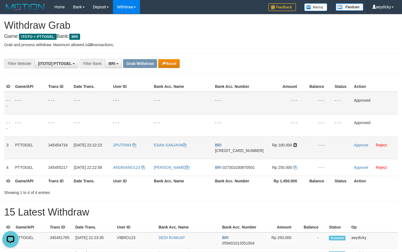
click at [293, 143] on link at bounding box center [295, 145] width 4 height 4
click at [359, 147] on link "Approve" at bounding box center [361, 145] width 14 height 4
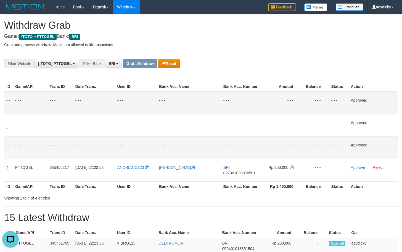
scroll to position [38, 0]
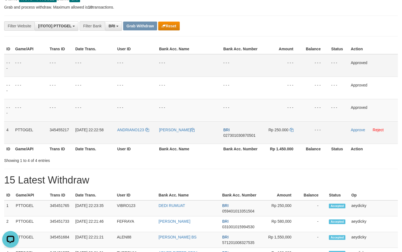
click at [246, 134] on span "027301030870501" at bounding box center [239, 135] width 32 height 4
copy span "027301030870501"
click at [246, 134] on span "027301030870501" at bounding box center [239, 135] width 32 height 4
click at [291, 129] on icon at bounding box center [291, 130] width 4 height 4
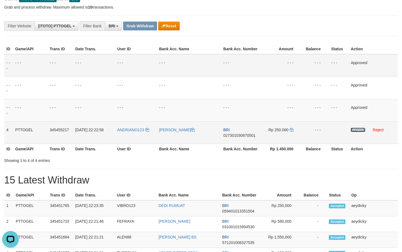
click at [355, 131] on link "Approve" at bounding box center [357, 129] width 14 height 4
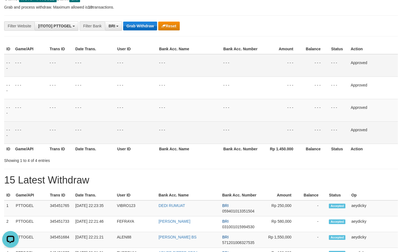
drag, startPoint x: 142, startPoint y: 19, endPoint x: 142, endPoint y: 23, distance: 3.4
click at [141, 26] on button "Grab Withdraw" at bounding box center [140, 26] width 34 height 9
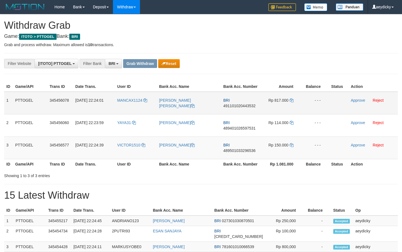
scroll to position [28, 0]
drag, startPoint x: 140, startPoint y: 105, endPoint x: 282, endPoint y: 143, distance: 146.7
click at [282, 143] on tbody "1 PTTOGEL 345456078 [DATE] 22:24:01 MANCAX1124 [PERSON_NAME] [PERSON_NAME] BRI …" at bounding box center [200, 125] width 393 height 67
click at [249, 104] on span "491101020443532" at bounding box center [239, 105] width 32 height 4
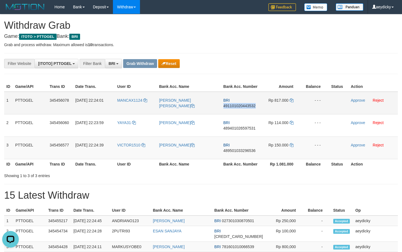
copy span "491101020443532"
click at [249, 104] on span "491101020443532" at bounding box center [239, 105] width 32 height 4
click at [293, 99] on icon at bounding box center [291, 100] width 4 height 4
click at [357, 102] on link "Approve" at bounding box center [357, 100] width 14 height 4
click at [222, 151] on td "BRI 489501033296536" at bounding box center [240, 147] width 39 height 22
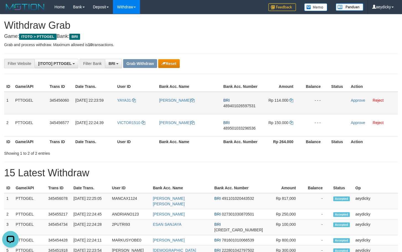
click at [251, 105] on span "489401026597531" at bounding box center [239, 105] width 32 height 4
copy span "489401026597531"
click at [244, 105] on span "489401026597531" at bounding box center [239, 105] width 32 height 4
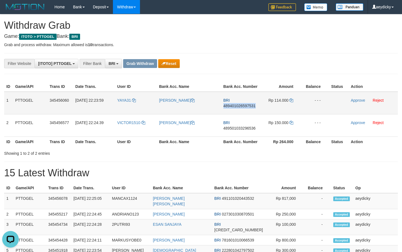
copy span "489401026597531"
click at [292, 100] on icon at bounding box center [291, 100] width 4 height 4
click at [359, 100] on link "Approve" at bounding box center [357, 100] width 14 height 4
click at [222, 151] on div "Showing 1 to 2 of 2 entries" at bounding box center [201, 152] width 402 height 8
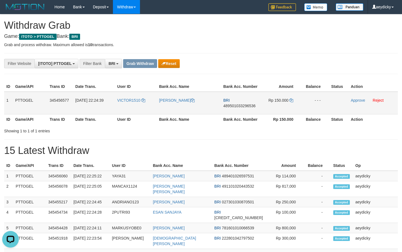
click at [243, 104] on span "489501033296536" at bounding box center [239, 105] width 32 height 4
copy span "489501033296536"
click at [243, 104] on span "489501033296536" at bounding box center [239, 105] width 32 height 4
click at [243, 107] on span "489501033296536" at bounding box center [239, 105] width 32 height 4
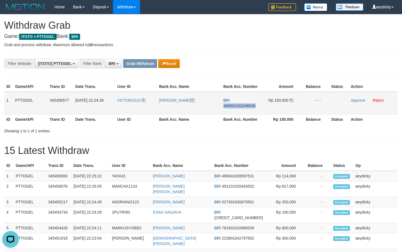
copy span "489501033296536"
click at [291, 98] on icon at bounding box center [291, 100] width 4 height 4
click at [355, 98] on link "Approve" at bounding box center [357, 100] width 14 height 4
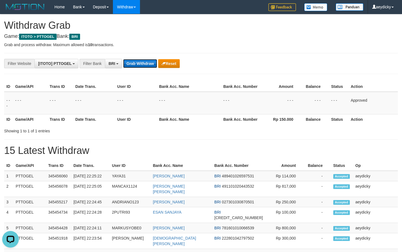
click at [140, 63] on button "Grab Withdraw" at bounding box center [140, 63] width 34 height 9
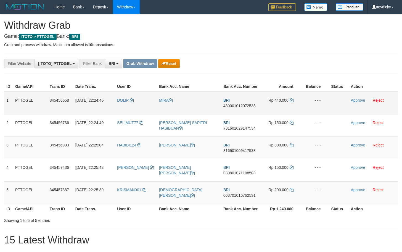
scroll to position [28, 0]
drag, startPoint x: 139, startPoint y: 105, endPoint x: 295, endPoint y: 192, distance: 179.2
click at [295, 192] on tbody "1 PTTOGEL 345456658 [DATE] 22:24:45 [GEOGRAPHIC_DATA] MIRA BRI 430001012072538 …" at bounding box center [200, 148] width 393 height 112
click at [236, 103] on td "BRI 430001012072538" at bounding box center [240, 103] width 39 height 23
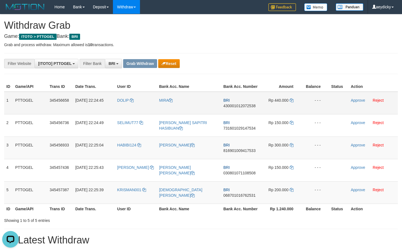
click at [235, 108] on td "BRI 430001012072538" at bounding box center [240, 103] width 39 height 23
click at [236, 104] on span "430001012072538" at bounding box center [239, 105] width 32 height 4
copy span "430001012072538"
click at [236, 104] on span "430001012072538" at bounding box center [239, 105] width 32 height 4
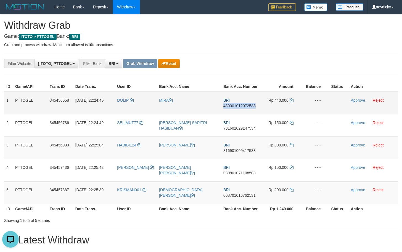
copy span "430001012072538"
click at [247, 105] on span "430001012072538" at bounding box center [239, 105] width 32 height 4
copy span "430001012072538"
click at [247, 105] on span "430001012072538" at bounding box center [239, 105] width 32 height 4
click at [290, 100] on icon at bounding box center [291, 100] width 4 height 4
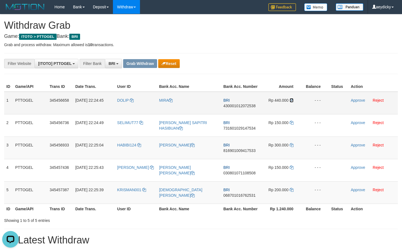
click at [290, 99] on icon at bounding box center [291, 100] width 4 height 4
click at [356, 100] on link "Approve" at bounding box center [357, 100] width 14 height 4
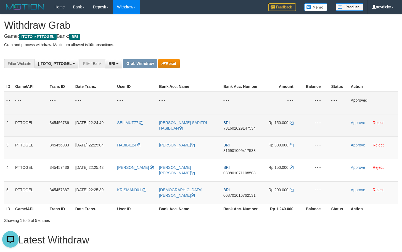
click at [213, 132] on td "[PERSON_NAME] SAPITRI HASIBUAN" at bounding box center [189, 125] width 64 height 22
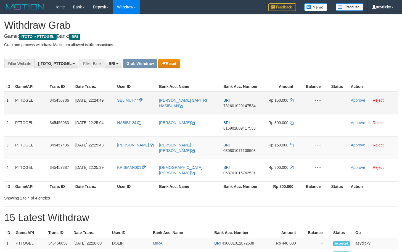
scroll to position [28, 0]
click at [230, 108] on td "BRI 731601029147534" at bounding box center [240, 103] width 39 height 23
copy span "731601029147534"
click at [234, 107] on span "731601029147534" at bounding box center [239, 105] width 32 height 4
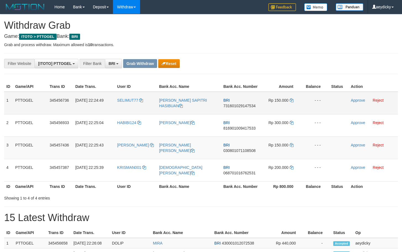
copy tr
click at [243, 107] on span "731601029147534" at bounding box center [239, 105] width 32 height 4
copy span "731601029147534"
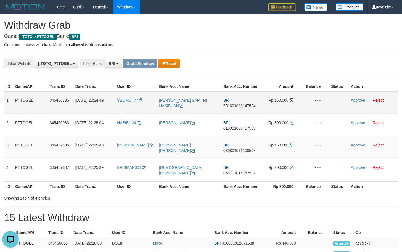
click at [291, 99] on icon at bounding box center [291, 100] width 4 height 4
click at [357, 102] on link "Approve" at bounding box center [357, 100] width 14 height 4
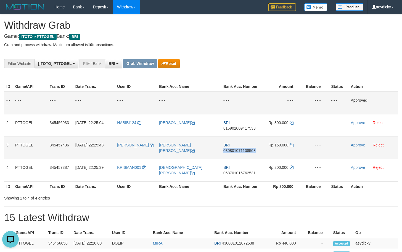
drag, startPoint x: 222, startPoint y: 150, endPoint x: 405, endPoint y: 143, distance: 183.6
click at [222, 150] on td "BRI 030801071108508" at bounding box center [240, 147] width 39 height 22
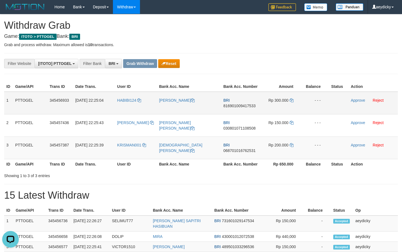
click at [242, 101] on td "BRI 816901009417533" at bounding box center [240, 103] width 39 height 23
click at [238, 104] on span "816901009417533" at bounding box center [239, 105] width 32 height 4
copy span "816901009417533"
copy tr
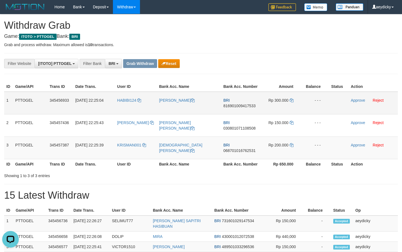
click at [247, 109] on td "BRI 816901009417533" at bounding box center [240, 103] width 39 height 23
click at [249, 106] on span "816901009417533" at bounding box center [239, 105] width 32 height 4
copy span "816901009417533"
click at [249, 106] on span "816901009417533" at bounding box center [239, 105] width 32 height 4
click at [291, 101] on icon at bounding box center [291, 100] width 4 height 4
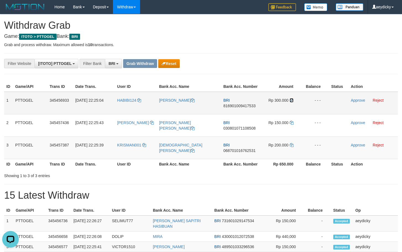
click at [291, 101] on icon at bounding box center [291, 100] width 4 height 4
click at [357, 101] on link "Approve" at bounding box center [357, 100] width 14 height 4
click at [221, 150] on td "BRI 068701016762531" at bounding box center [240, 147] width 39 height 22
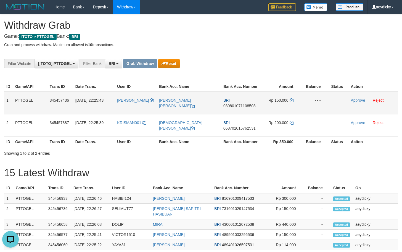
click at [335, 110] on td at bounding box center [339, 103] width 20 height 23
copy tr
click at [241, 103] on td "BRI 030801071108508" at bounding box center [240, 103] width 39 height 23
click at [241, 106] on span "030801071108508" at bounding box center [239, 105] width 32 height 4
copy span "030801071108508"
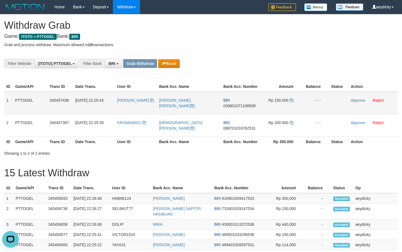
click at [241, 106] on span "030801071108508" at bounding box center [239, 105] width 32 height 4
copy tr
click at [241, 106] on span "030801071108508" at bounding box center [239, 105] width 32 height 4
copy span "030801071108508"
click at [292, 99] on icon at bounding box center [291, 100] width 4 height 4
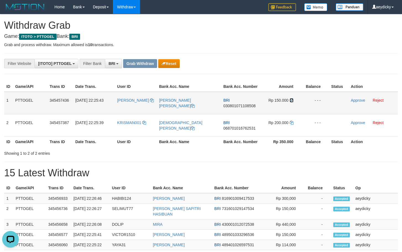
click at [292, 99] on icon at bounding box center [291, 100] width 4 height 4
click at [356, 100] on link "Approve" at bounding box center [357, 100] width 14 height 4
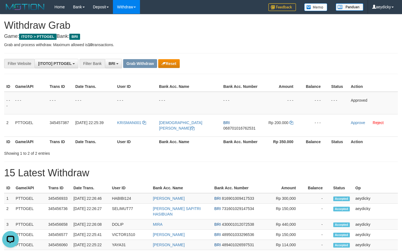
click at [222, 149] on div "Showing 1 to 2 of 2 entries" at bounding box center [201, 152] width 402 height 8
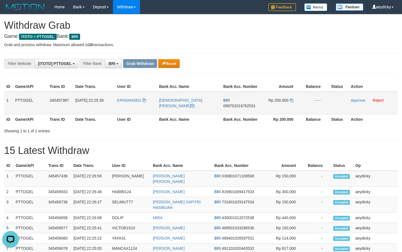
click at [252, 103] on td "BRI 068701016762531" at bounding box center [240, 103] width 39 height 23
copy span "068701016762531"
click at [242, 105] on span "068701016762531" at bounding box center [239, 105] width 32 height 4
copy span "068701016762531"
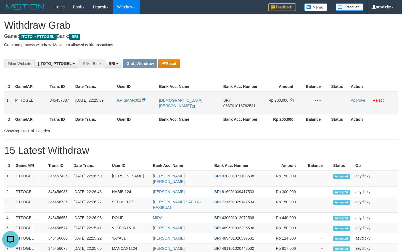
copy tr
click at [243, 105] on span "068701016762531" at bounding box center [239, 105] width 32 height 4
click at [294, 102] on td "Rp 200.000" at bounding box center [280, 103] width 41 height 23
click at [292, 101] on icon at bounding box center [291, 100] width 4 height 4
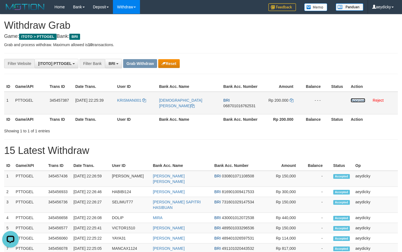
click at [355, 102] on link "Approve" at bounding box center [357, 100] width 14 height 4
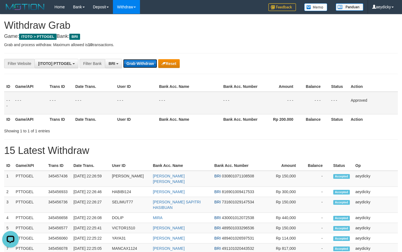
click at [150, 64] on button "Grab Withdraw" at bounding box center [140, 63] width 34 height 9
click at [145, 68] on button "Grab Withdraw" at bounding box center [140, 63] width 34 height 9
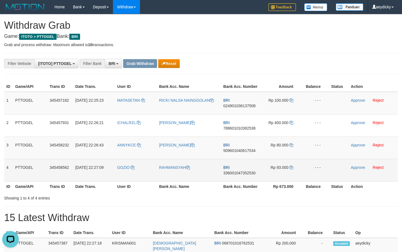
drag, startPoint x: 134, startPoint y: 107, endPoint x: 283, endPoint y: 169, distance: 160.5
click at [283, 169] on tbody "1 PTTOGEL 345457182 [DATE] 22:25:23 [GEOGRAPHIC_DATA] RICKI NALSA NAINGGOLAN BR…" at bounding box center [200, 137] width 393 height 90
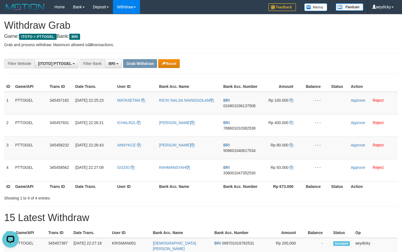
click at [170, 62] on button "Reset" at bounding box center [168, 63] width 21 height 9
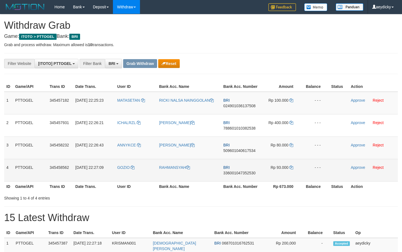
drag, startPoint x: 294, startPoint y: 186, endPoint x: 295, endPoint y: 173, distance: 13.2
click at [295, 173] on tbody "1 PTTOGEL 345457182 01/10/2025 22:25:23 MATASETAN RICKI NALSA NAINGGOLAN BRI 02…" at bounding box center [200, 137] width 393 height 90
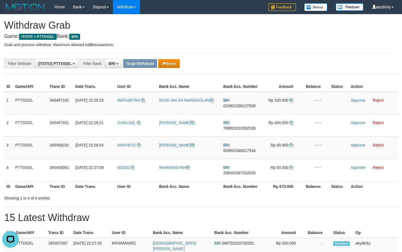
scroll to position [0, 0]
click at [238, 106] on span "024901036137508" at bounding box center [239, 105] width 32 height 4
copy span "024901036137508"
click at [290, 101] on icon at bounding box center [291, 100] width 4 height 4
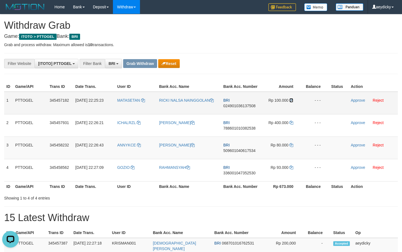
drag, startPoint x: 290, startPoint y: 101, endPoint x: 400, endPoint y: 97, distance: 110.4
click at [290, 100] on icon at bounding box center [291, 100] width 4 height 4
click at [357, 100] on link "Approve" at bounding box center [357, 100] width 14 height 4
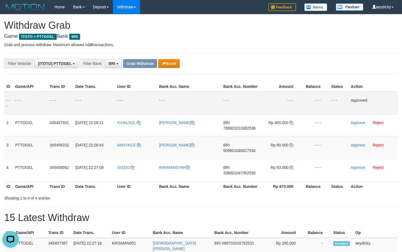
click at [302, 100] on td "- - -" at bounding box center [314, 103] width 27 height 23
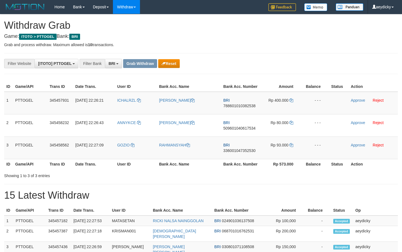
scroll to position [28, 0]
click at [236, 105] on span "788601010382538" at bounding box center [239, 105] width 32 height 4
click at [250, 107] on span "788601010382538" at bounding box center [239, 105] width 32 height 4
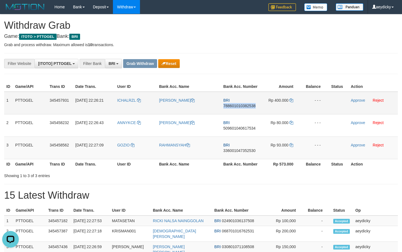
copy span "788601010382538"
click at [250, 107] on span "788601010382538" at bounding box center [239, 105] width 32 height 4
click at [174, 65] on button "Reset" at bounding box center [168, 63] width 21 height 9
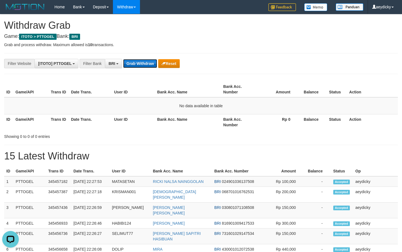
click at [134, 62] on button "Grab Withdraw" at bounding box center [140, 63] width 34 height 9
click at [142, 60] on button "Grab Withdraw" at bounding box center [140, 63] width 34 height 9
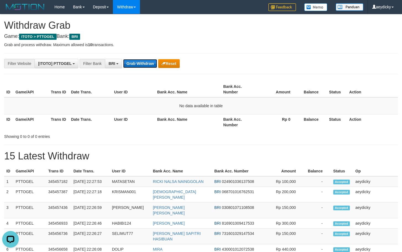
click at [142, 60] on button "Grab Withdraw" at bounding box center [140, 63] width 34 height 9
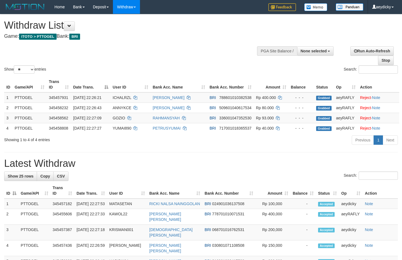
select select
select select "**"
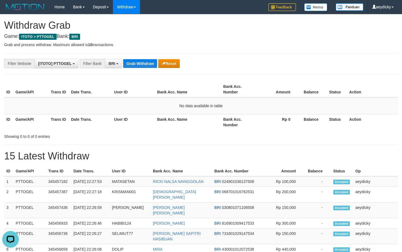
drag, startPoint x: 222, startPoint y: 145, endPoint x: 139, endPoint y: 69, distance: 112.9
click at [223, 145] on div "**********" at bounding box center [201, 251] width 402 height 475
click at [152, 64] on button "Grab Withdraw" at bounding box center [140, 63] width 34 height 9
click at [146, 61] on button "Grab Withdraw" at bounding box center [140, 63] width 34 height 9
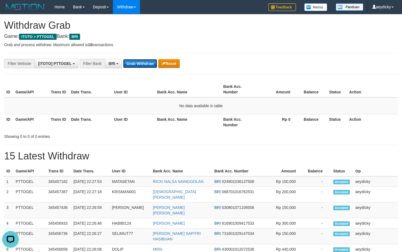
click at [146, 61] on button "Grab Withdraw" at bounding box center [140, 63] width 34 height 9
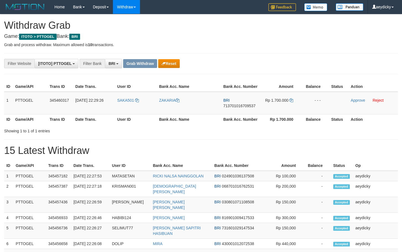
scroll to position [28, 0]
drag, startPoint x: 114, startPoint y: 107, endPoint x: 278, endPoint y: 102, distance: 164.5
click at [278, 102] on tr "1 PTTOGEL 345460317 [DATE] 22:29:26 SAKA501 ZAKARIA BRI 713701016709537 Rp 1.70…" at bounding box center [200, 103] width 393 height 23
click at [349, 67] on div "**********" at bounding box center [201, 63] width 402 height 9
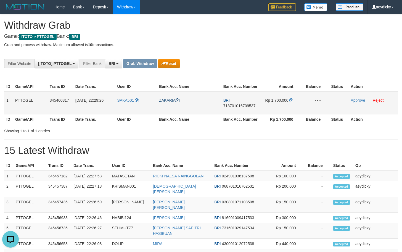
copy tr
drag, startPoint x: 125, startPoint y: 105, endPoint x: 268, endPoint y: 102, distance: 143.2
click at [268, 102] on tr "1 PTTOGEL 345460317 [DATE] 22:29:26 SAKA501 ZAKARIA BRI 713701016709537 Rp 1.70…" at bounding box center [200, 103] width 393 height 23
click at [236, 107] on span "713701016709537" at bounding box center [239, 105] width 32 height 4
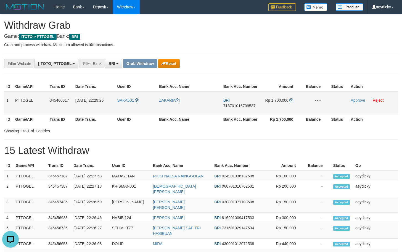
copy tr
copy span "713701016709537"
click at [236, 107] on span "713701016709537" at bounding box center [239, 105] width 32 height 4
click at [291, 100] on icon at bounding box center [291, 100] width 4 height 4
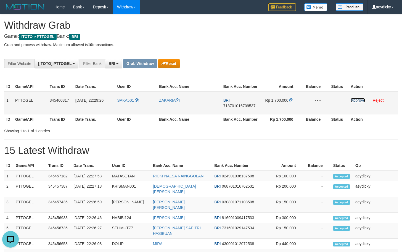
click at [356, 98] on link "Approve" at bounding box center [357, 100] width 14 height 4
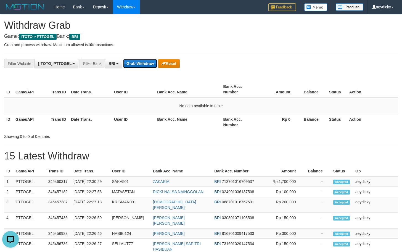
click at [145, 59] on button "Grab Withdraw" at bounding box center [140, 63] width 34 height 9
click at [144, 60] on button "Grab Withdraw" at bounding box center [140, 63] width 34 height 9
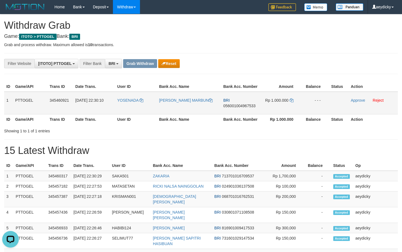
drag, startPoint x: 139, startPoint y: 106, endPoint x: 274, endPoint y: 103, distance: 135.0
click at [274, 103] on tr "1 PTTOGEL 345460921 [DATE] 22:30:10 [GEOGRAPHIC_DATA] [PERSON_NAME] MARBUN BRI …" at bounding box center [200, 103] width 393 height 23
click at [236, 107] on span "056001004967533" at bounding box center [239, 105] width 32 height 4
copy span "056001004967533"
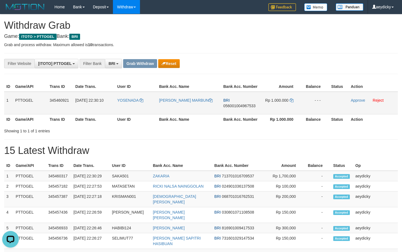
click at [245, 108] on td "BRI 056001004967533" at bounding box center [240, 103] width 39 height 23
copy tr
click at [246, 107] on span "056001004967533" at bounding box center [239, 105] width 32 height 4
copy span "056001004967533"
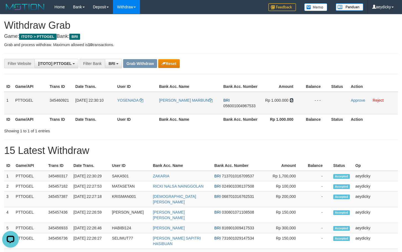
click at [292, 100] on icon at bounding box center [291, 100] width 4 height 4
click at [356, 100] on link "Approve" at bounding box center [357, 100] width 14 height 4
click at [204, 146] on h1 "15 Latest Withdraw" at bounding box center [200, 150] width 393 height 11
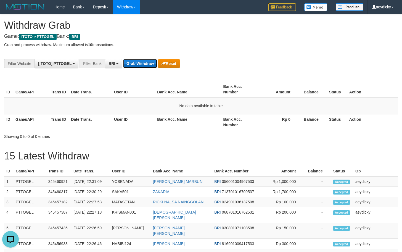
click at [151, 63] on button "Grab Withdraw" at bounding box center [140, 63] width 34 height 9
click at [137, 62] on button "Grab Withdraw" at bounding box center [140, 63] width 34 height 9
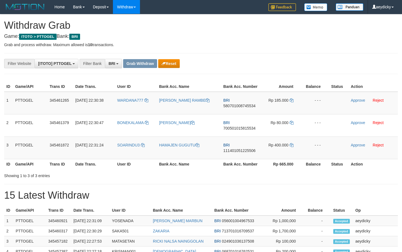
scroll to position [28, 0]
drag, startPoint x: 149, startPoint y: 105, endPoint x: 271, endPoint y: 148, distance: 130.0
click at [271, 148] on tbody "1 PTTOGEL 345461265 01/10/2025 22:30:38 WARDANA777 HILDA PEBRINA RAMBE BRI 5807…" at bounding box center [200, 125] width 393 height 67
click at [242, 113] on td "BRI 580701008745534" at bounding box center [240, 103] width 39 height 23
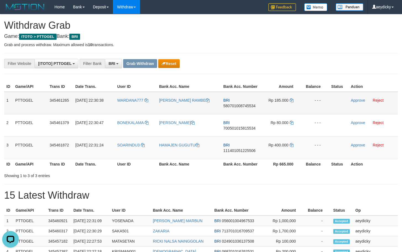
click at [244, 107] on span "580701008745534" at bounding box center [239, 105] width 32 height 4
copy span "580701008745534"
click at [289, 99] on td "Rp 185.000" at bounding box center [280, 103] width 41 height 23
click at [290, 99] on icon at bounding box center [291, 100] width 4 height 4
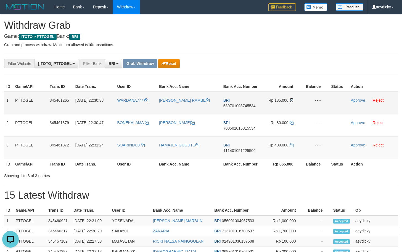
click at [290, 99] on icon at bounding box center [291, 100] width 4 height 4
click at [355, 101] on link "Approve" at bounding box center [357, 100] width 14 height 4
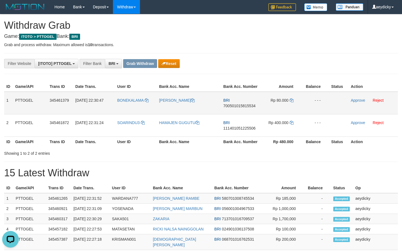
click at [225, 104] on span "700501015815534" at bounding box center [239, 105] width 32 height 4
copy span "700501015815534"
click at [236, 105] on span "700501015815534" at bounding box center [239, 105] width 32 height 4
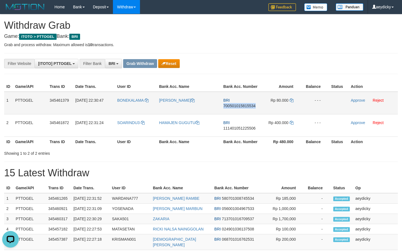
copy span "700501015815534"
click at [290, 100] on icon at bounding box center [291, 100] width 4 height 4
click at [357, 98] on link "Approve" at bounding box center [357, 100] width 14 height 4
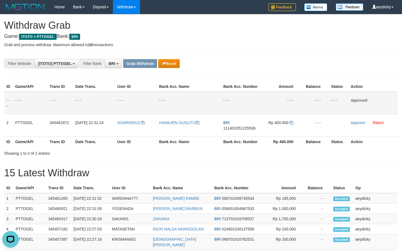
click at [362, 86] on th "Action" at bounding box center [372, 86] width 49 height 10
